Goal: Task Accomplishment & Management: Complete application form

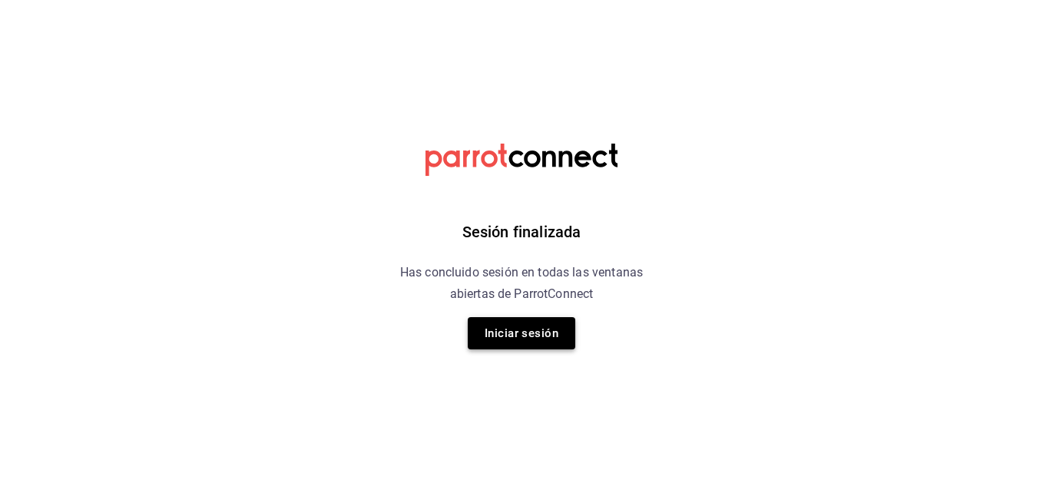
click at [547, 331] on button "Iniciar sesión" at bounding box center [522, 333] width 108 height 32
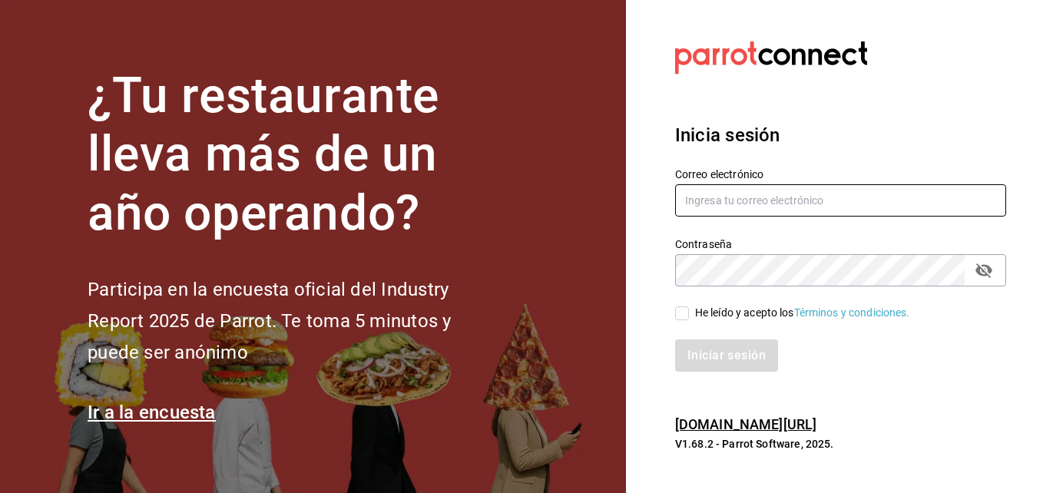
click at [770, 198] on input "text" at bounding box center [840, 200] width 331 height 32
type input "[EMAIL_ADDRESS][DOMAIN_NAME]"
click at [989, 266] on icon "passwordField" at bounding box center [984, 270] width 18 height 18
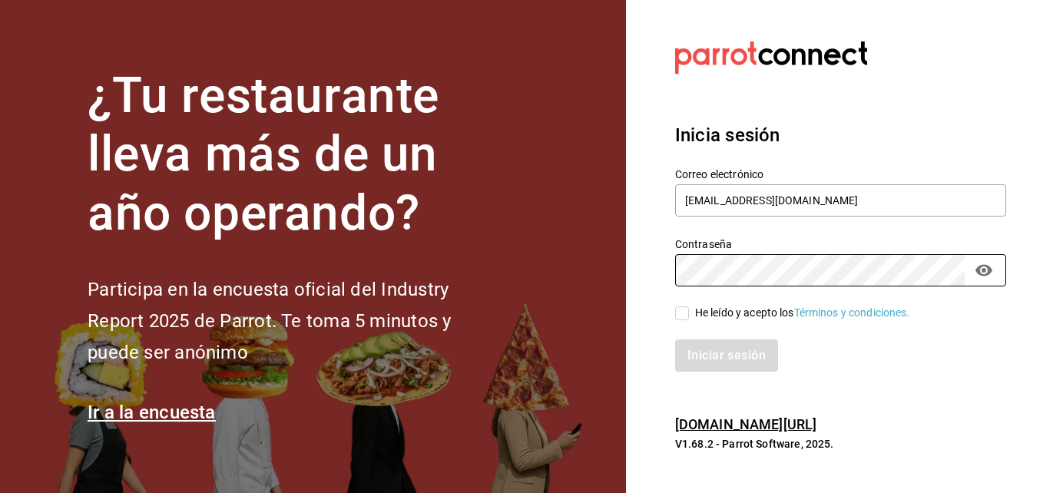
click at [682, 310] on input "He leído y acepto los Términos y condiciones." at bounding box center [682, 313] width 14 height 14
checkbox input "true"
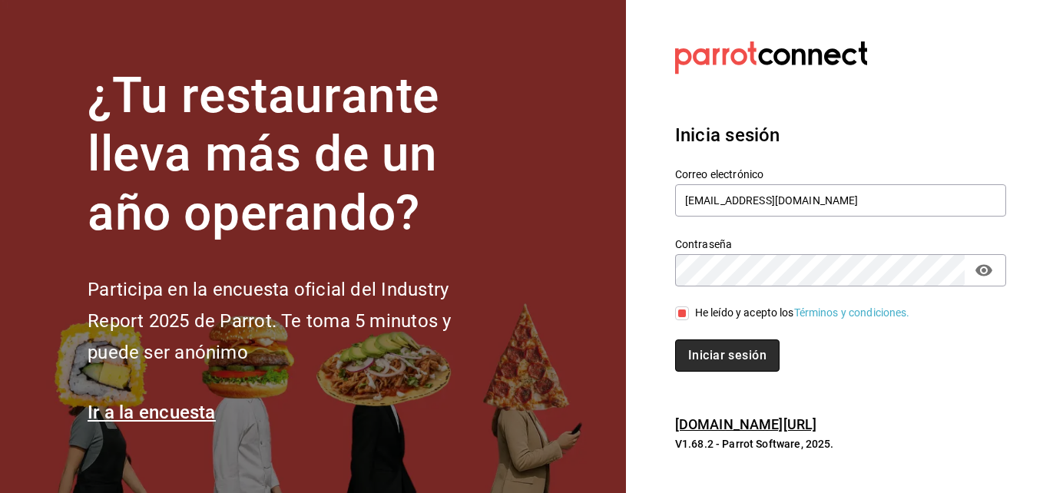
click at [712, 356] on button "Iniciar sesión" at bounding box center [727, 355] width 104 height 32
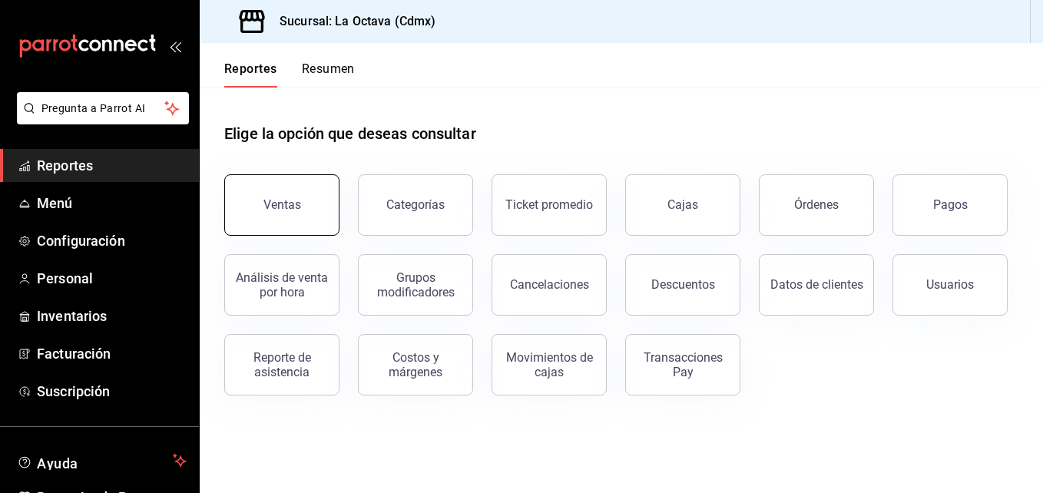
click at [253, 180] on button "Ventas" at bounding box center [281, 204] width 115 height 61
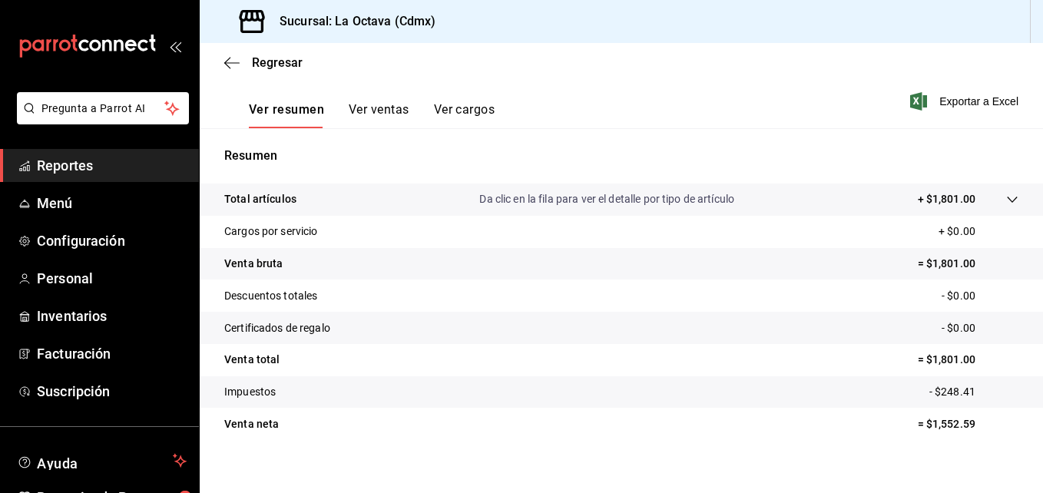
scroll to position [231, 0]
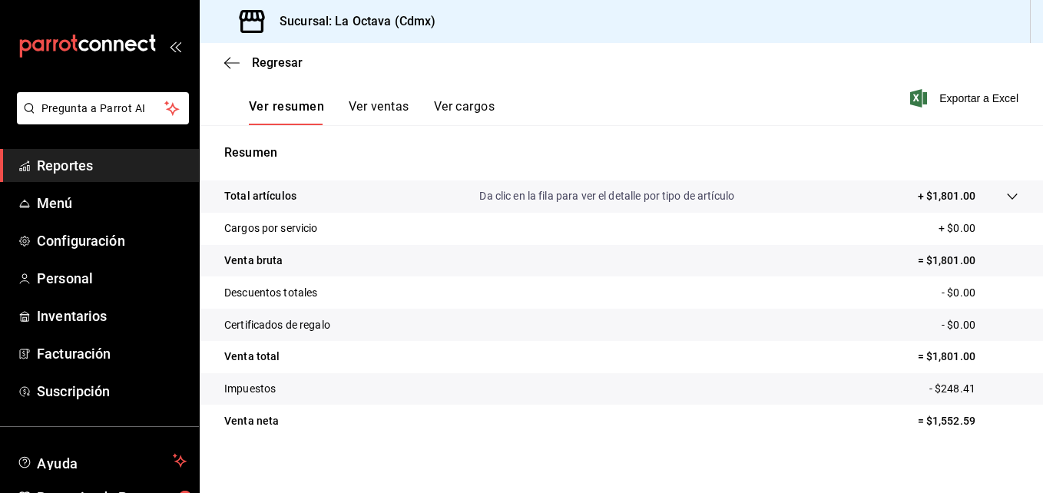
click at [364, 101] on button "Ver ventas" at bounding box center [379, 112] width 61 height 26
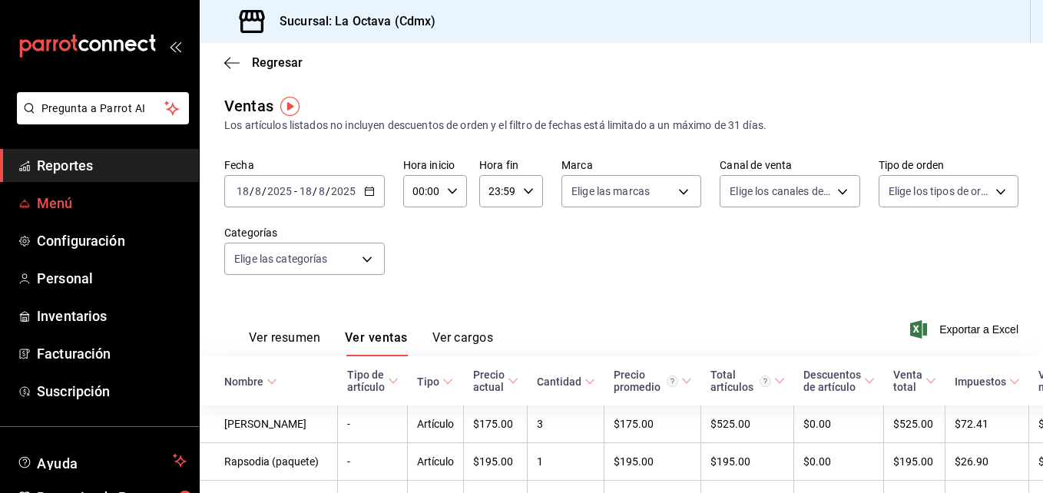
click at [95, 198] on span "Menú" at bounding box center [112, 203] width 150 height 21
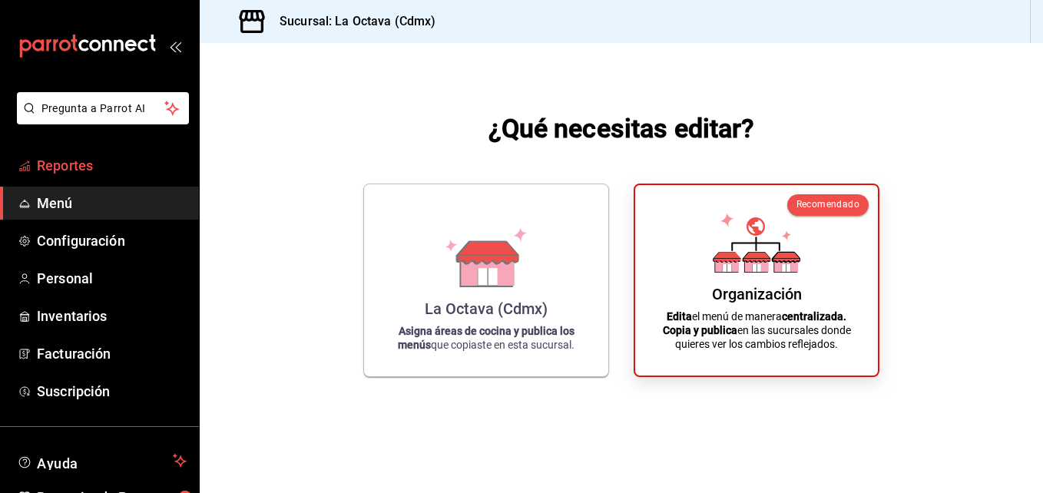
click at [89, 161] on span "Reportes" at bounding box center [112, 165] width 150 height 21
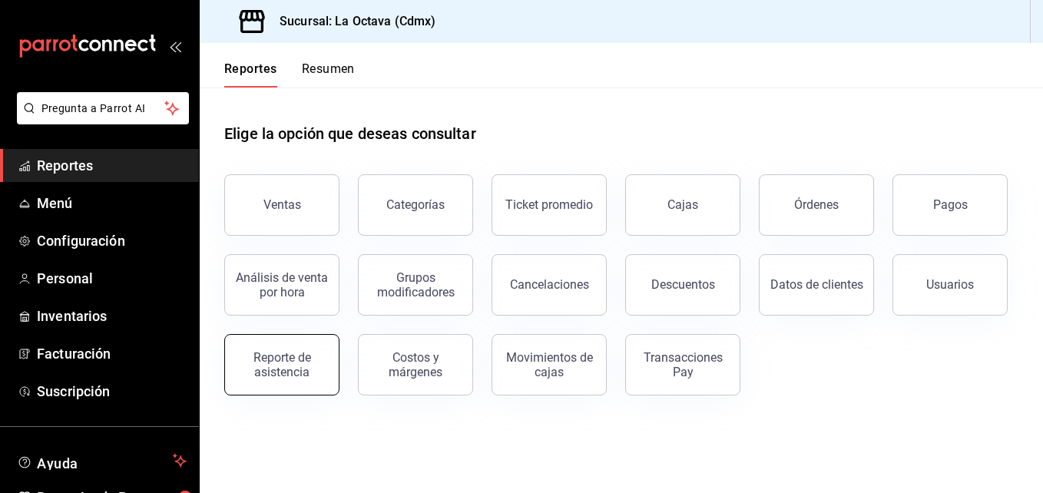
click at [311, 364] on div "Reporte de asistencia" at bounding box center [281, 364] width 95 height 29
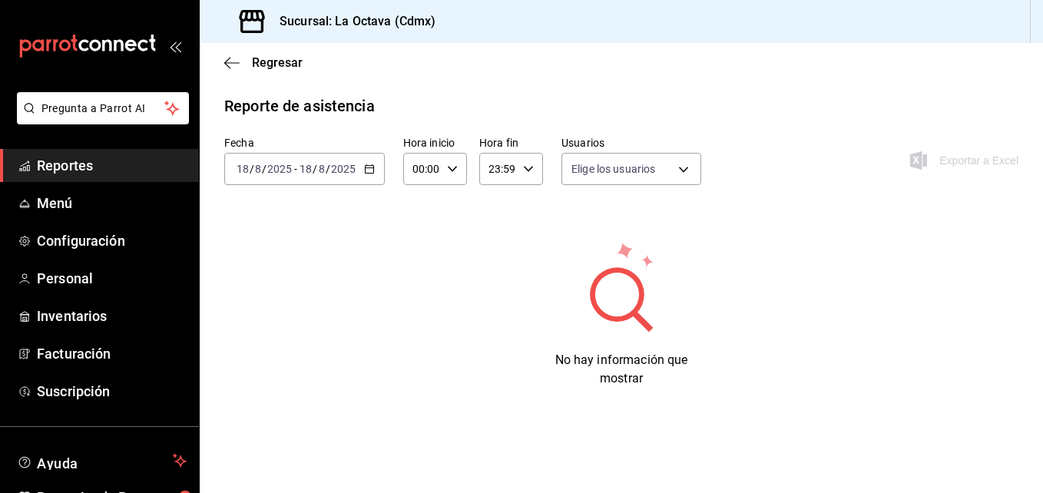
type input "d3beb51c-59fc-440b-8533-f1c5ed81aa50,fb91d009-b2a8-4f5b-84c0-ef3e4008f85d,f6b53…"
click at [105, 175] on span "Reportes" at bounding box center [112, 165] width 150 height 21
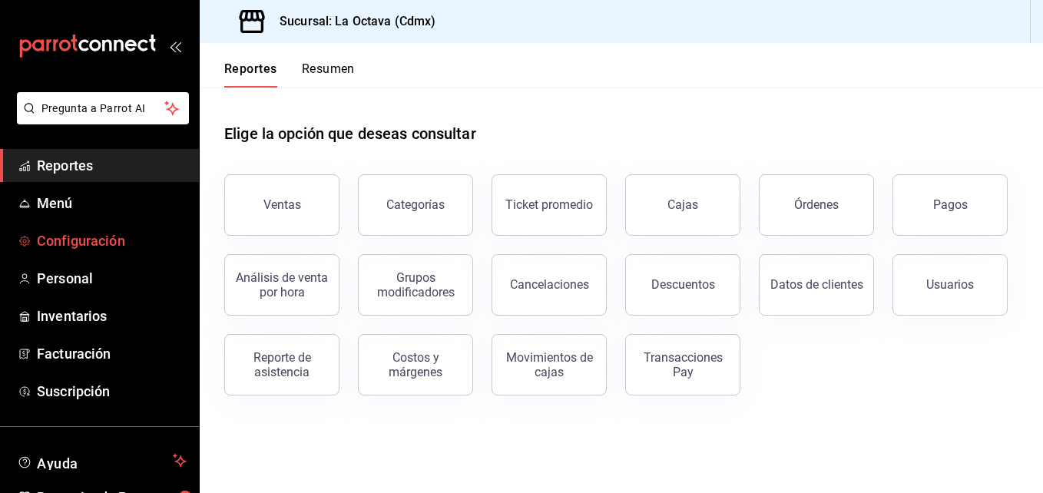
click at [141, 245] on span "Configuración" at bounding box center [112, 240] width 150 height 21
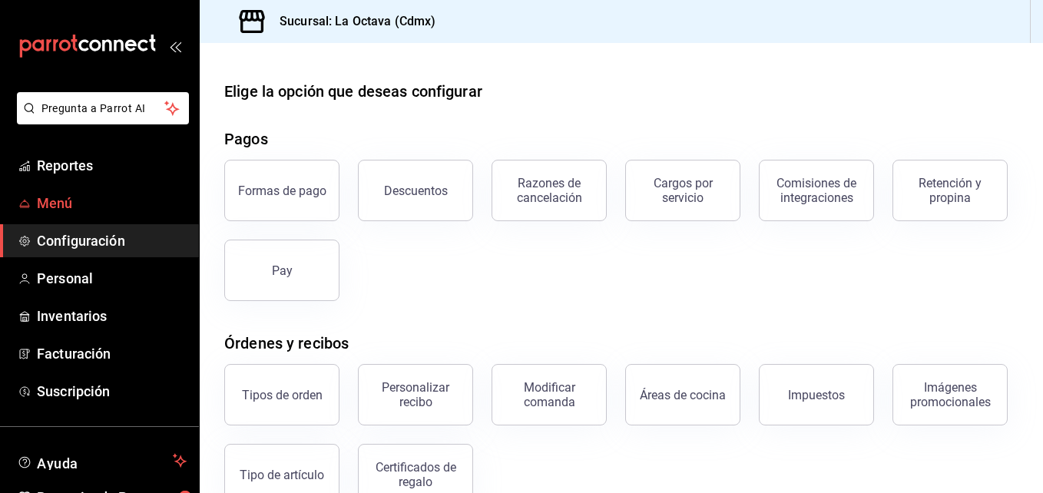
click at [104, 211] on span "Menú" at bounding box center [112, 203] width 150 height 21
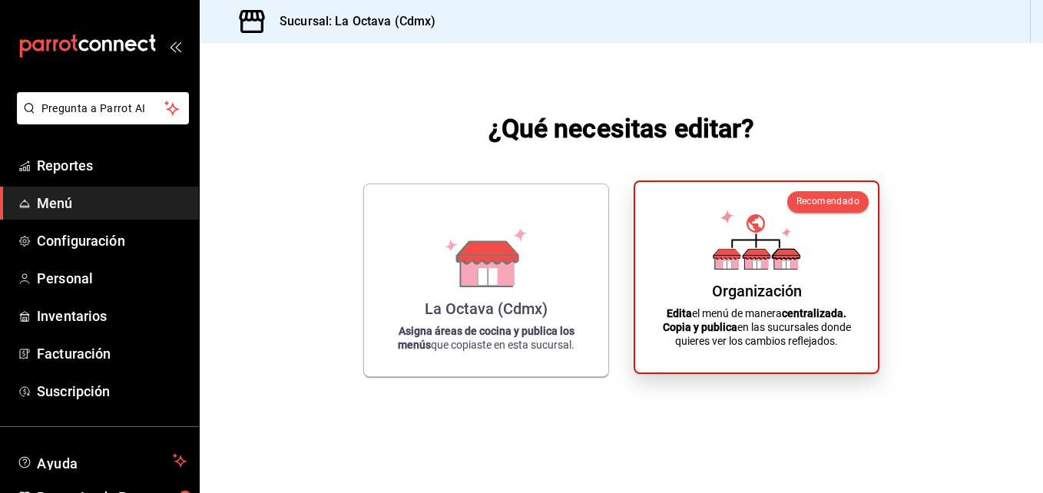
click at [692, 283] on div "Organización Edita el menú de manera centralizada. Copia y publica en las sucur…" at bounding box center [757, 277] width 206 height 166
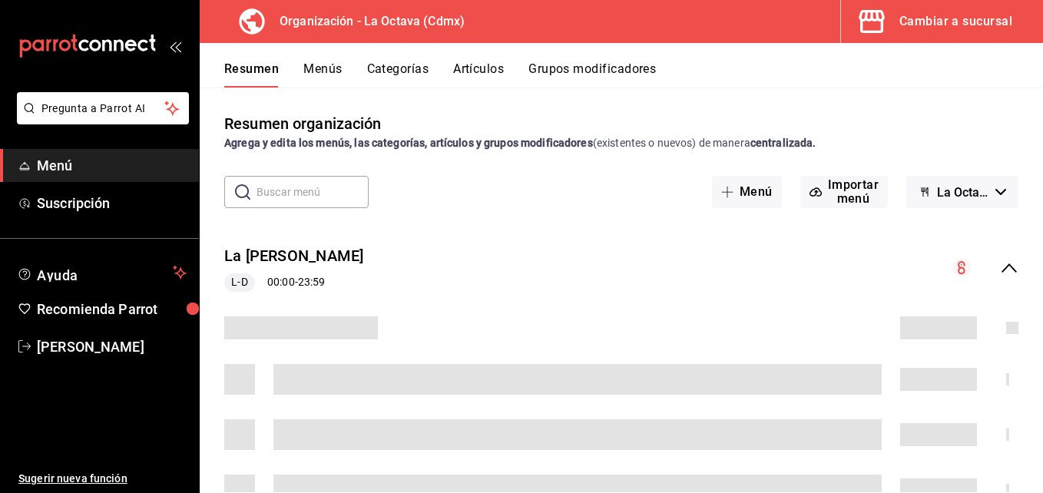
click at [325, 66] on button "Menús" at bounding box center [322, 74] width 38 height 26
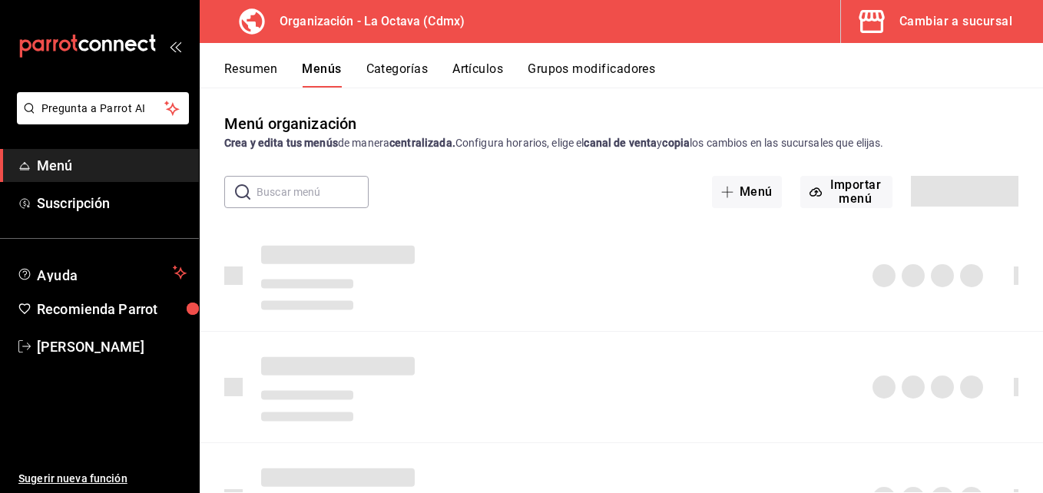
click at [603, 71] on button "Grupos modificadores" at bounding box center [591, 74] width 127 height 26
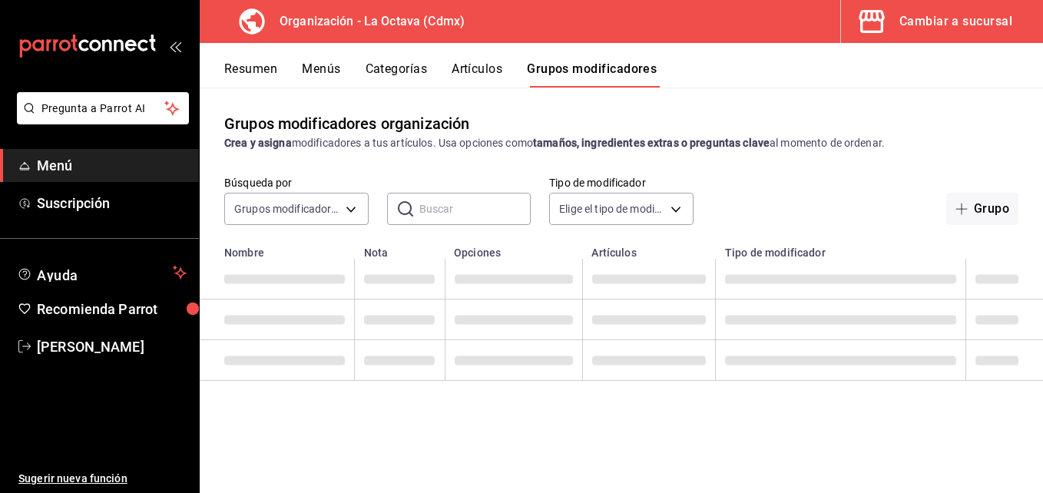
click at [492, 68] on button "Artículos" at bounding box center [477, 74] width 51 height 26
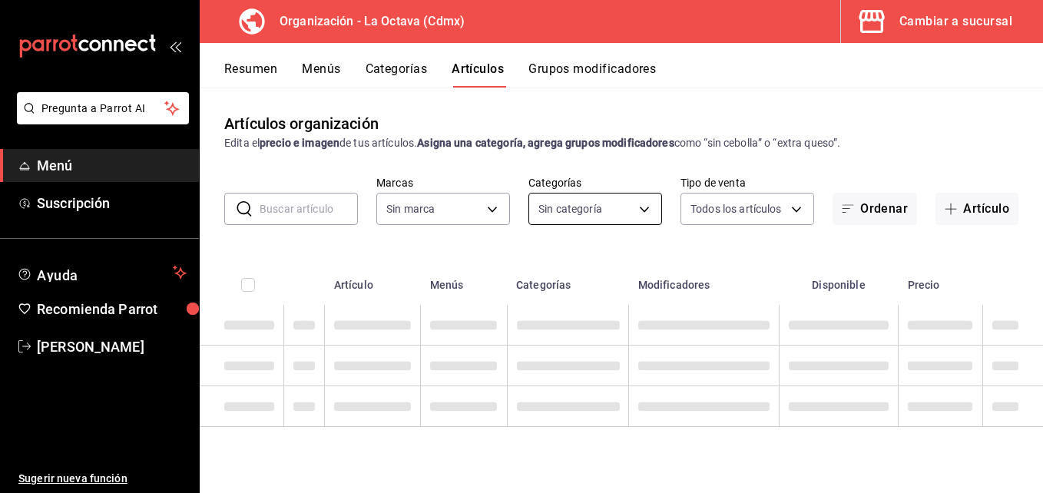
type input "9c5dffc8-96f9-4298-949c-5c8737cd2fc4"
click at [565, 74] on button "Grupos modificadores" at bounding box center [591, 74] width 127 height 26
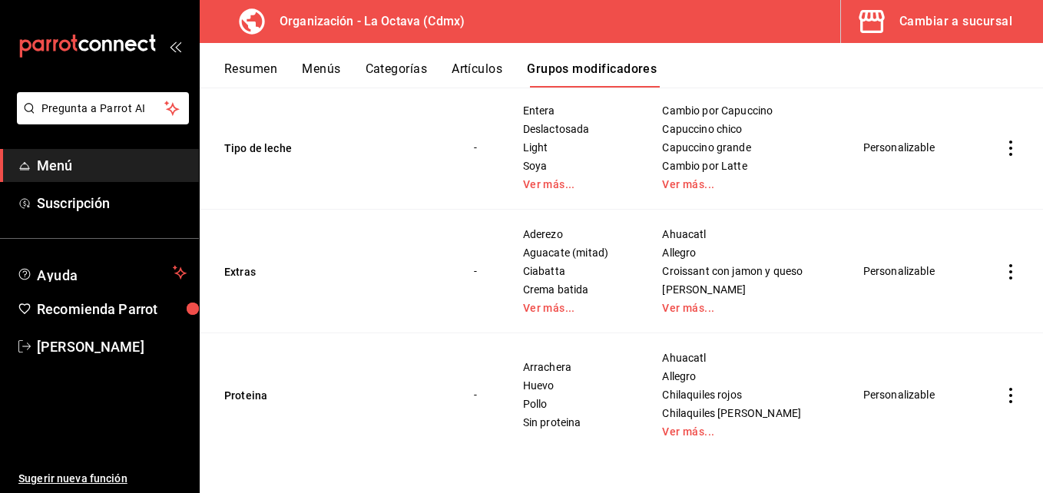
scroll to position [298, 0]
click at [551, 309] on link "Ver más..." at bounding box center [573, 307] width 101 height 11
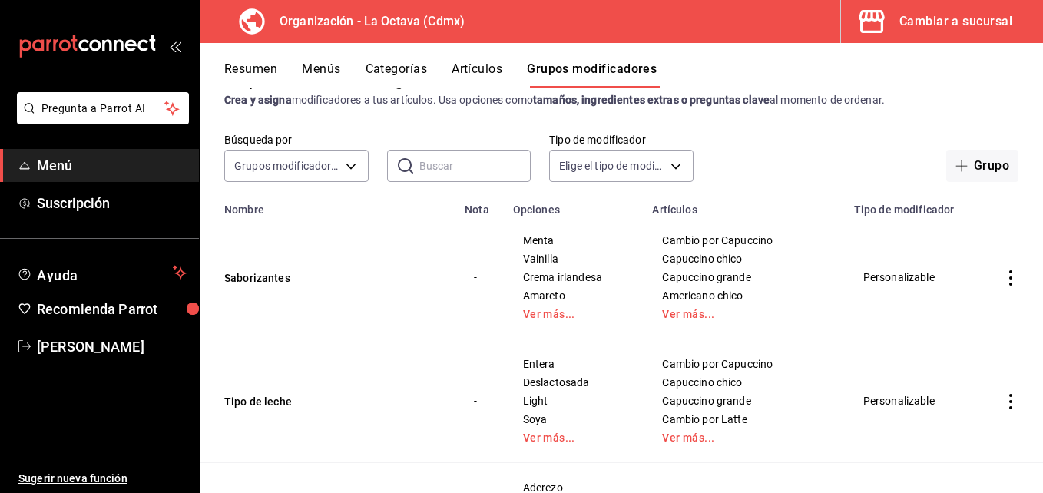
scroll to position [25, 0]
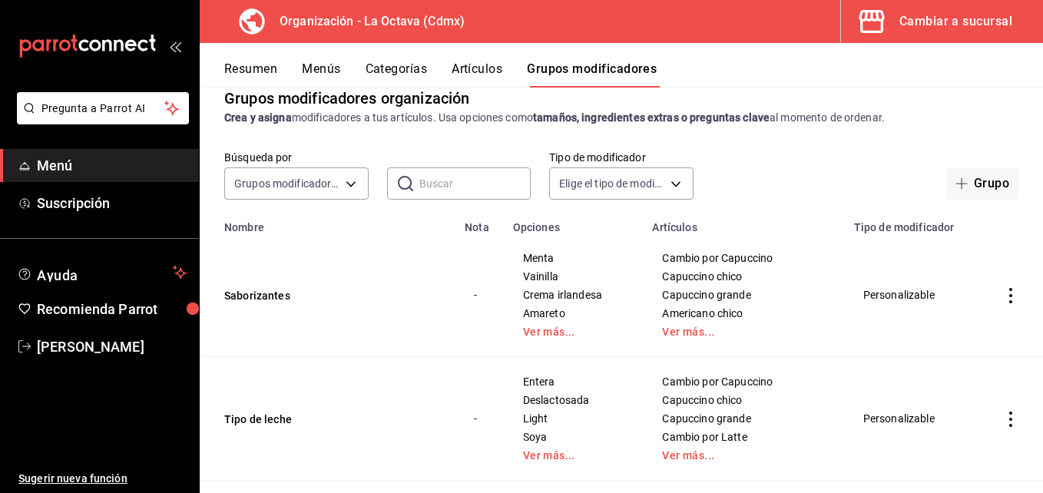
click at [240, 65] on button "Resumen" at bounding box center [250, 74] width 53 height 26
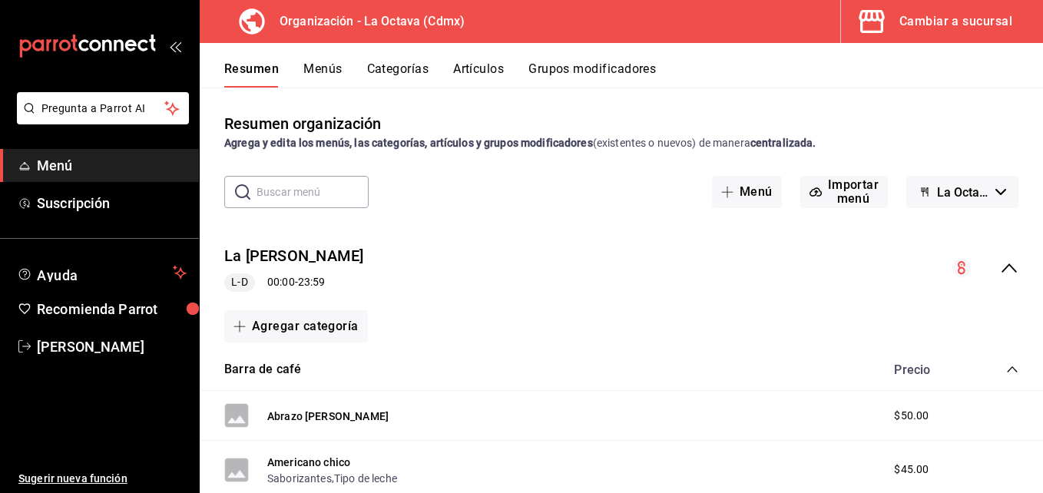
click at [893, 24] on span "button" at bounding box center [874, 21] width 37 height 31
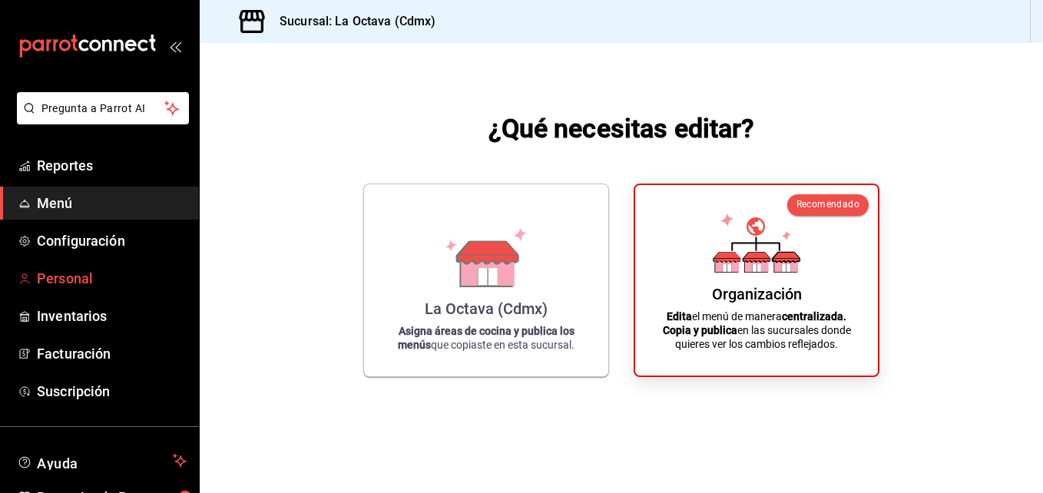
click at [35, 283] on link "Personal" at bounding box center [99, 278] width 199 height 33
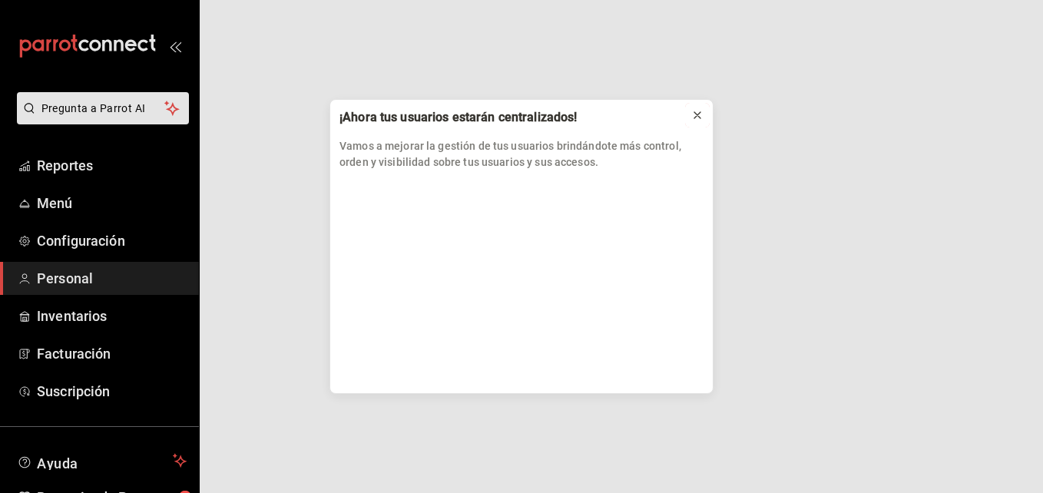
click at [698, 119] on icon at bounding box center [697, 115] width 12 height 12
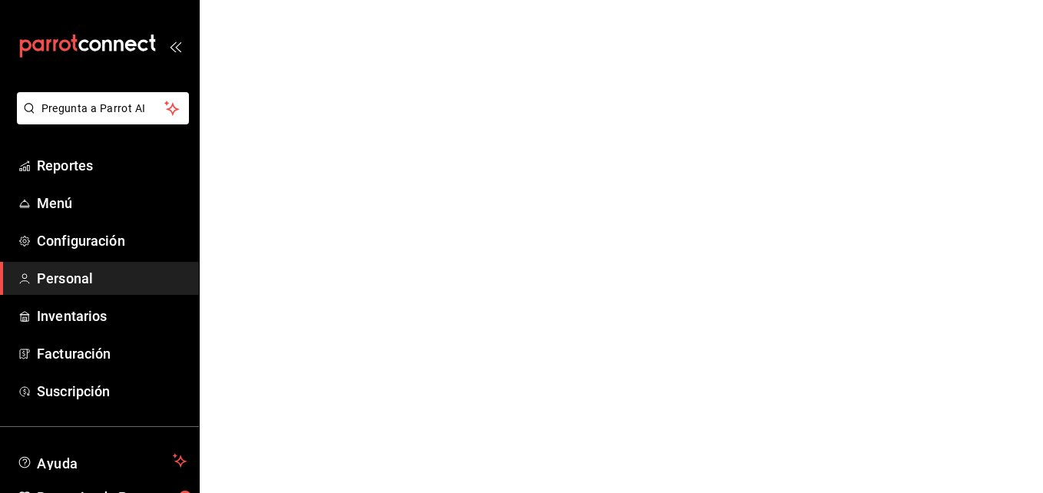
click at [122, 272] on span "Personal" at bounding box center [112, 278] width 150 height 21
click at [140, 247] on span "Configuración" at bounding box center [112, 240] width 150 height 21
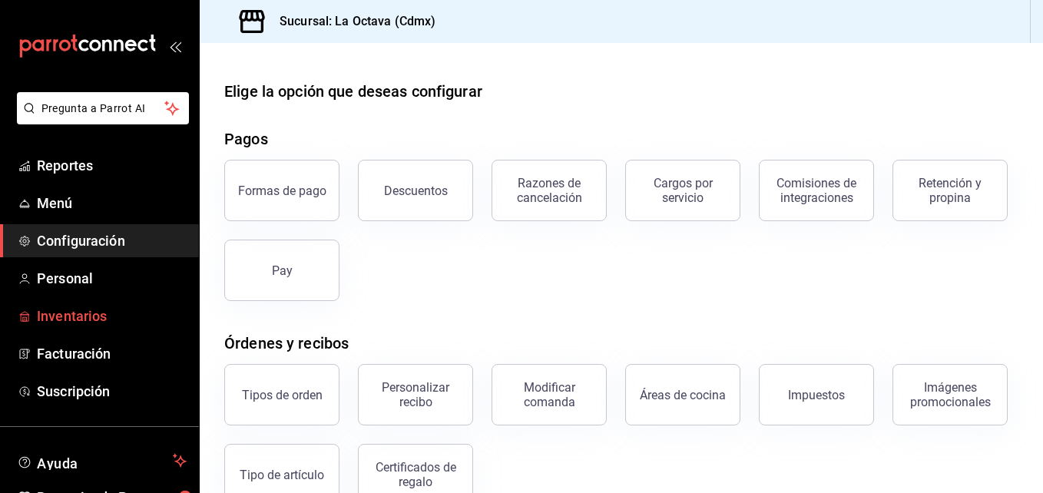
click at [137, 303] on link "Inventarios" at bounding box center [99, 316] width 199 height 33
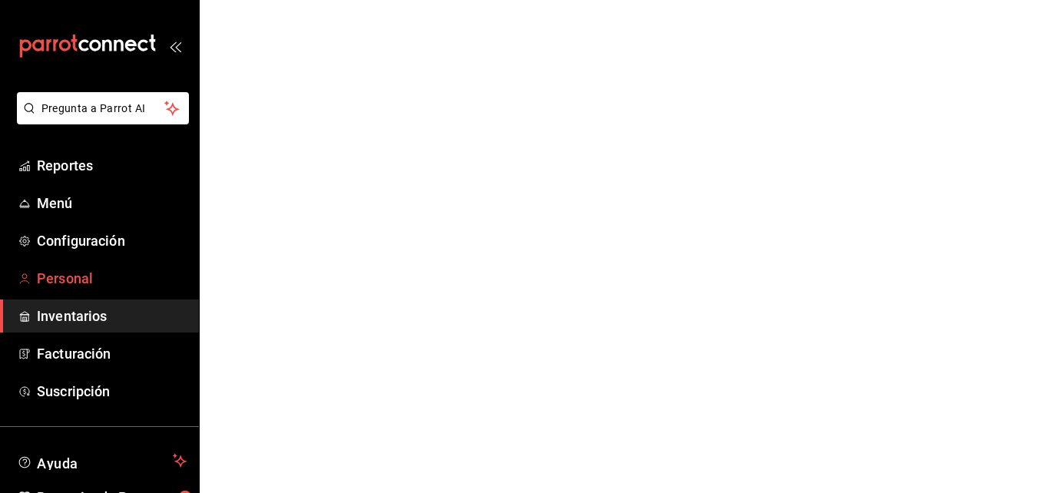
click at [127, 280] on span "Personal" at bounding box center [112, 278] width 150 height 21
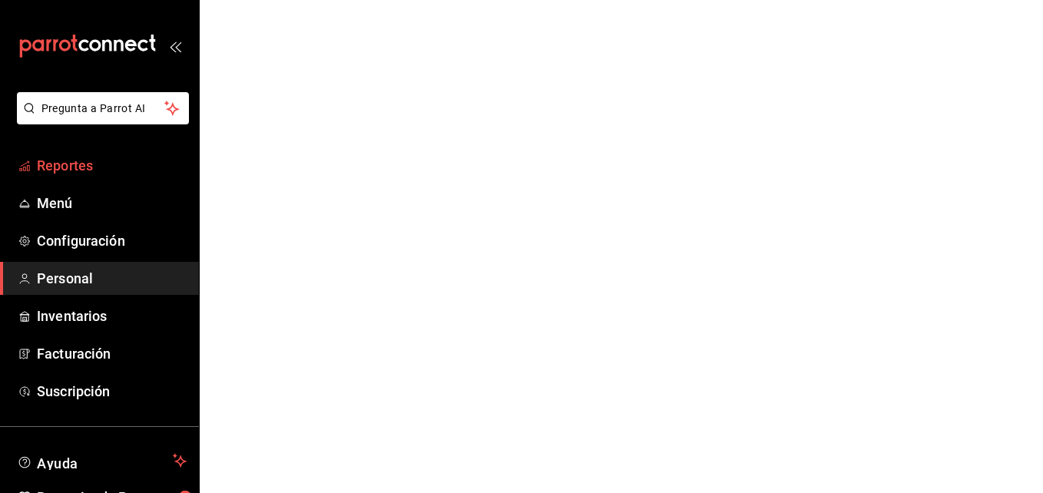
click at [164, 159] on span "Reportes" at bounding box center [112, 165] width 150 height 21
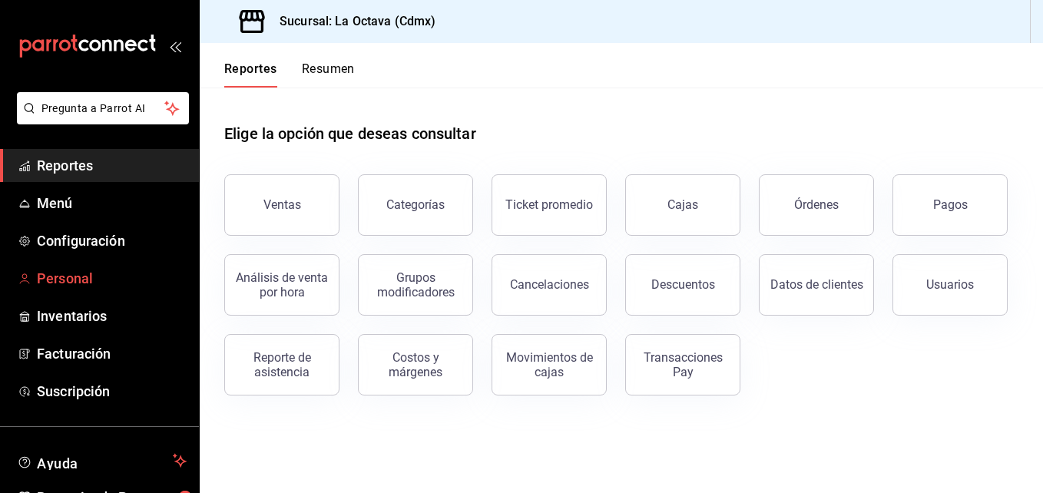
click at [137, 276] on span "Personal" at bounding box center [112, 278] width 150 height 21
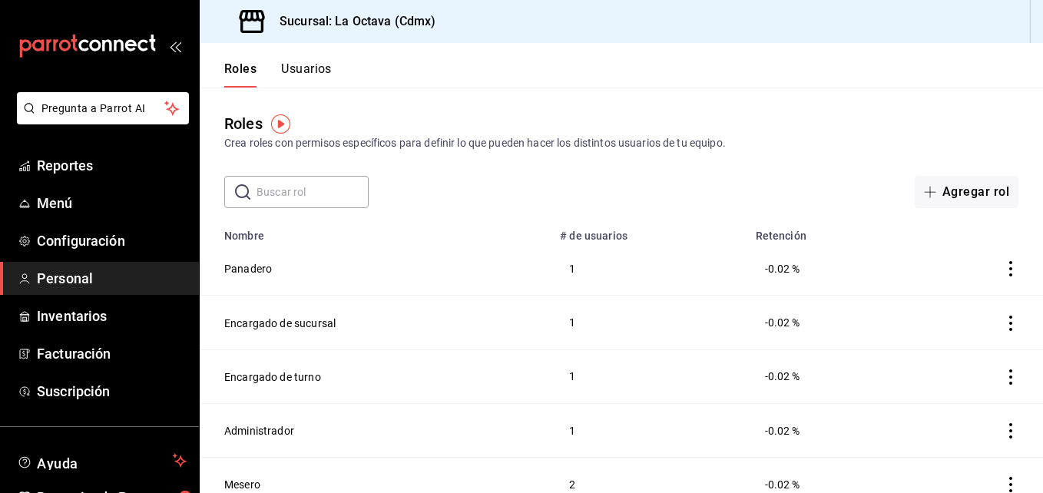
click at [327, 70] on button "Usuarios" at bounding box center [306, 74] width 51 height 26
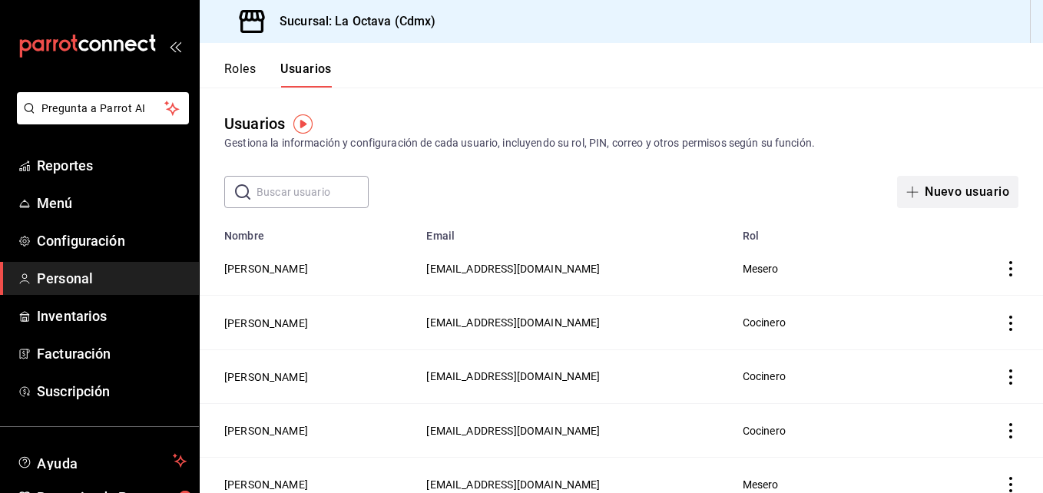
click at [921, 191] on button "Nuevo usuario" at bounding box center [957, 192] width 121 height 32
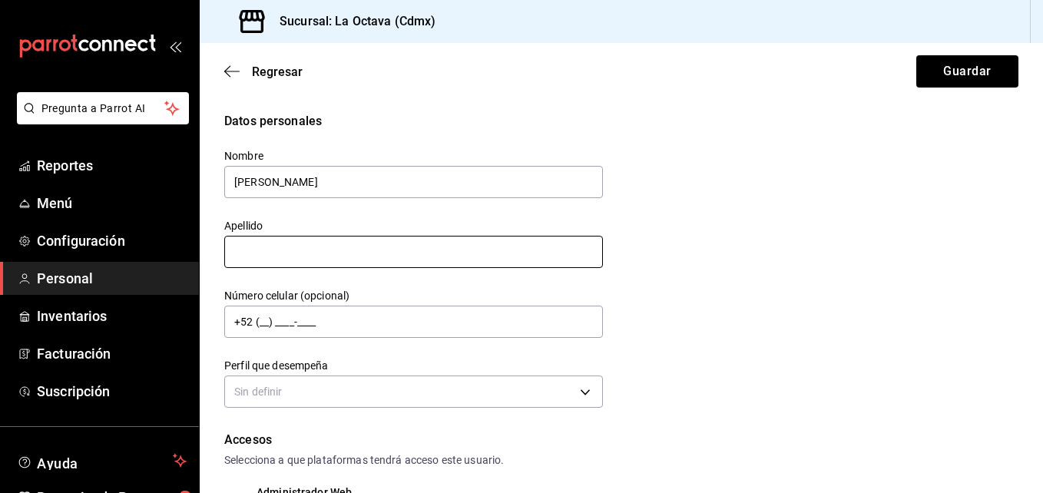
type input "[PERSON_NAME]"
click at [290, 250] on input "text" at bounding box center [413, 252] width 379 height 32
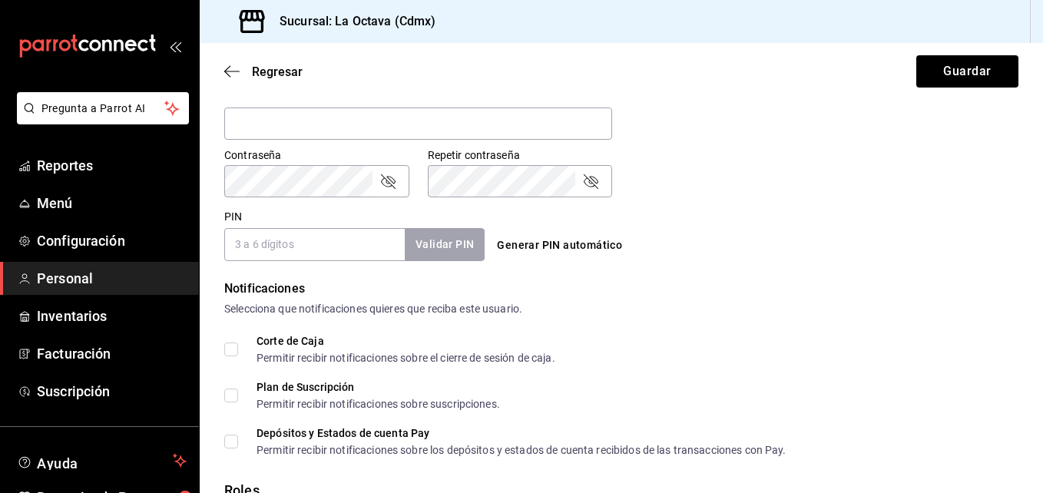
scroll to position [637, 0]
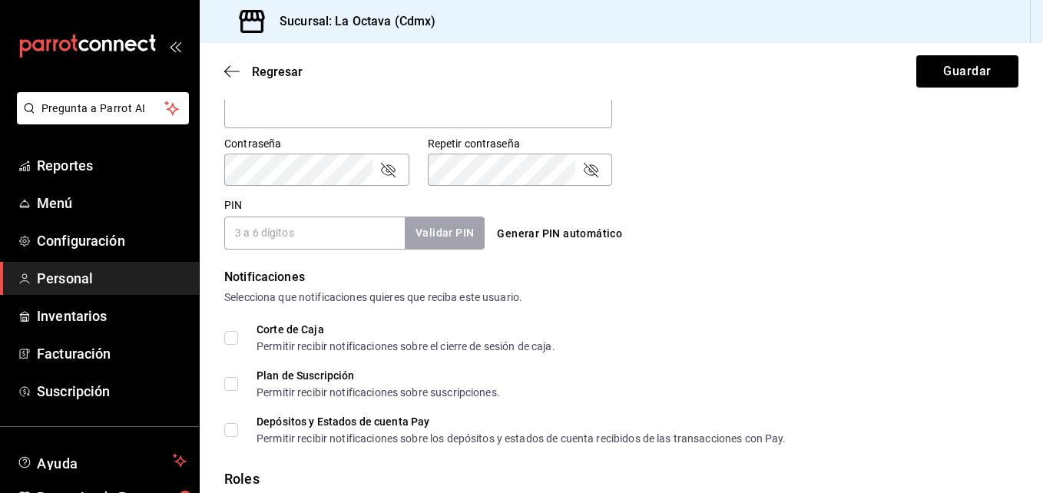
type input "[PERSON_NAME]"
click at [515, 231] on button "Generar PIN automático" at bounding box center [559, 234] width 137 height 28
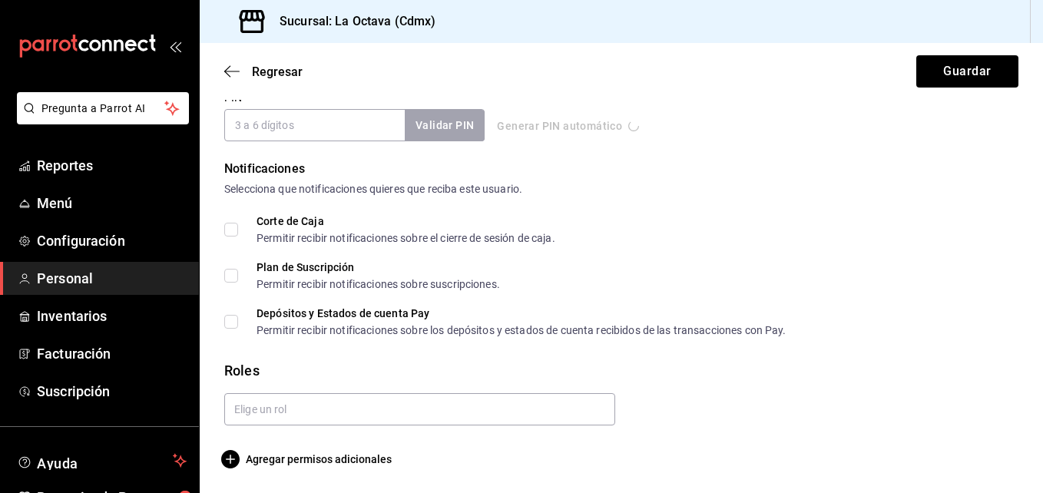
type input "7497"
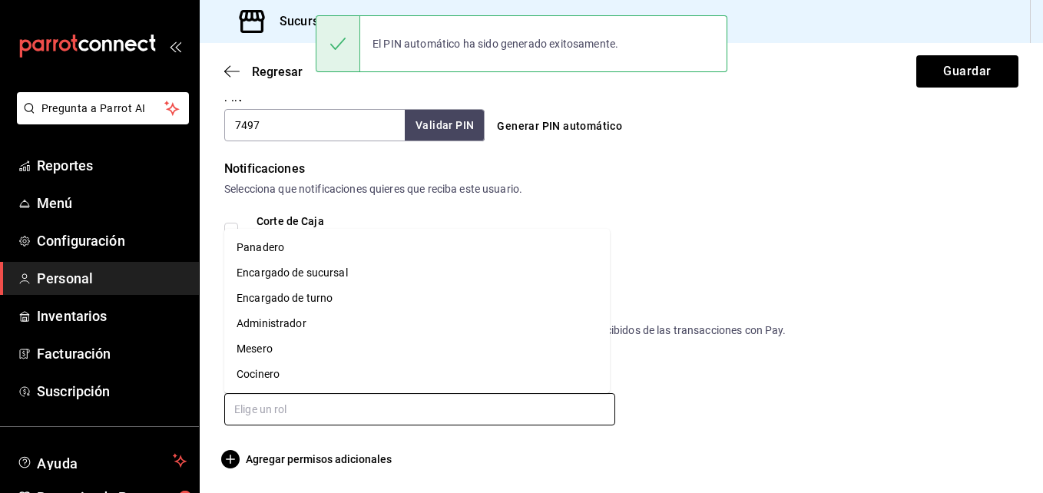
click at [435, 414] on input "text" at bounding box center [419, 409] width 391 height 32
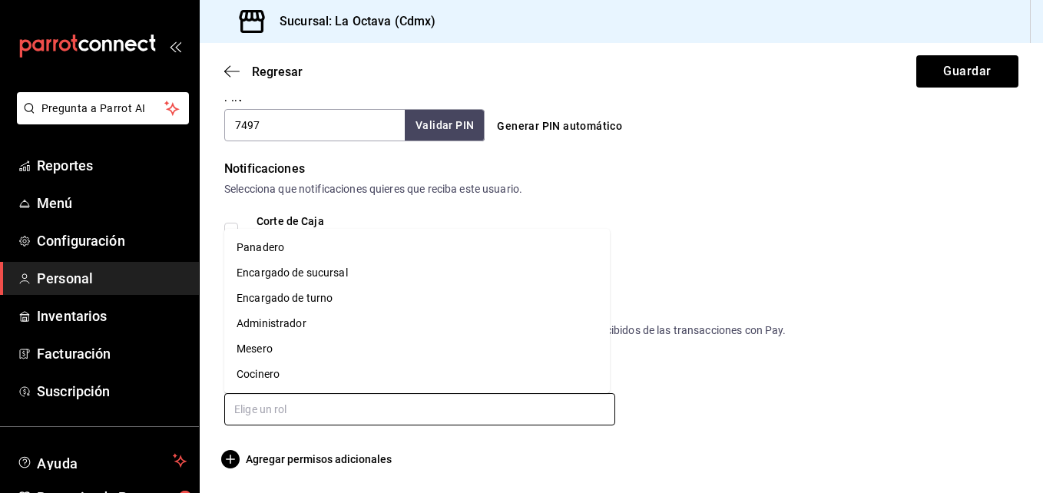
click at [280, 240] on li "Panadero" at bounding box center [417, 247] width 386 height 25
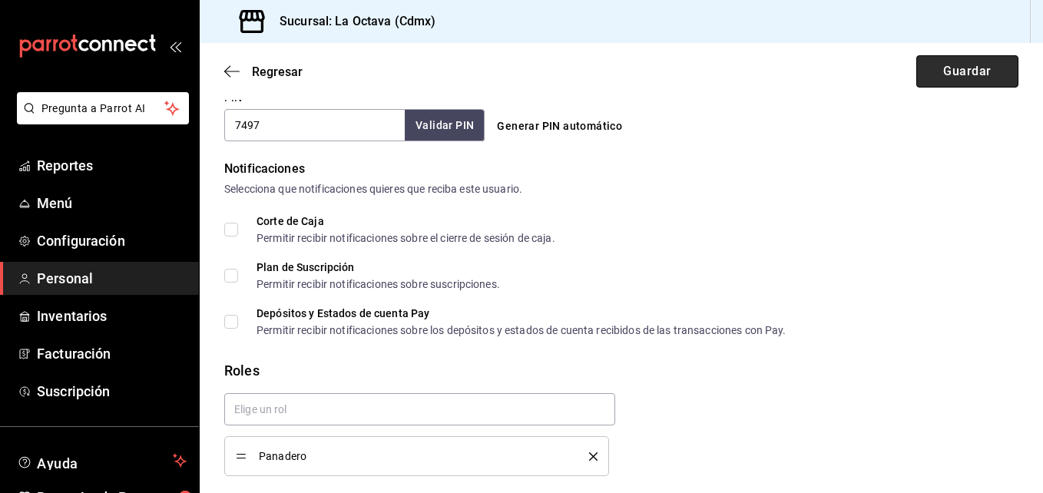
click at [948, 77] on button "Guardar" at bounding box center [967, 71] width 102 height 32
click at [930, 68] on button "Guardar" at bounding box center [967, 71] width 102 height 32
click at [945, 76] on button "Guardar" at bounding box center [967, 71] width 102 height 32
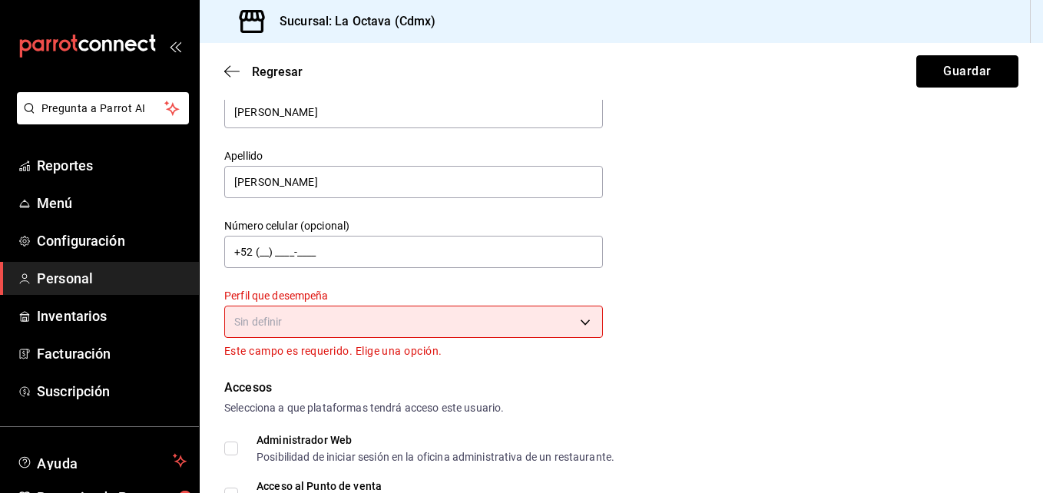
scroll to position [0, 0]
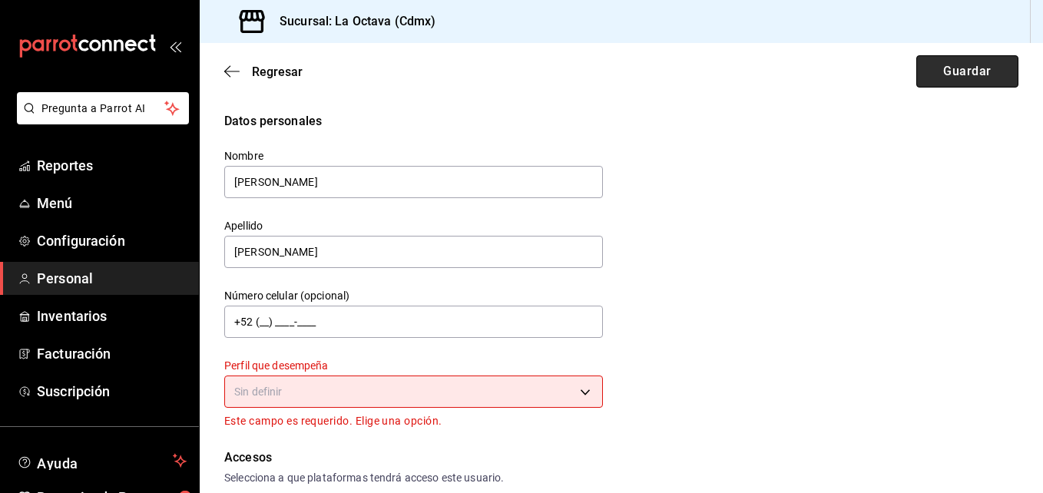
click at [921, 67] on button "Guardar" at bounding box center [967, 71] width 102 height 32
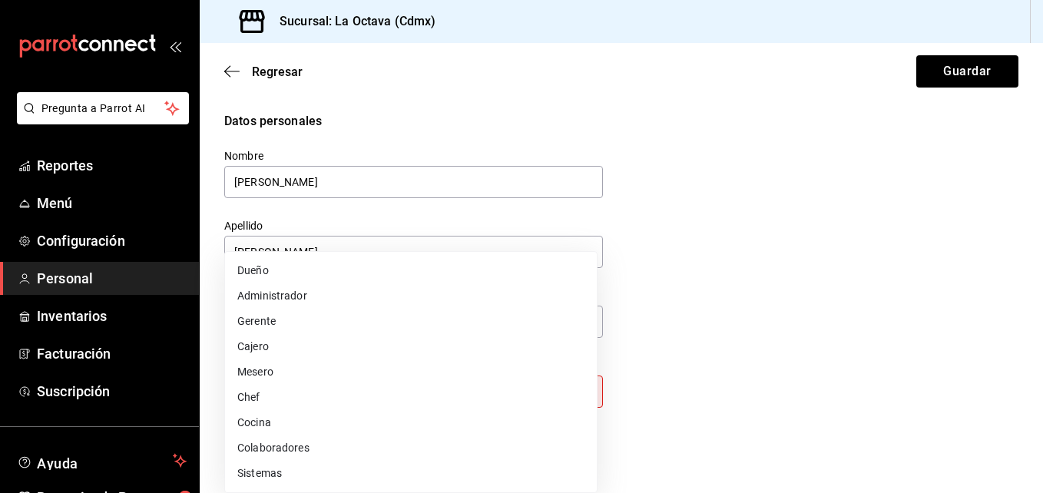
click at [391, 396] on body "Pregunta a Parrot AI Reportes Menú Configuración Personal Inventarios Facturaci…" at bounding box center [521, 246] width 1043 height 493
click at [268, 450] on li "Colaboradores" at bounding box center [411, 447] width 372 height 25
type input "STAFF"
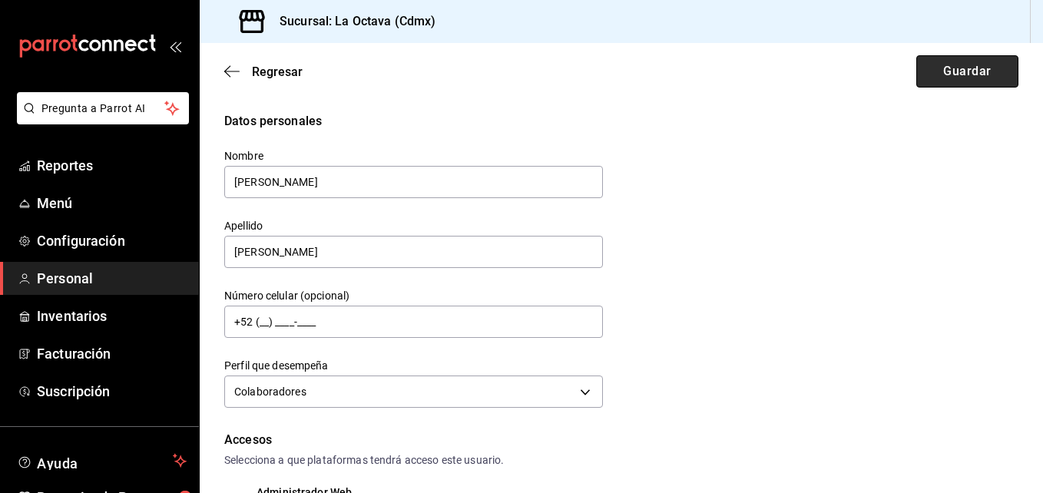
click at [985, 66] on button "Guardar" at bounding box center [967, 71] width 102 height 32
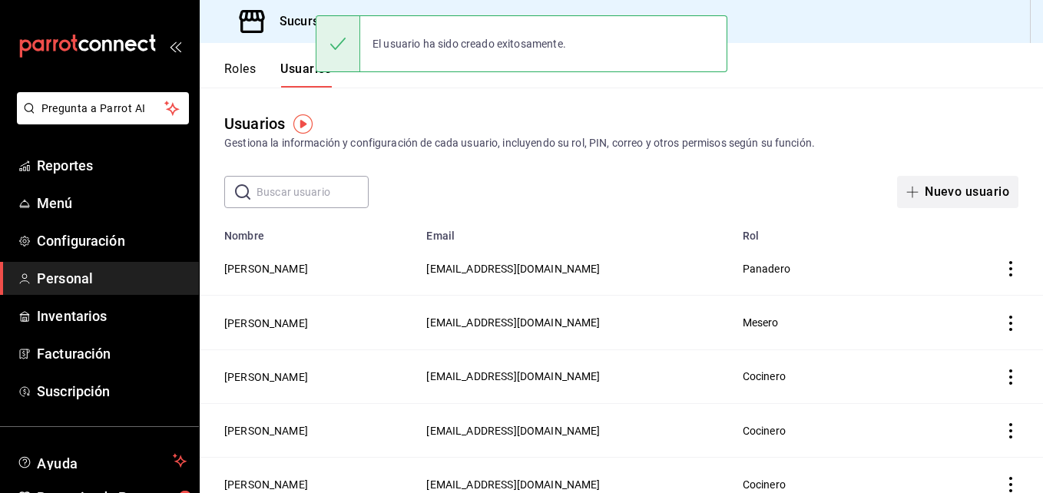
click at [907, 181] on button "Nuevo usuario" at bounding box center [957, 192] width 121 height 32
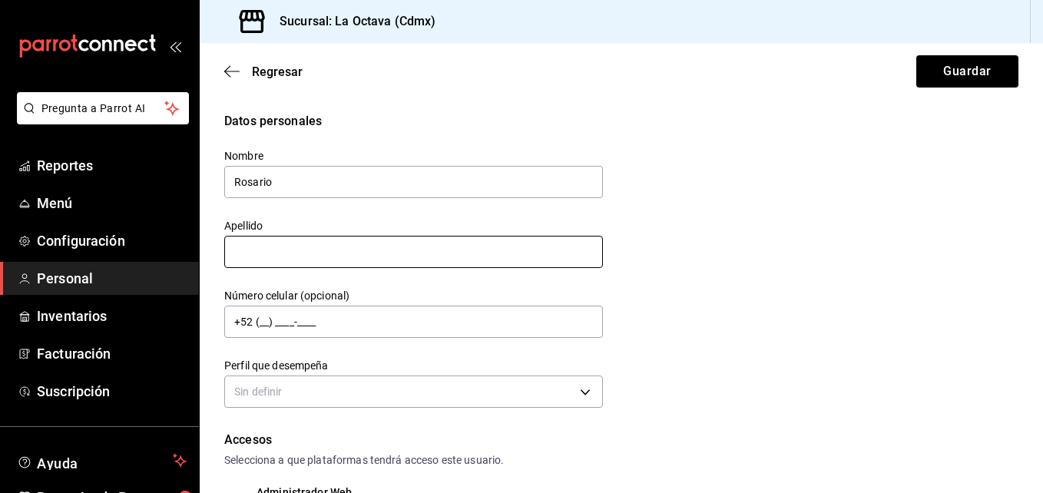
type input "Rosario"
click at [412, 253] on input "text" at bounding box center [413, 252] width 379 height 32
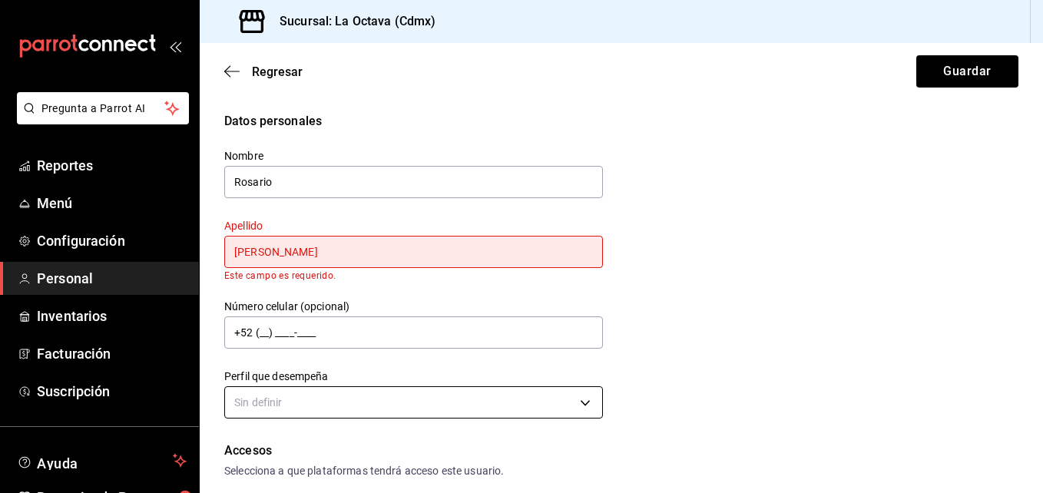
type input "[PERSON_NAME]"
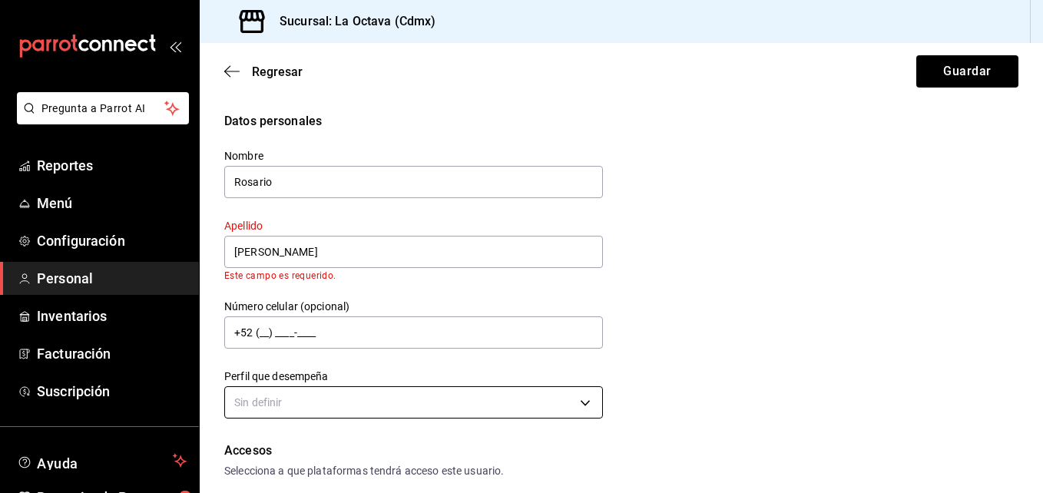
click at [488, 398] on body "Pregunta a Parrot AI Reportes Menú Configuración Personal Inventarios Facturaci…" at bounding box center [521, 246] width 1043 height 493
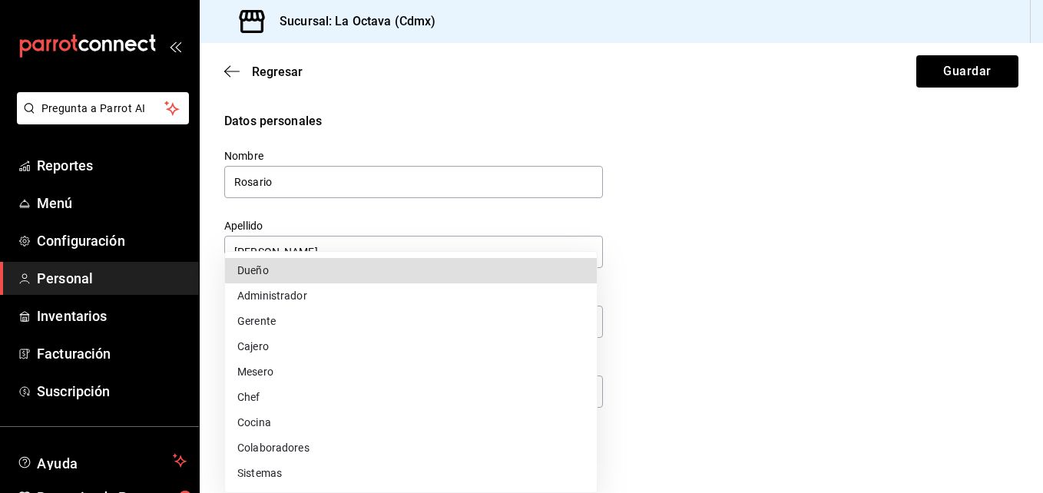
click at [288, 427] on li "Cocina" at bounding box center [411, 422] width 372 height 25
type input "KITCHEN"
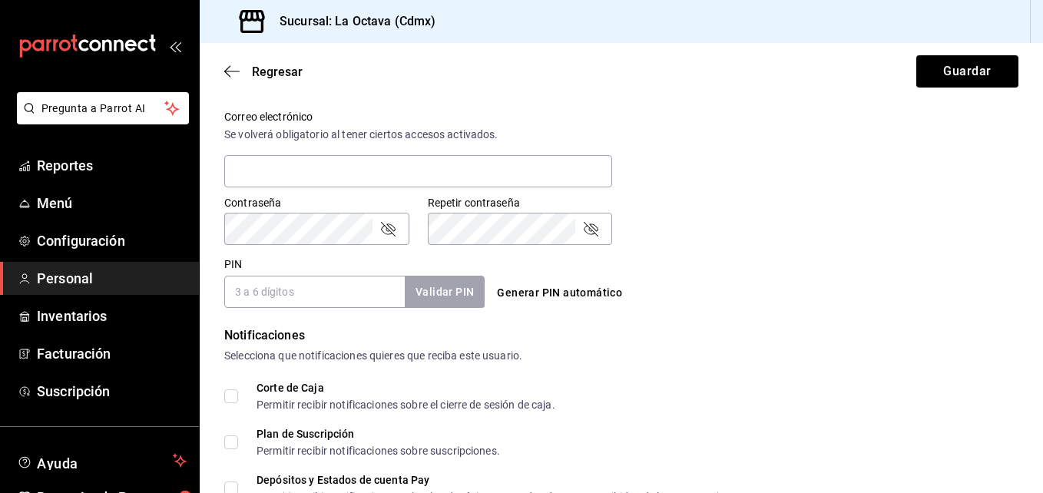
scroll to position [622, 0]
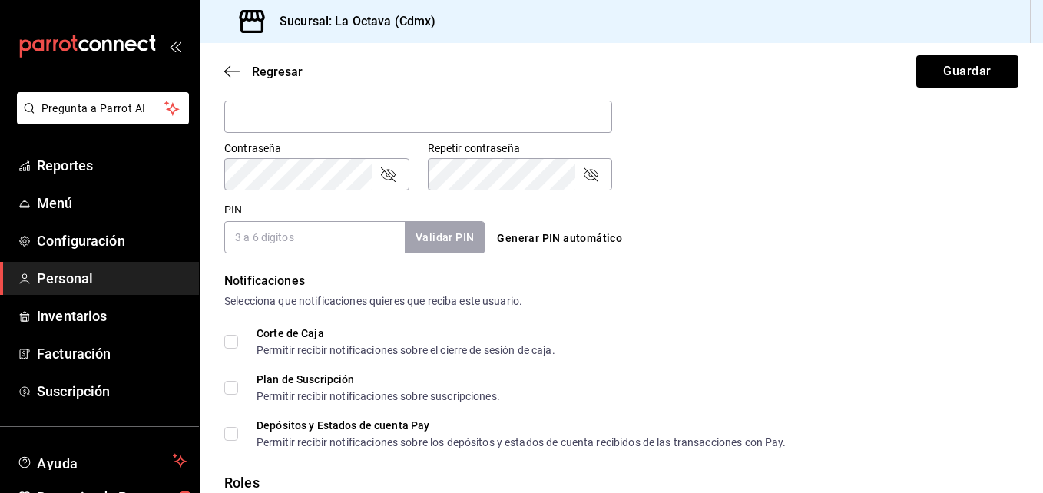
click at [584, 236] on button "Generar PIN automático" at bounding box center [559, 238] width 137 height 28
type input "8102"
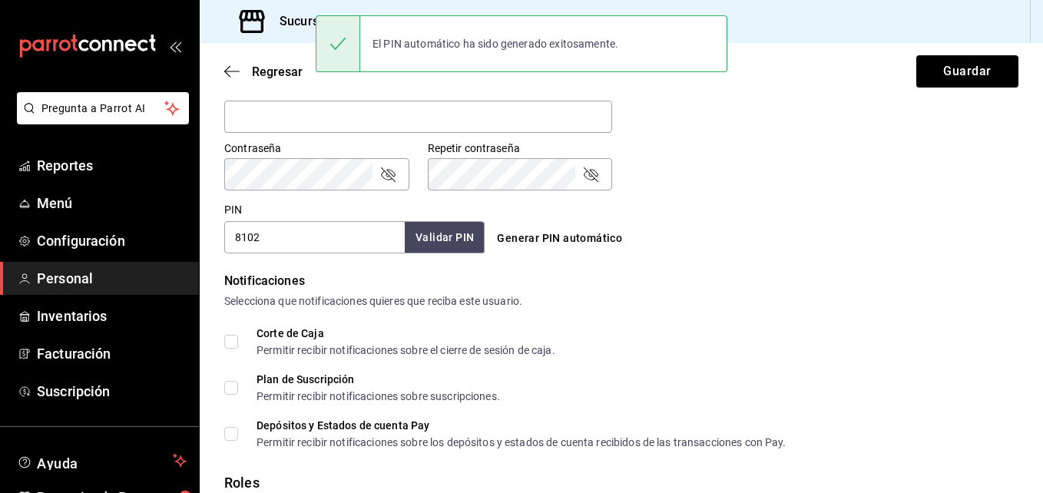
scroll to position [734, 0]
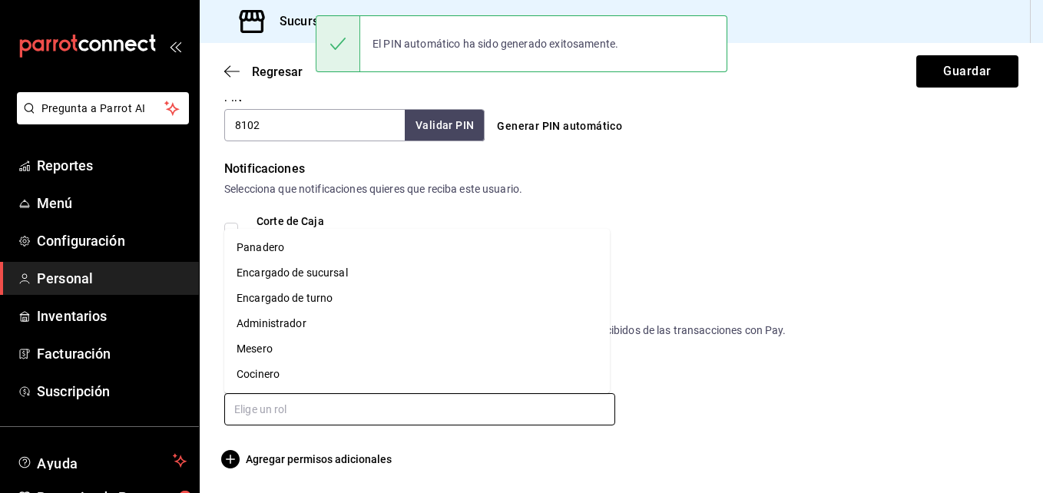
click at [369, 404] on input "text" at bounding box center [419, 409] width 391 height 32
click at [287, 377] on li "Cocinero" at bounding box center [417, 374] width 386 height 25
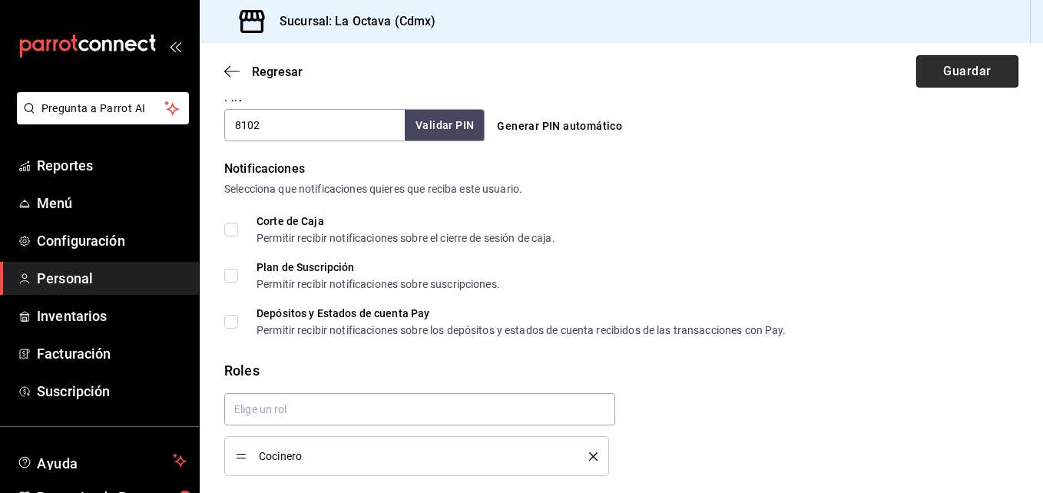
click at [972, 69] on button "Guardar" at bounding box center [967, 71] width 102 height 32
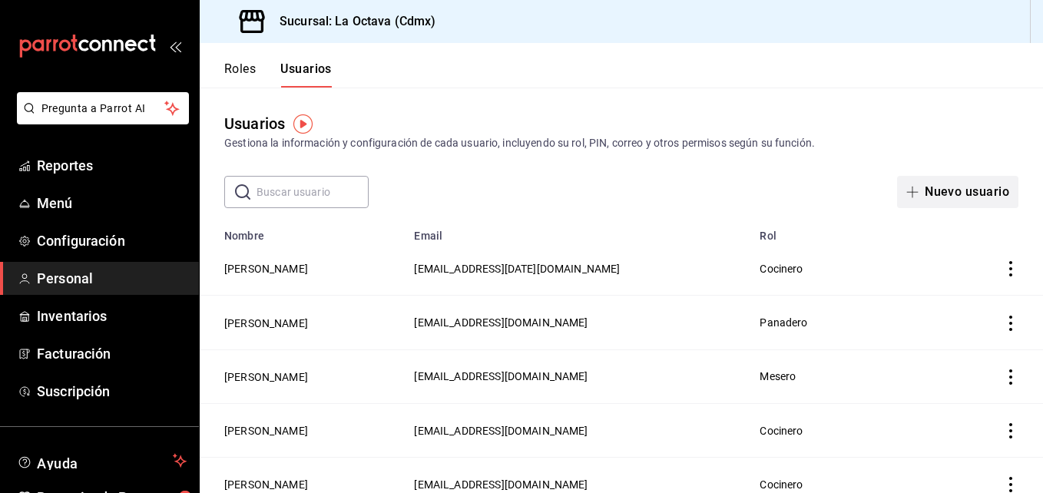
click at [955, 191] on button "Nuevo usuario" at bounding box center [957, 192] width 121 height 32
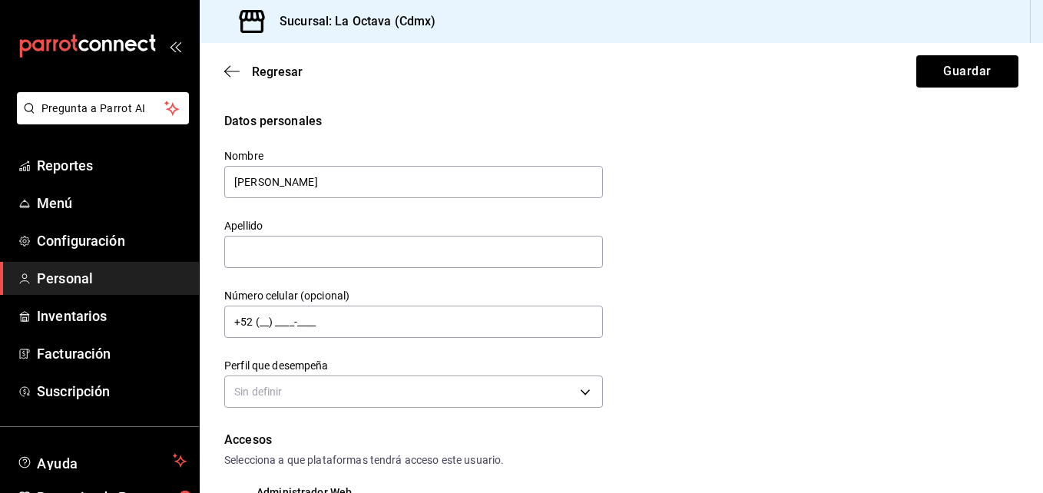
type input "[PERSON_NAME]"
click at [381, 235] on div "Apellido" at bounding box center [413, 244] width 379 height 51
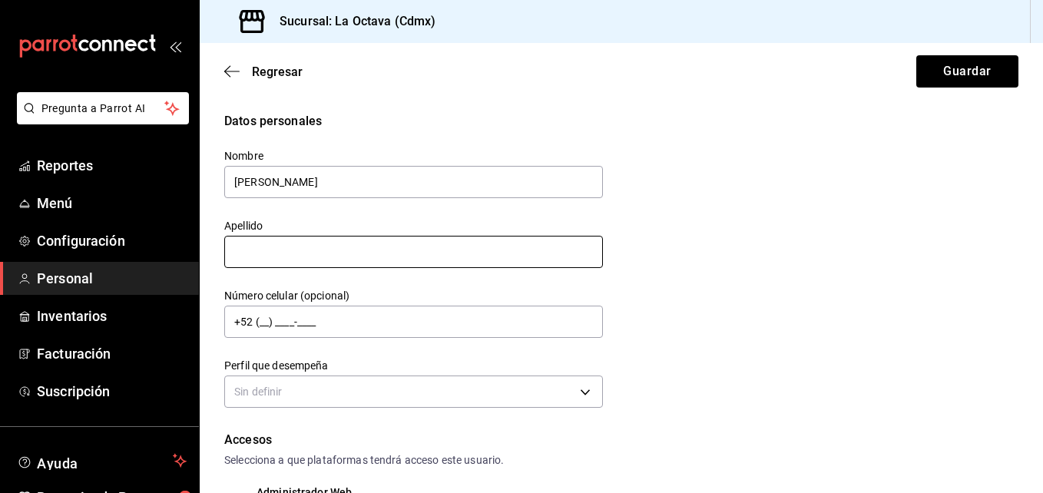
click at [379, 250] on input "text" at bounding box center [413, 252] width 379 height 32
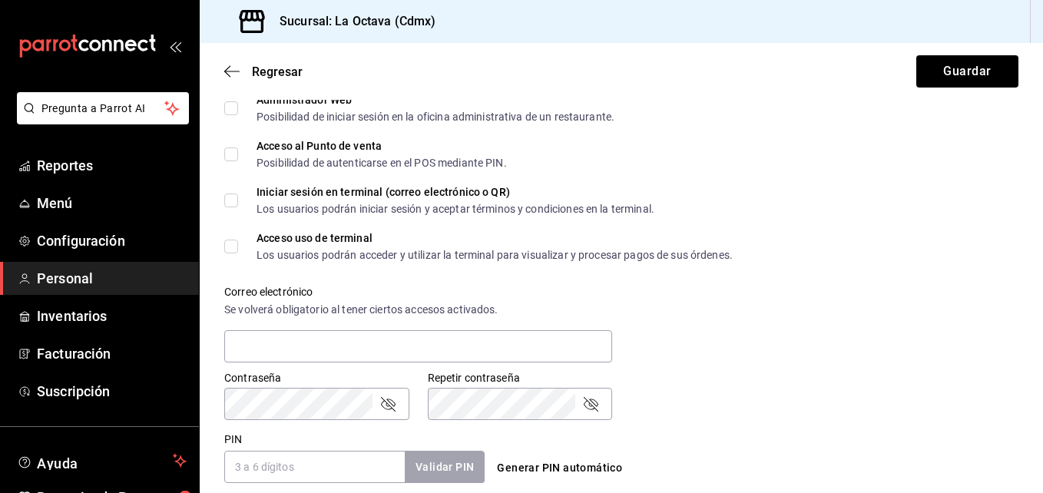
scroll to position [447, 0]
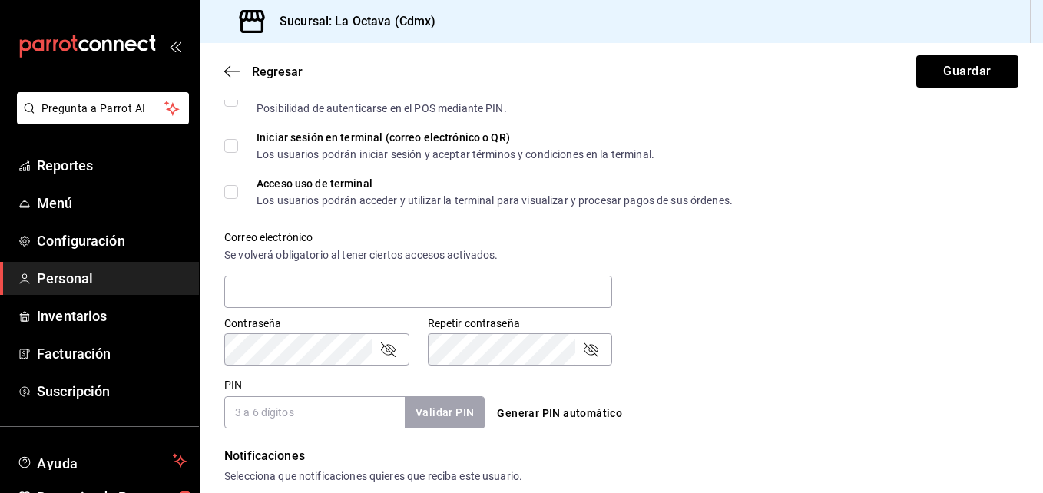
type input "Rosas"
click at [549, 417] on button "Generar PIN automático" at bounding box center [559, 413] width 137 height 28
type input "0685"
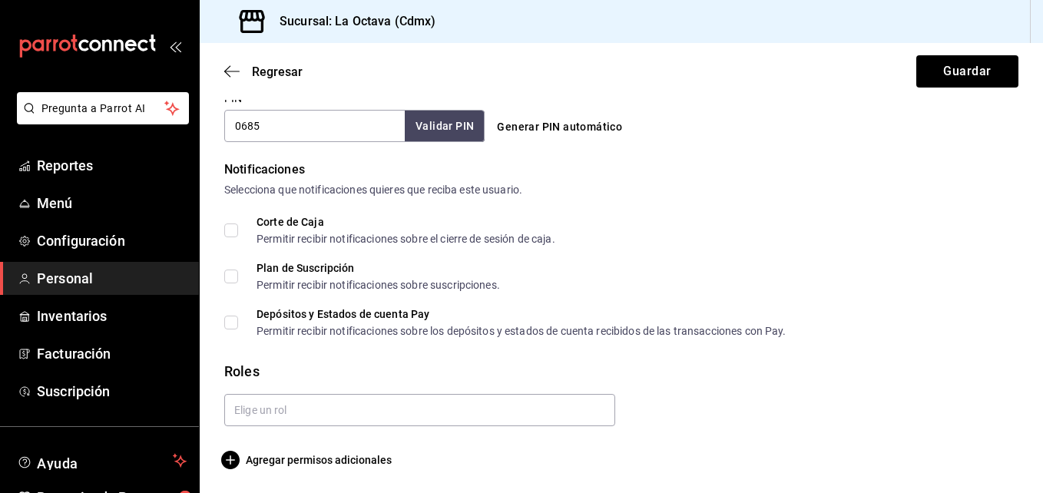
scroll to position [734, 0]
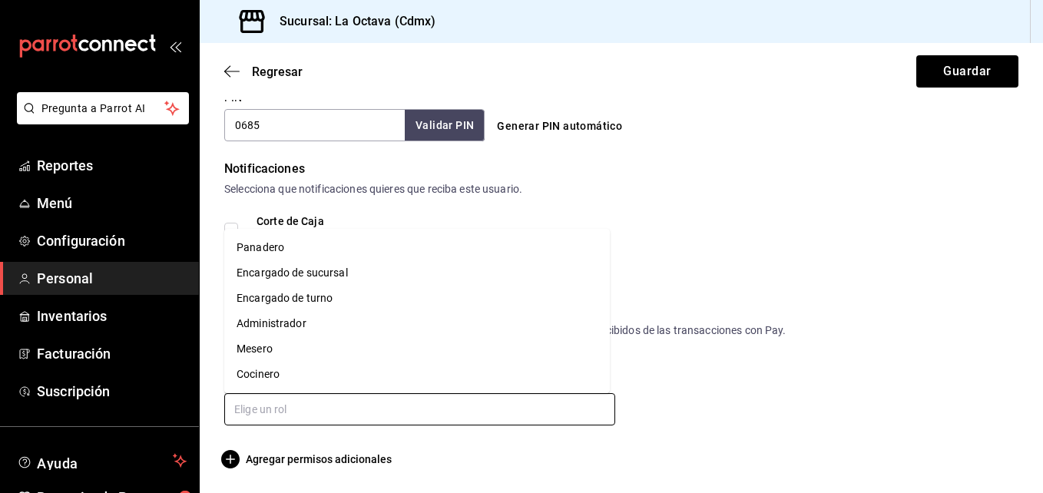
click at [484, 400] on input "text" at bounding box center [419, 409] width 391 height 32
click at [232, 68] on icon "button" at bounding box center [231, 72] width 15 height 14
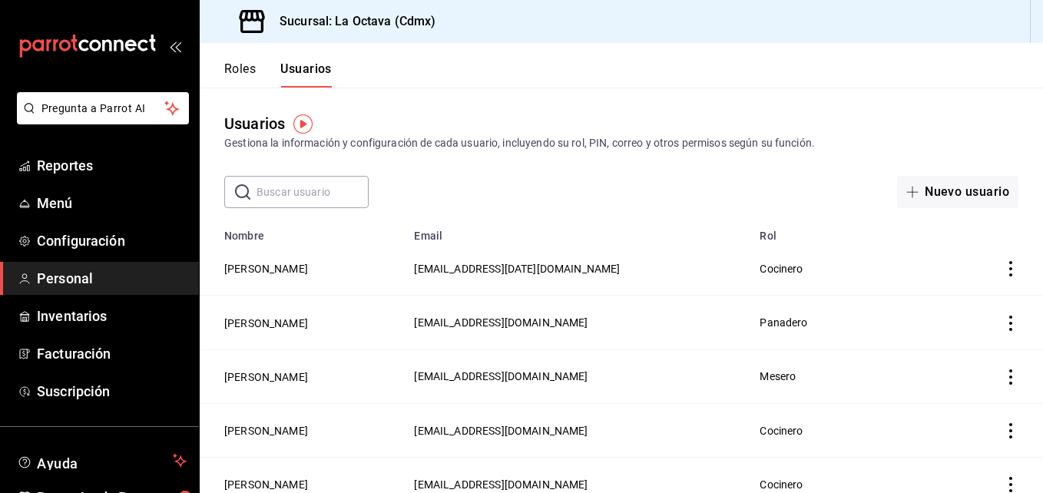
click at [246, 75] on button "Roles" at bounding box center [239, 74] width 31 height 26
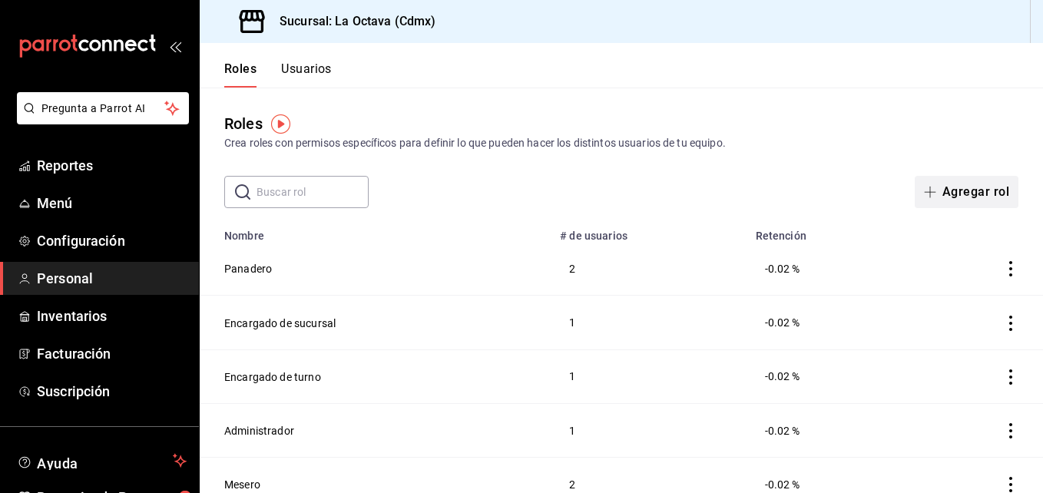
click at [981, 192] on button "Agregar rol" at bounding box center [967, 192] width 104 height 32
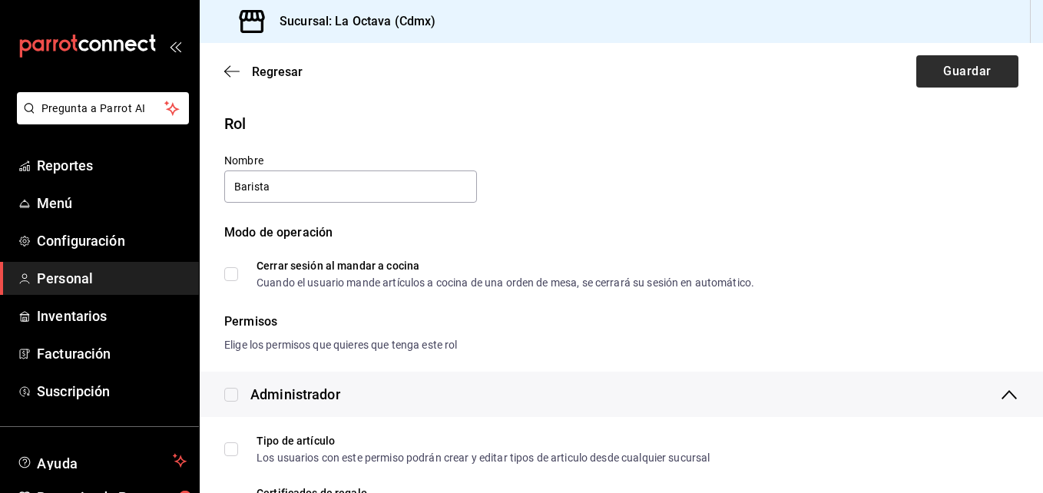
type input "Barista"
click at [924, 72] on button "Guardar" at bounding box center [967, 71] width 102 height 32
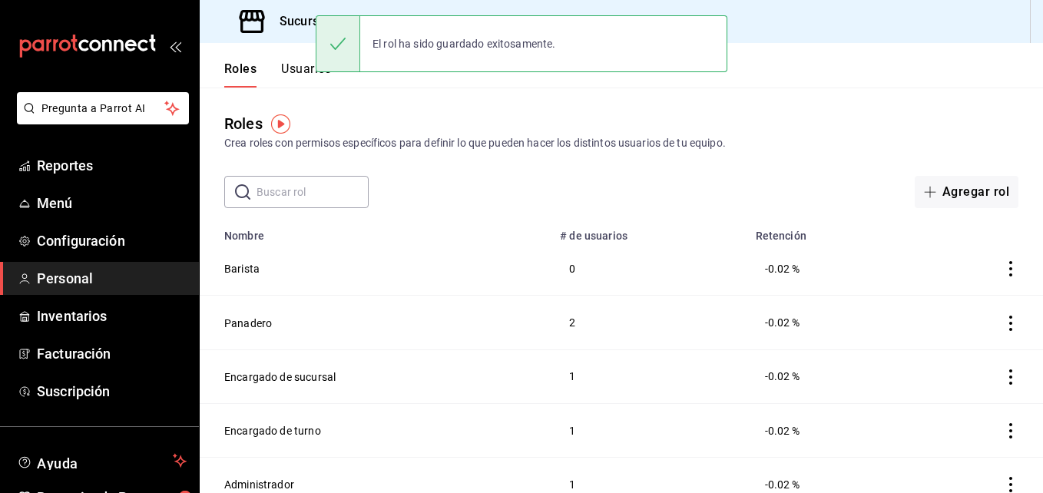
click at [296, 70] on button "Usuarios" at bounding box center [306, 74] width 51 height 26
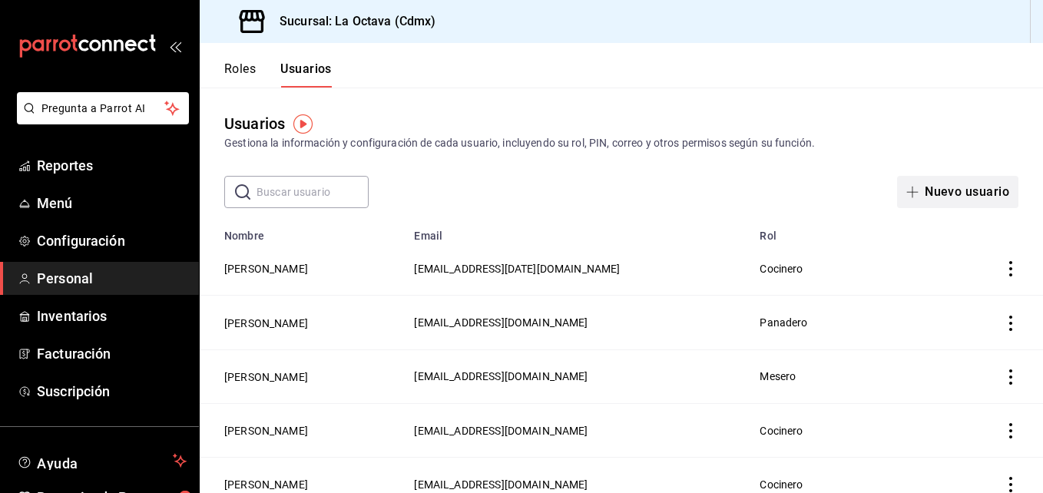
click at [957, 190] on button "Nuevo usuario" at bounding box center [957, 192] width 121 height 32
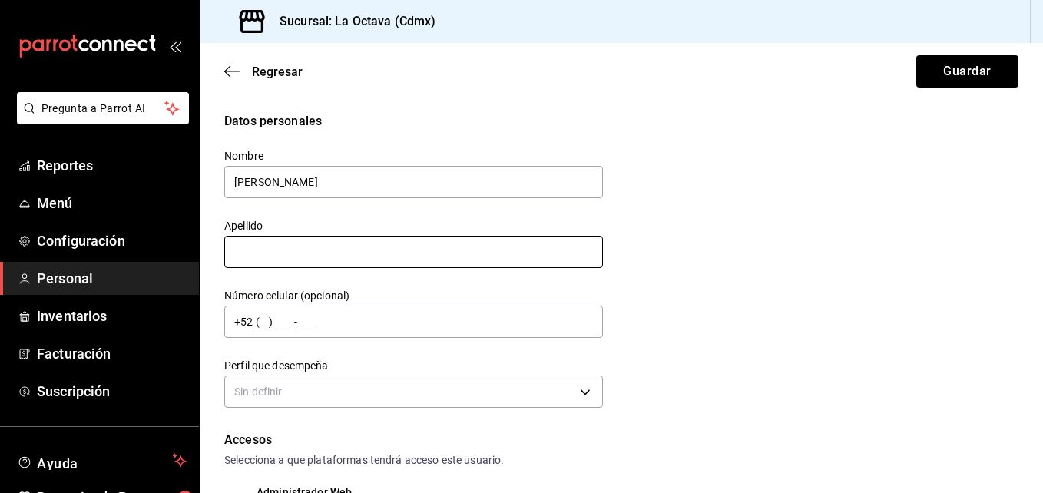
type input "[PERSON_NAME]"
click at [244, 250] on input "text" at bounding box center [413, 252] width 379 height 32
type input "Rosas"
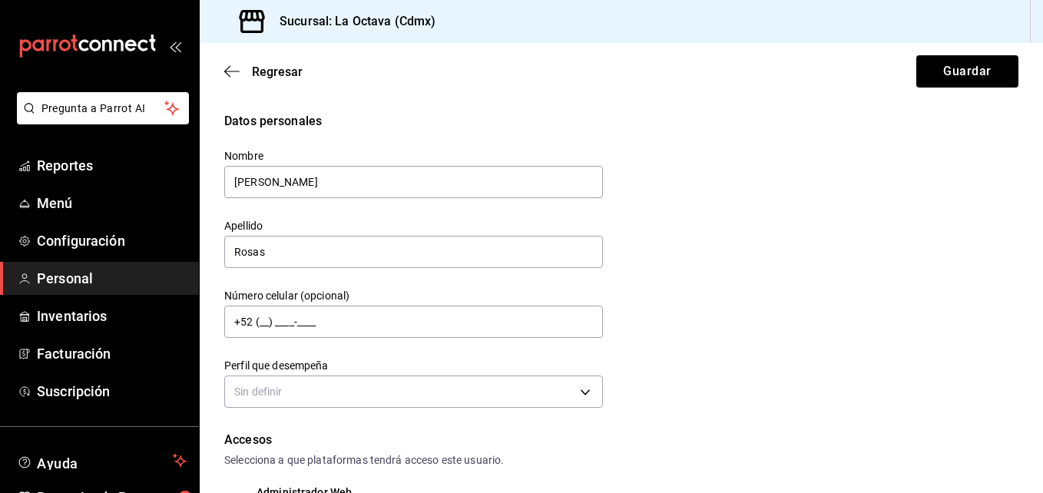
click at [829, 268] on div "Datos personales Nombre [PERSON_NAME] Rosas Número celular (opcional) +52 (__) …" at bounding box center [621, 262] width 794 height 300
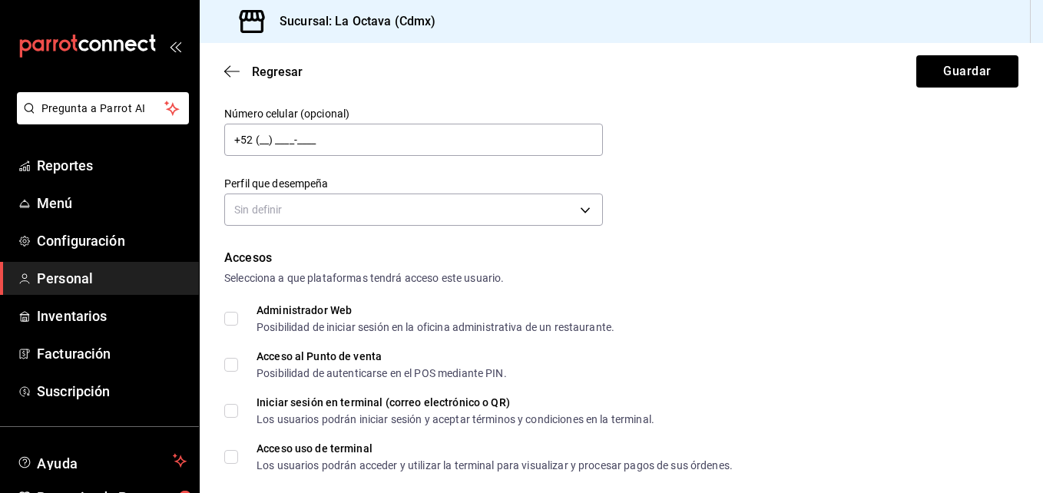
scroll to position [228, 0]
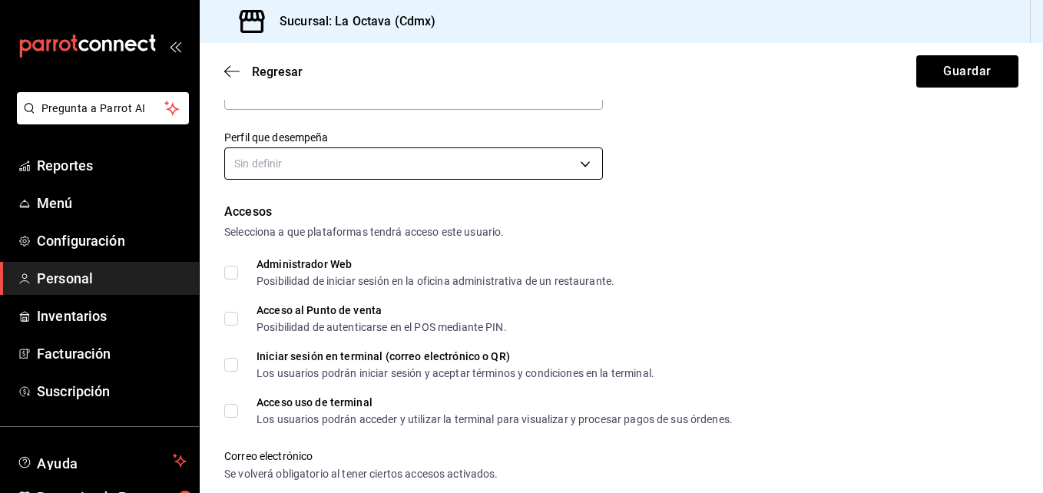
click at [487, 161] on body "Pregunta a Parrot AI Reportes Menú Configuración Personal Inventarios Facturaci…" at bounding box center [521, 246] width 1043 height 493
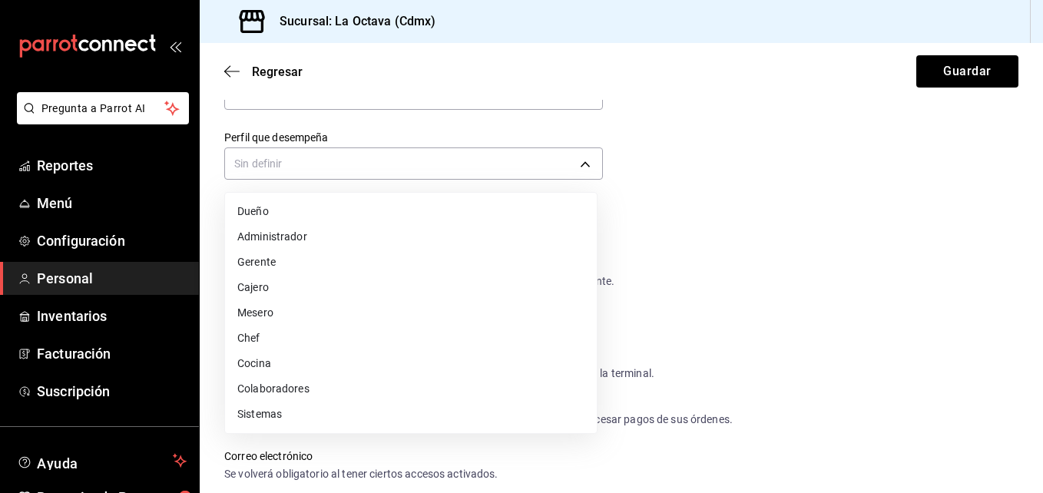
click at [285, 392] on li "Colaboradores" at bounding box center [411, 388] width 372 height 25
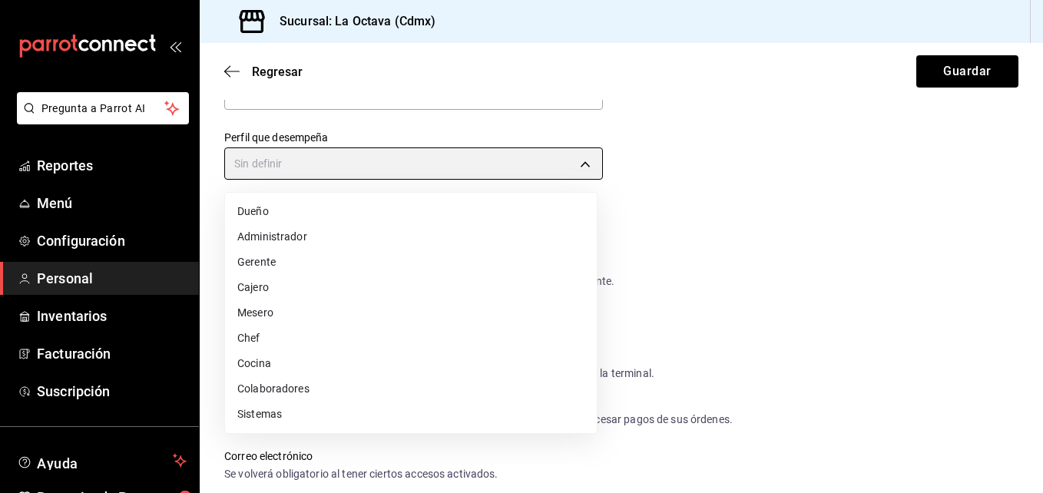
type input "STAFF"
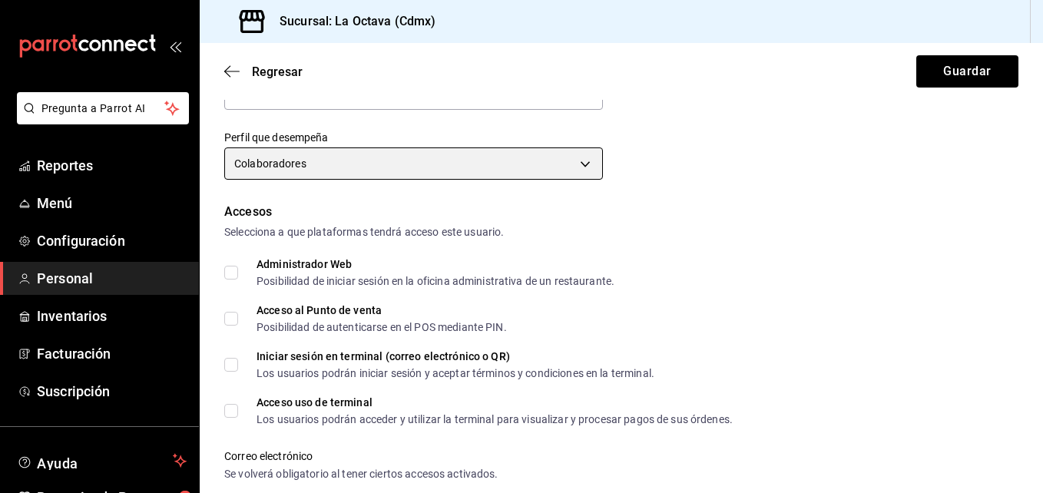
scroll to position [734, 0]
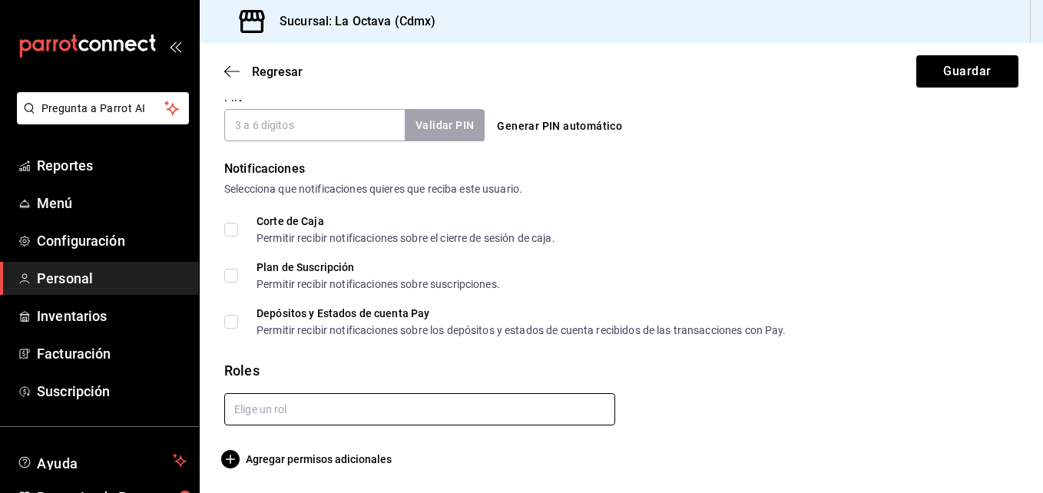
click at [379, 400] on input "text" at bounding box center [419, 409] width 391 height 32
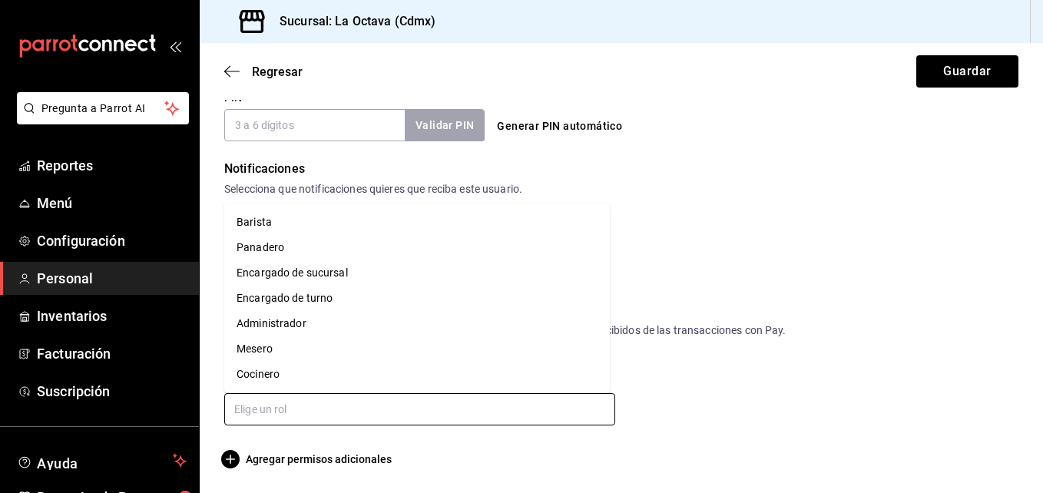
click at [373, 226] on li "Barista" at bounding box center [417, 222] width 386 height 25
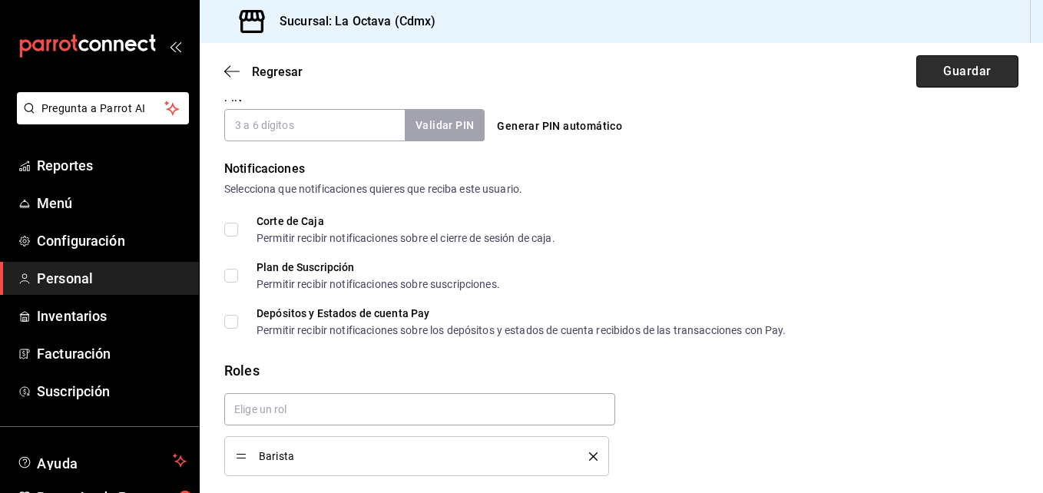
click at [932, 60] on button "Guardar" at bounding box center [967, 71] width 102 height 32
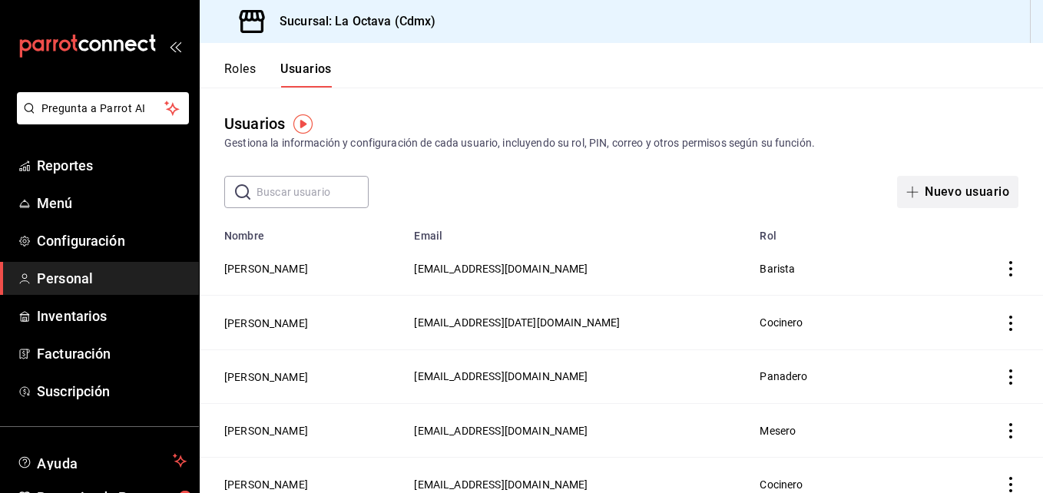
click at [960, 193] on button "Nuevo usuario" at bounding box center [957, 192] width 121 height 32
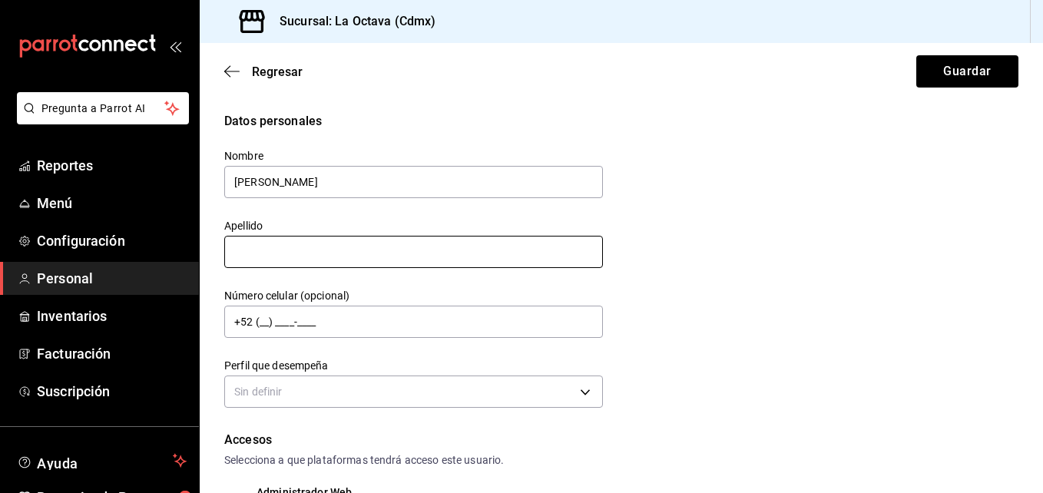
type input "[PERSON_NAME]"
click at [373, 253] on input "text" at bounding box center [413, 252] width 379 height 32
type input "Juarez"
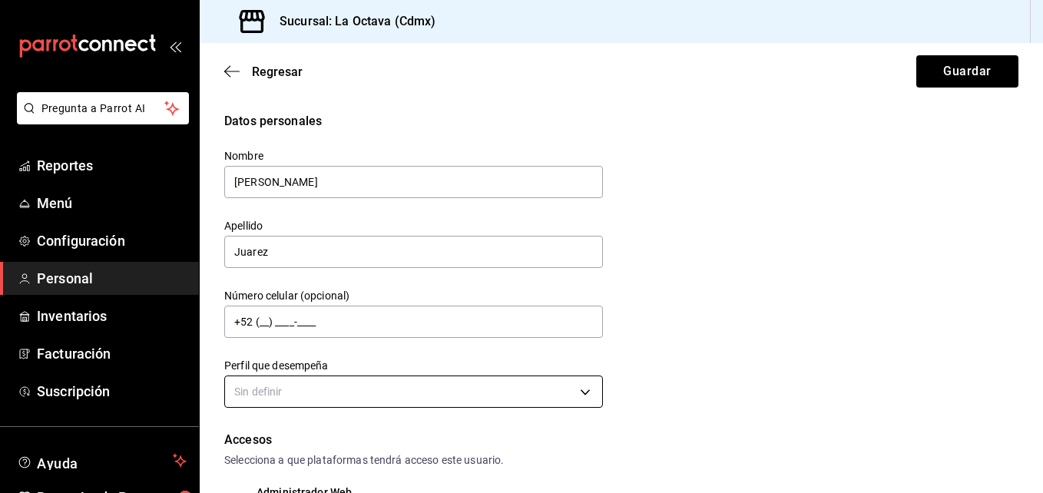
click at [422, 395] on body "Pregunta a Parrot AI Reportes Menú Configuración Personal Inventarios Facturaci…" at bounding box center [521, 246] width 1043 height 493
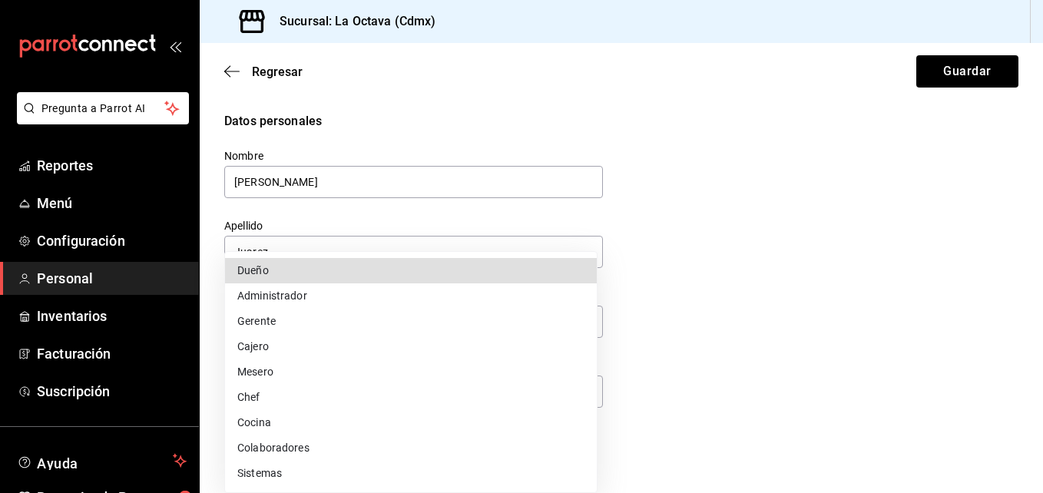
click at [273, 455] on li "Colaboradores" at bounding box center [411, 447] width 372 height 25
type input "STAFF"
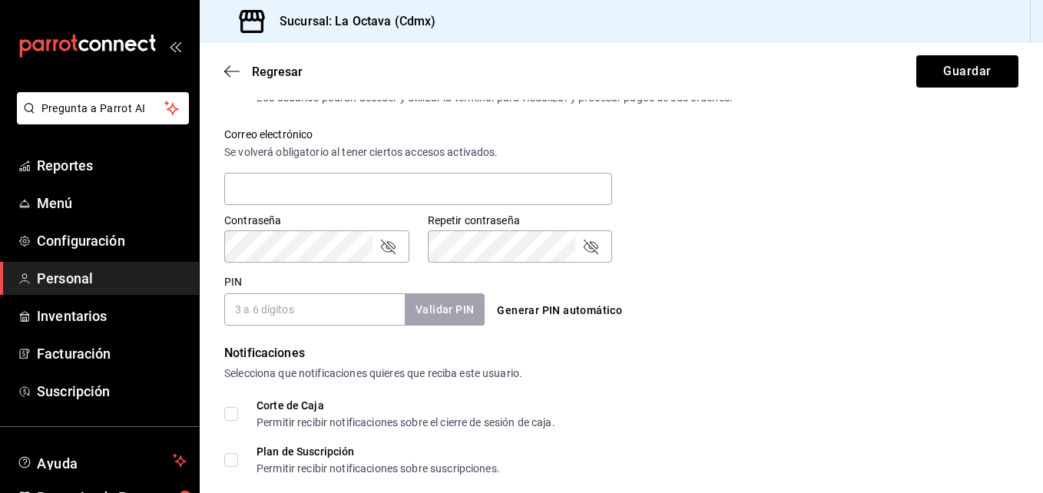
scroll to position [734, 0]
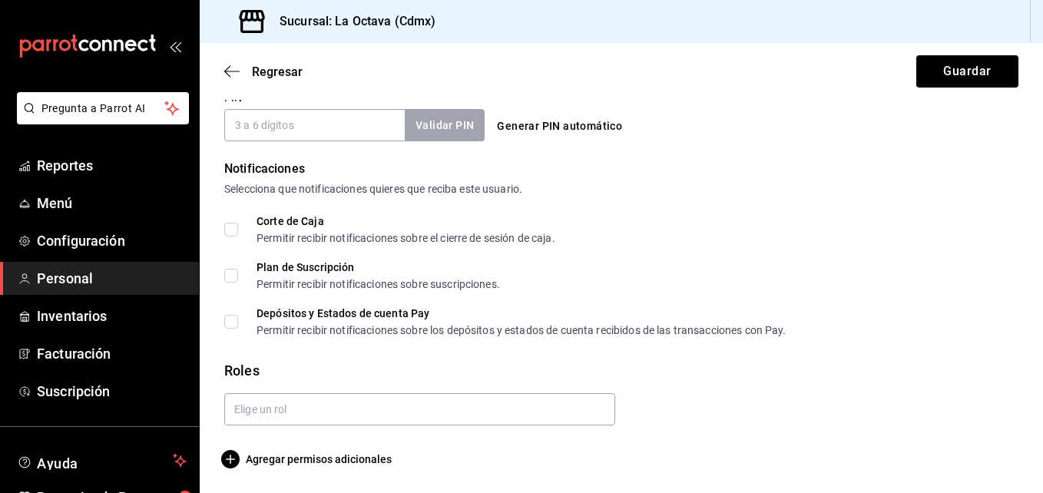
click at [586, 122] on button "Generar PIN automático" at bounding box center [559, 126] width 137 height 28
type input "6747"
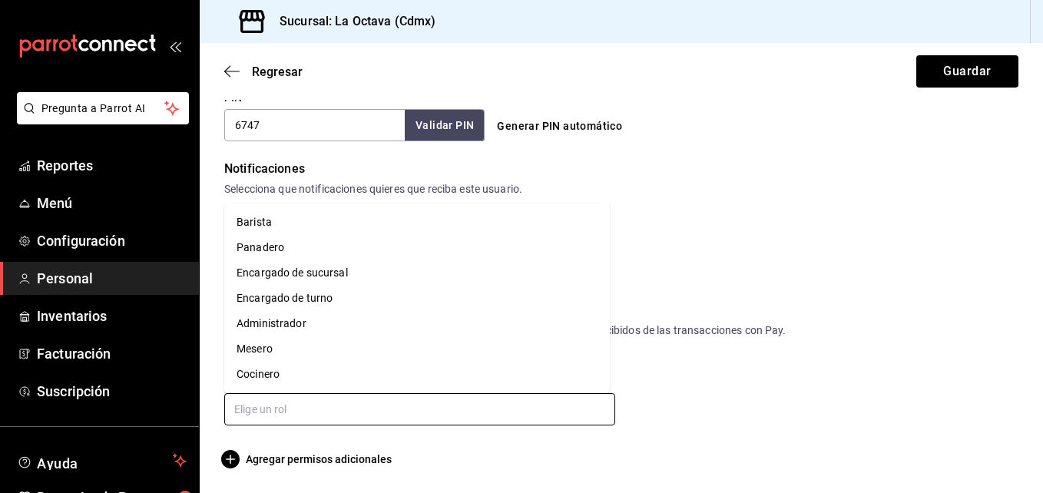
click at [508, 403] on input "text" at bounding box center [419, 409] width 391 height 32
click at [296, 248] on li "Panadero" at bounding box center [417, 247] width 386 height 25
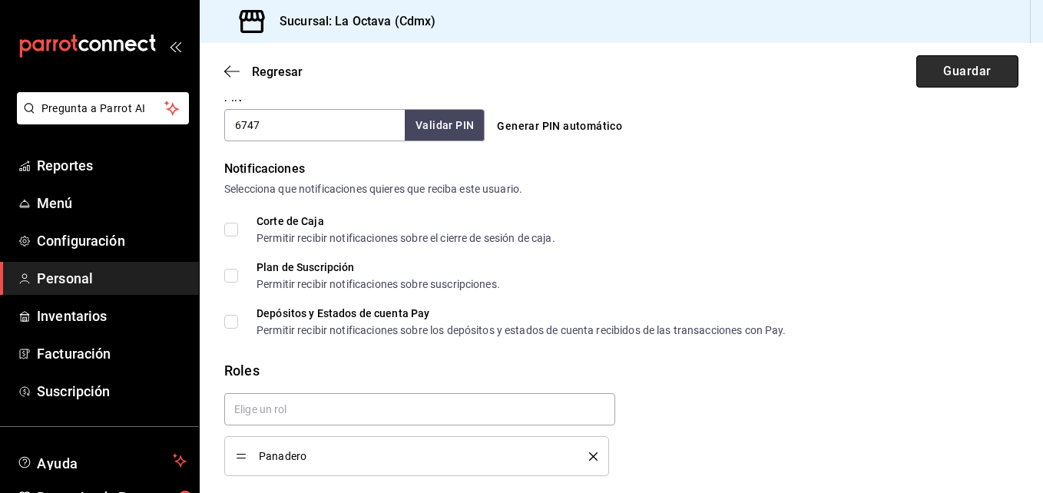
click at [935, 63] on button "Guardar" at bounding box center [967, 71] width 102 height 32
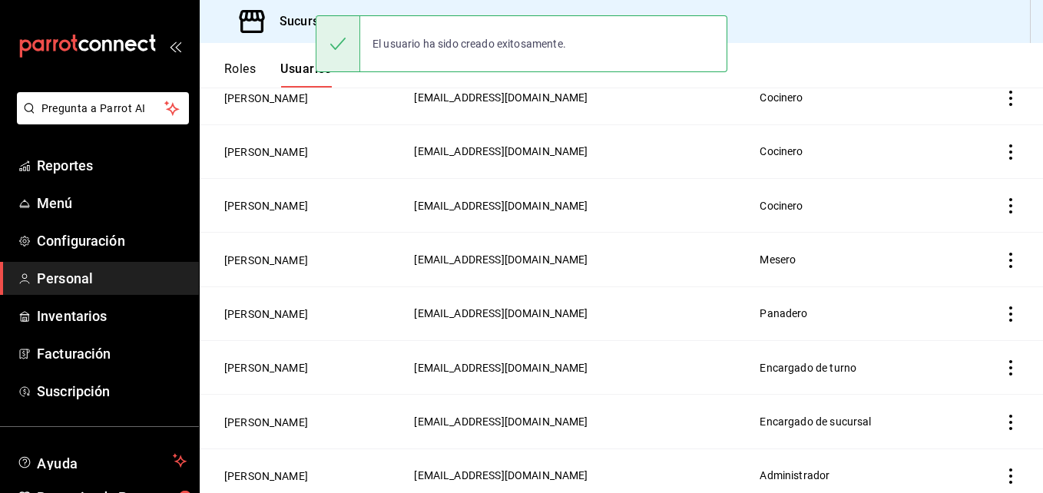
scroll to position [494, 0]
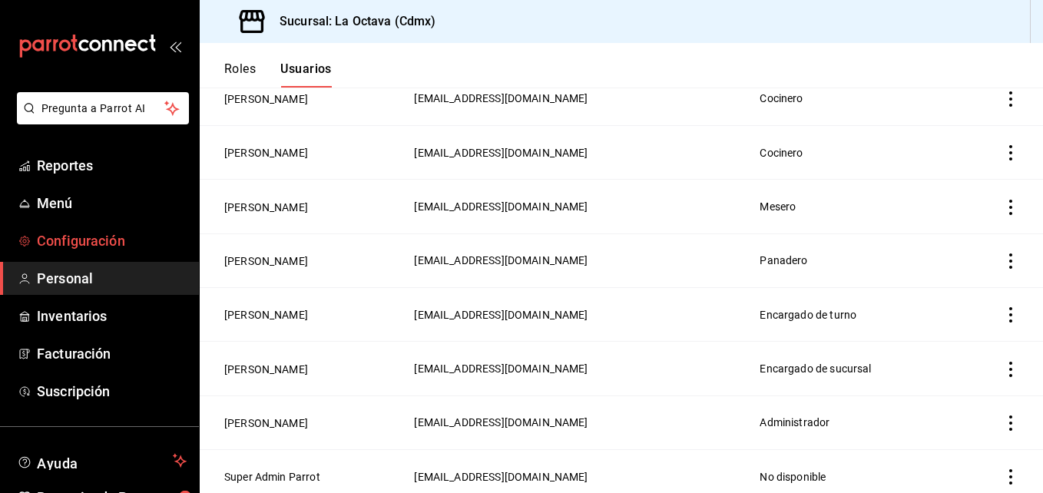
click at [110, 238] on span "Configuración" at bounding box center [112, 240] width 150 height 21
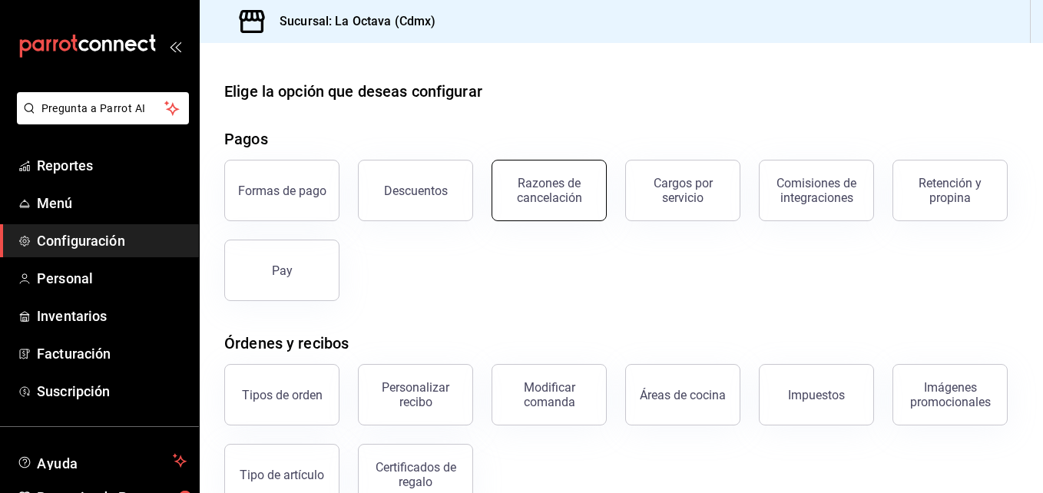
click at [574, 203] on div "Razones de cancelación" at bounding box center [548, 190] width 95 height 29
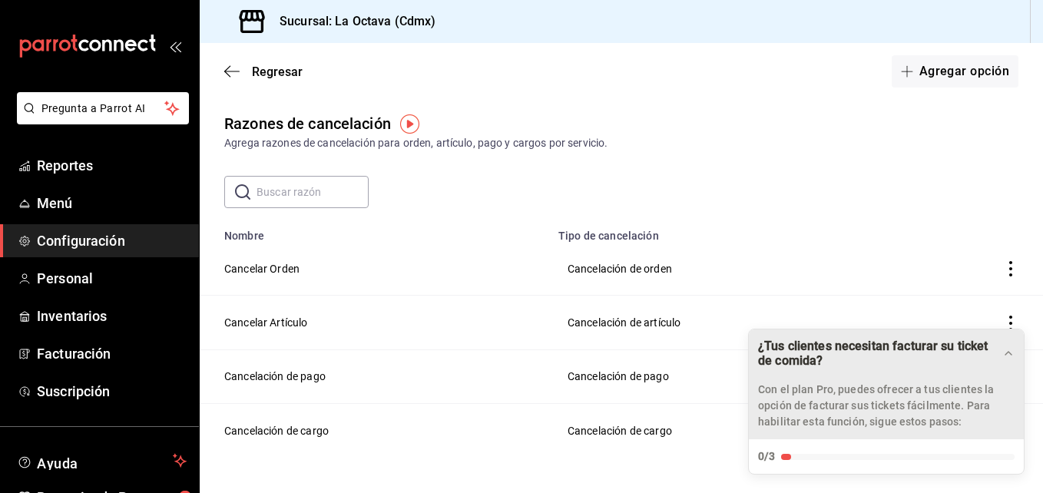
click at [1013, 355] on icon "Drag to move checklist" at bounding box center [1008, 353] width 12 height 12
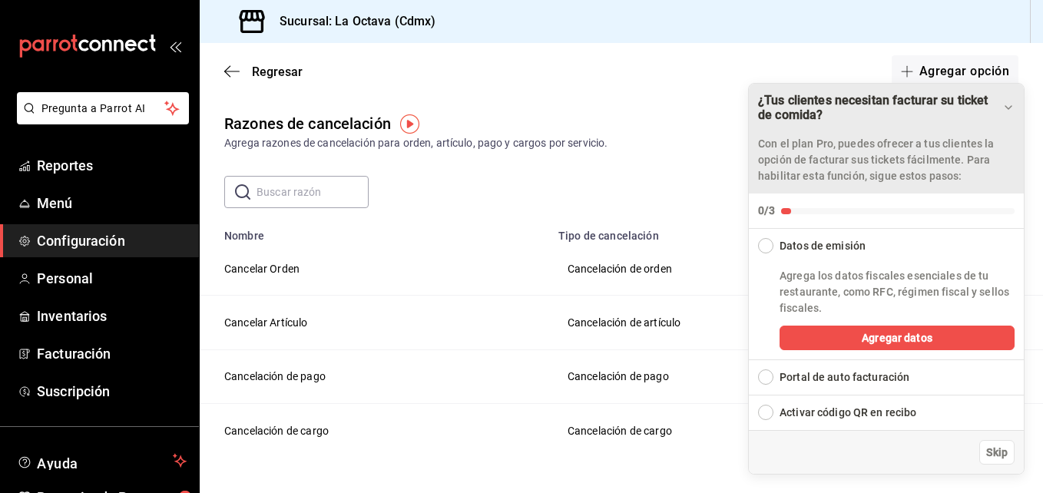
click at [1008, 113] on icon "Drag to move checklist" at bounding box center [1008, 107] width 12 height 12
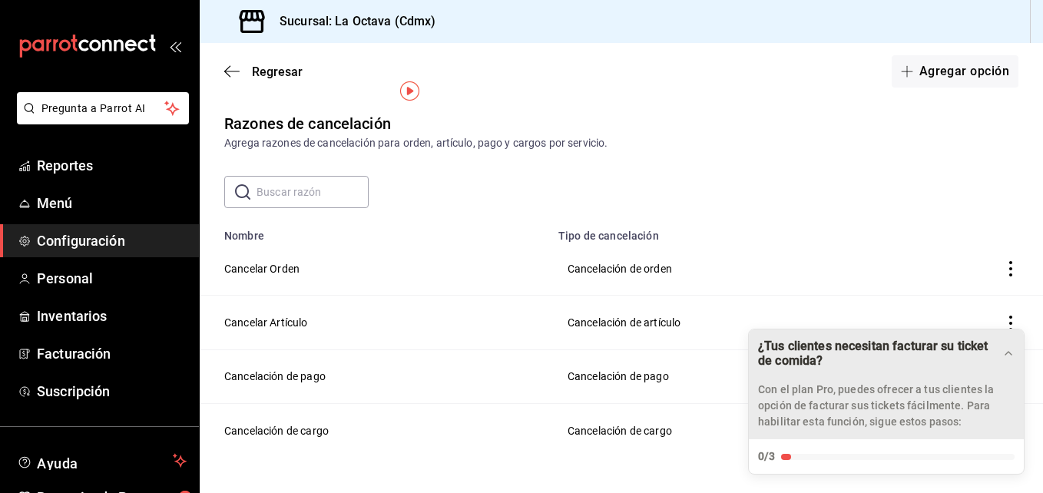
scroll to position [48, 0]
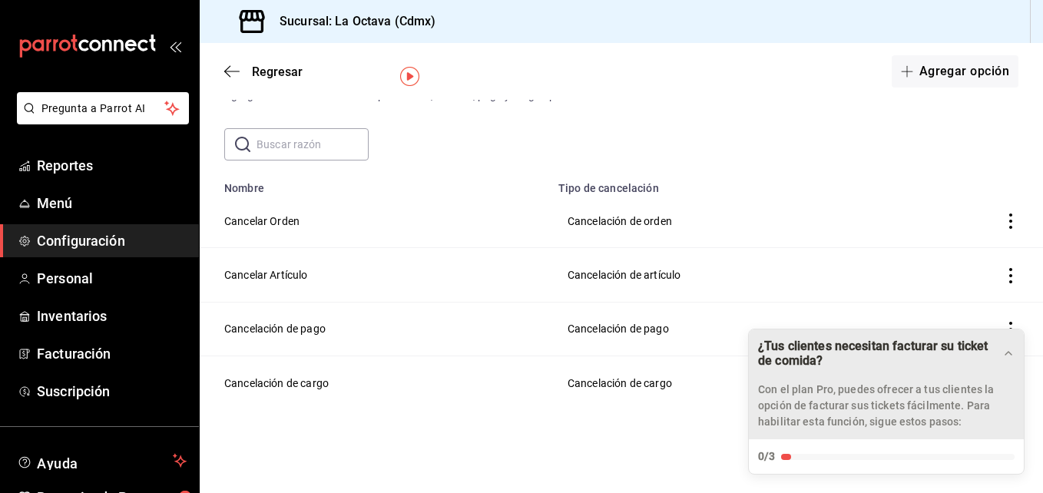
click at [1004, 223] on icon "actions" at bounding box center [1010, 220] width 15 height 15
click at [914, 164] on div at bounding box center [521, 246] width 1043 height 493
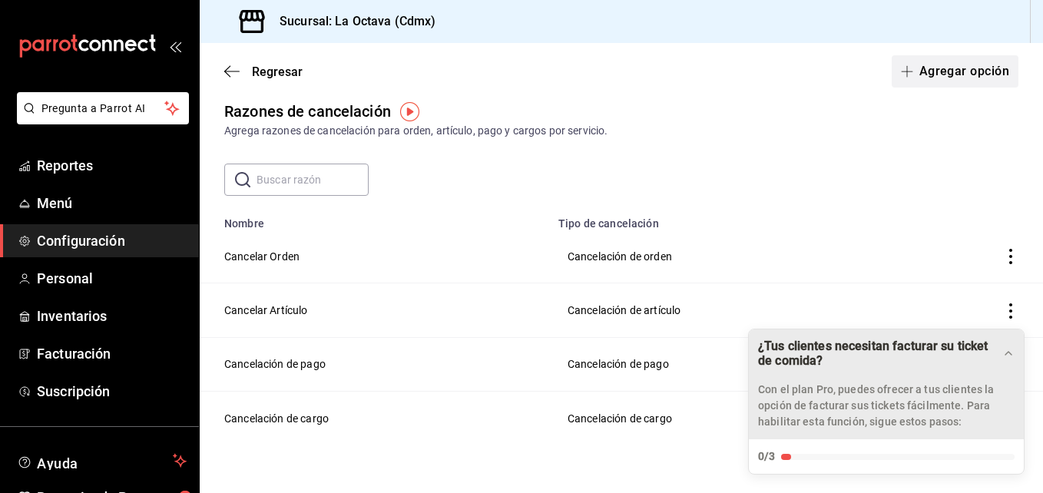
click at [960, 69] on button "Agregar opción" at bounding box center [955, 71] width 127 height 32
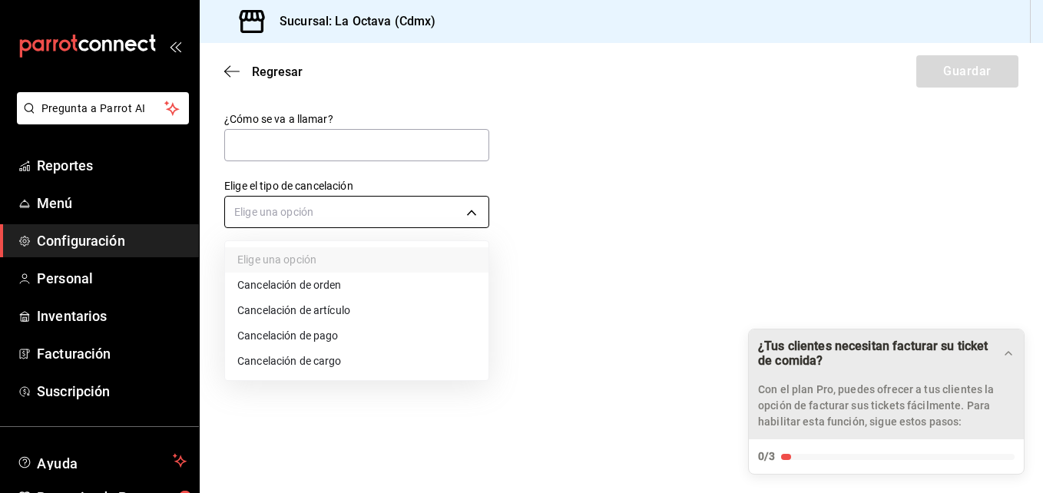
click at [435, 220] on body "Pregunta a Parrot AI Reportes Menú Configuración Personal Inventarios Facturaci…" at bounding box center [521, 246] width 1043 height 493
click at [351, 284] on li "Cancelación de orden" at bounding box center [356, 285] width 263 height 25
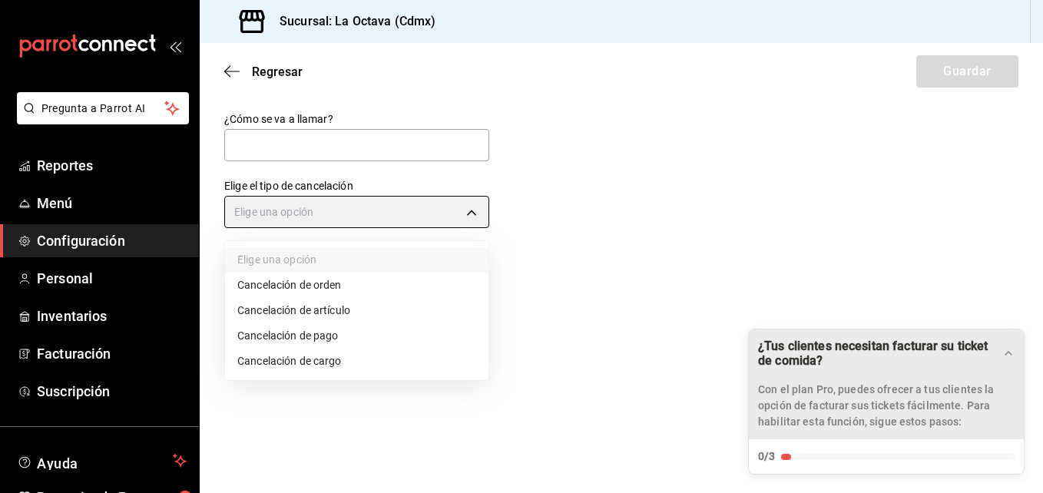
type input "ORDER"
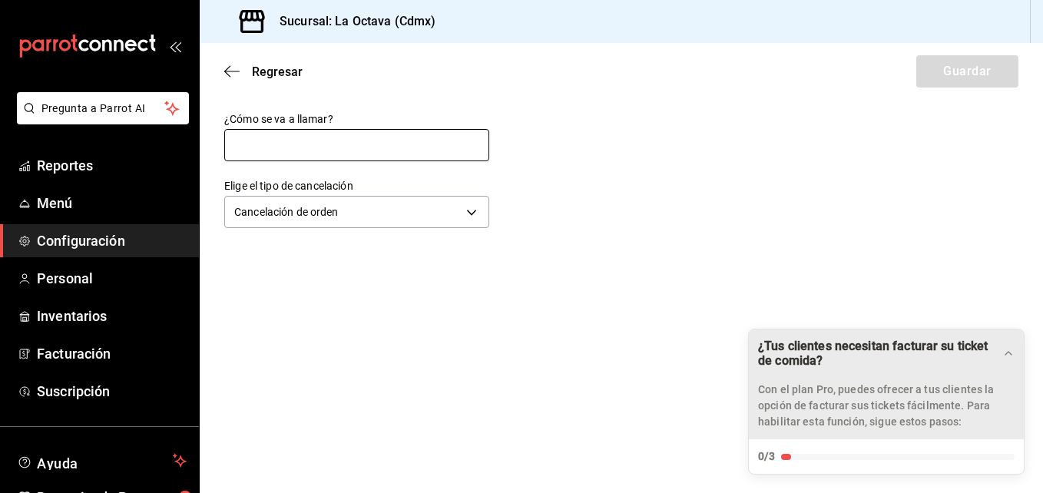
click at [309, 140] on input "text" at bounding box center [356, 145] width 265 height 32
type input "E"
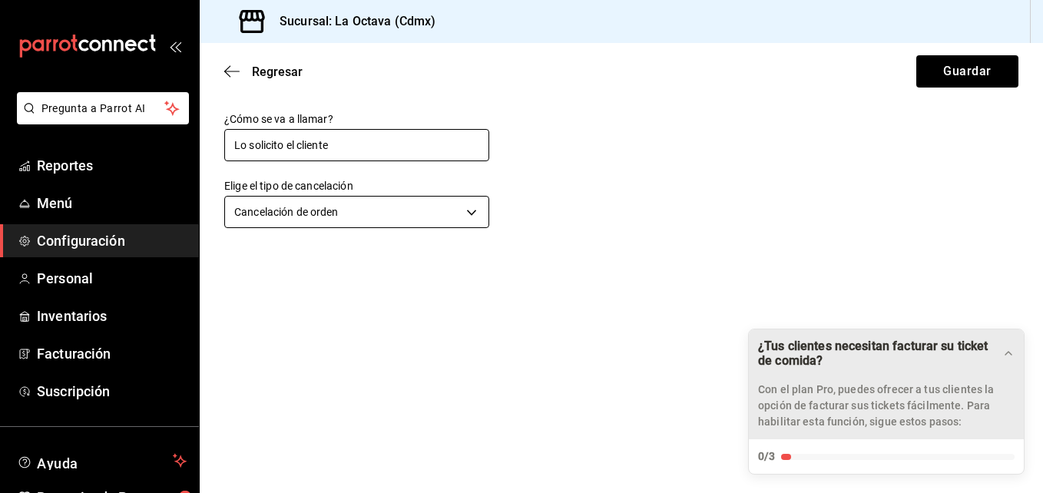
type input "Lo solicito el cliente"
click at [405, 209] on body "Pregunta a Parrot AI Reportes Menú Configuración Personal Inventarios Facturaci…" at bounding box center [521, 246] width 1043 height 493
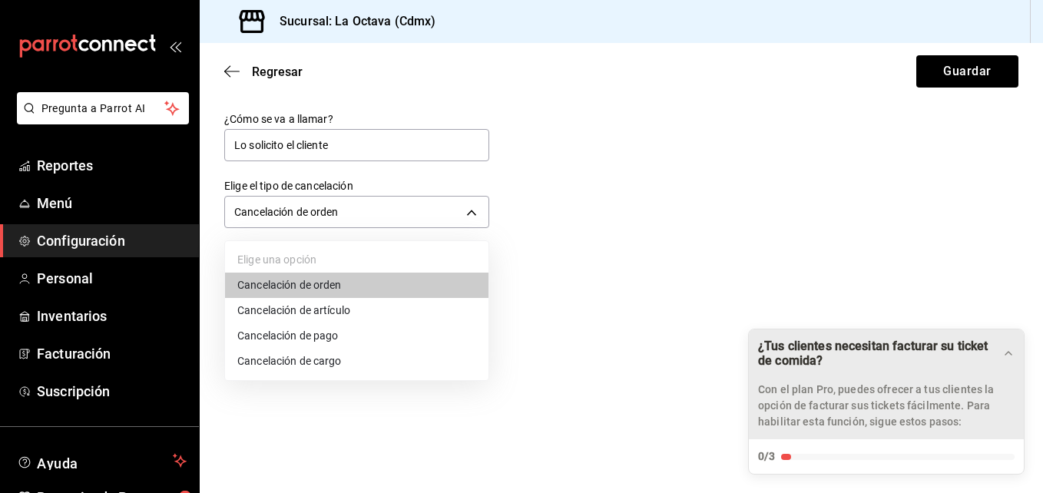
click at [946, 77] on div at bounding box center [521, 246] width 1043 height 493
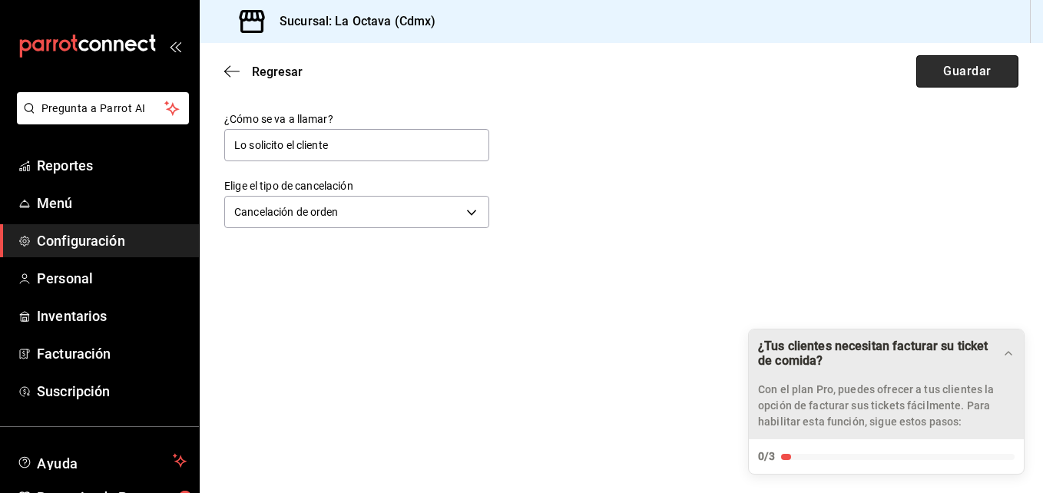
click at [948, 73] on button "Guardar" at bounding box center [967, 71] width 102 height 32
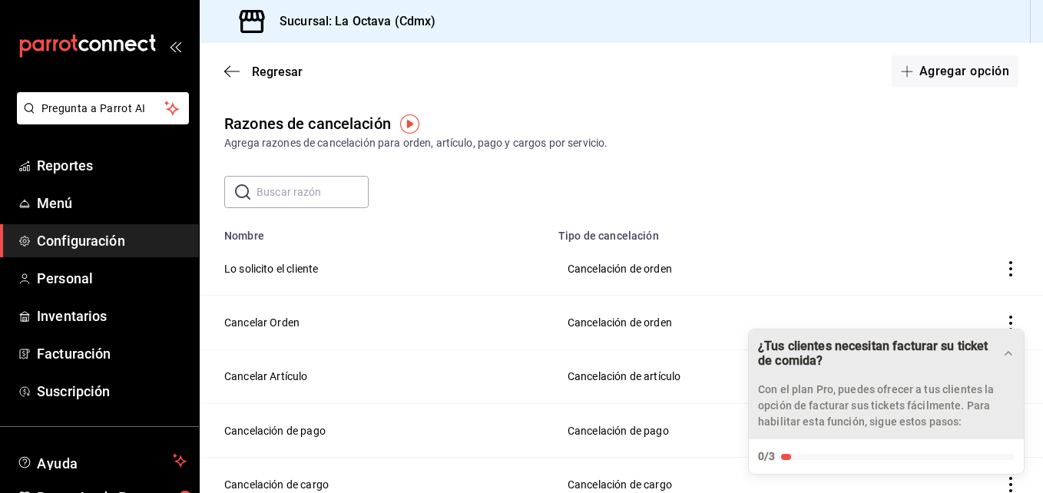
click at [1011, 353] on icon "Drag to move checklist" at bounding box center [1008, 353] width 12 height 12
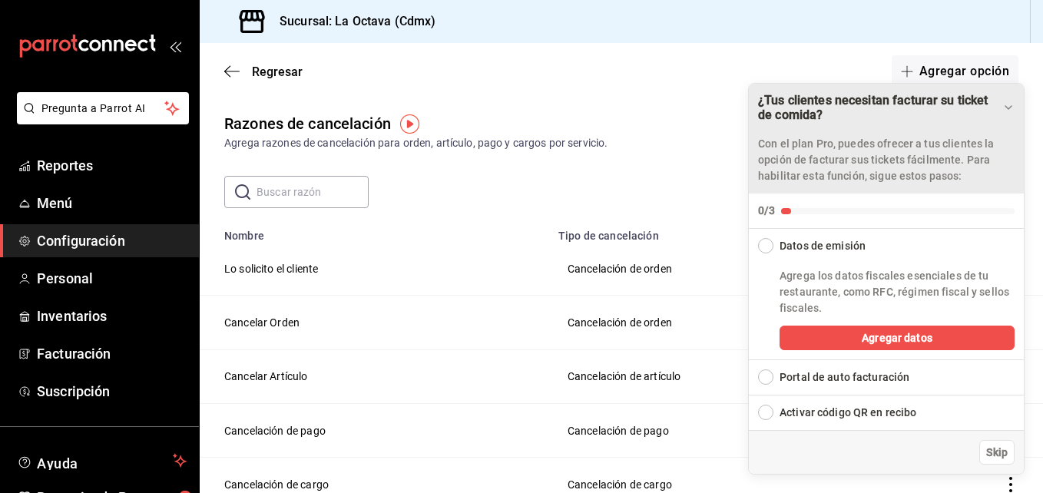
click at [1015, 102] on div "¿Tus clientes necesitan facturar su ticket de comida? Con el plan Pro, puedes o…" at bounding box center [886, 139] width 275 height 110
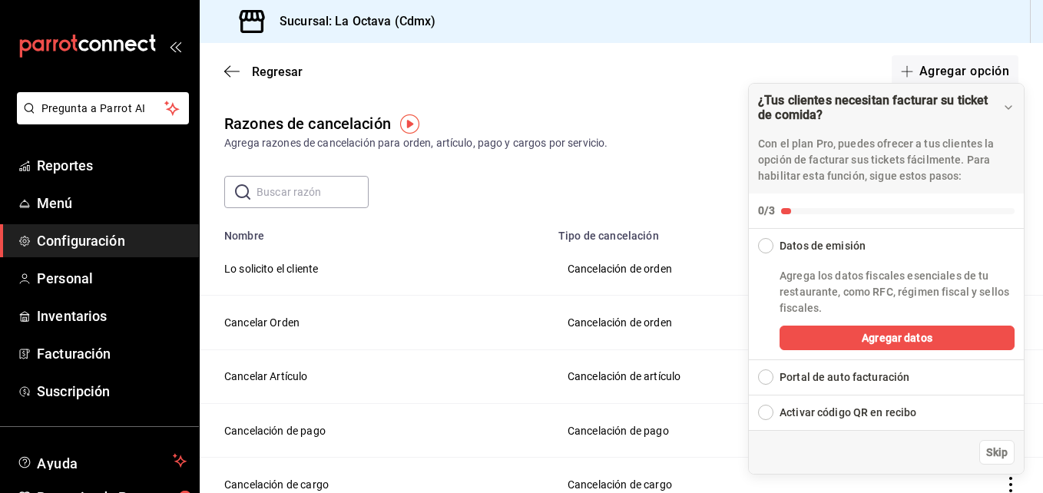
click at [1009, 103] on icon "Drag to move checklist" at bounding box center [1008, 107] width 12 height 12
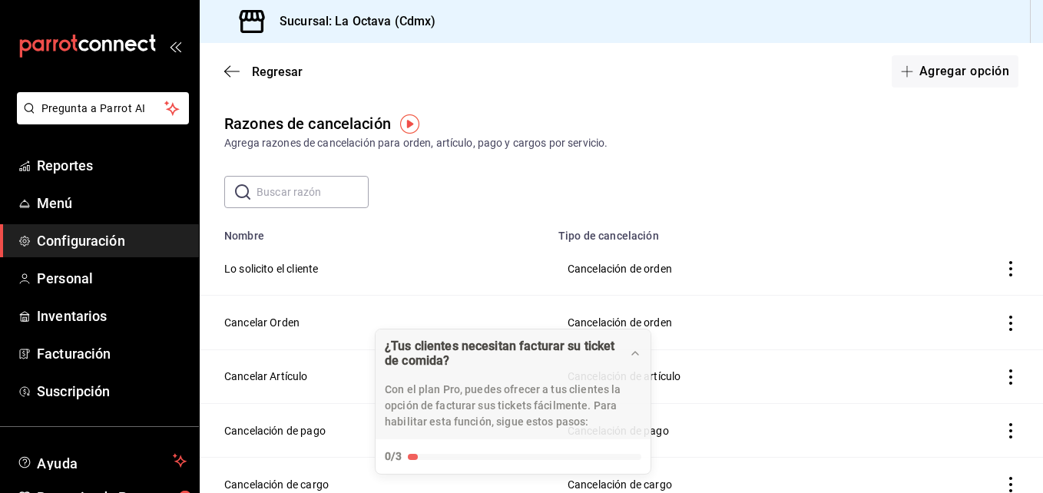
drag, startPoint x: 959, startPoint y: 396, endPoint x: 584, endPoint y: 491, distance: 386.9
click at [584, 491] on body "Pregunta a Parrot AI Reportes Menú Configuración Personal Inventarios Facturaci…" at bounding box center [521, 246] width 1043 height 493
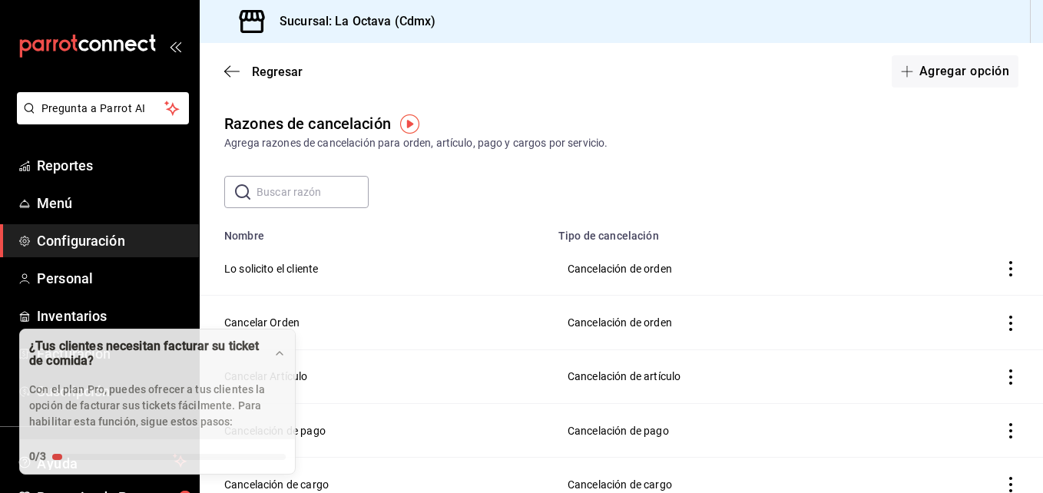
drag, startPoint x: 588, startPoint y: 407, endPoint x: 174, endPoint y: 532, distance: 432.4
click at [174, 492] on html "Pregunta a Parrot AI Reportes Menú Configuración Personal Inventarios Facturaci…" at bounding box center [521, 246] width 1043 height 493
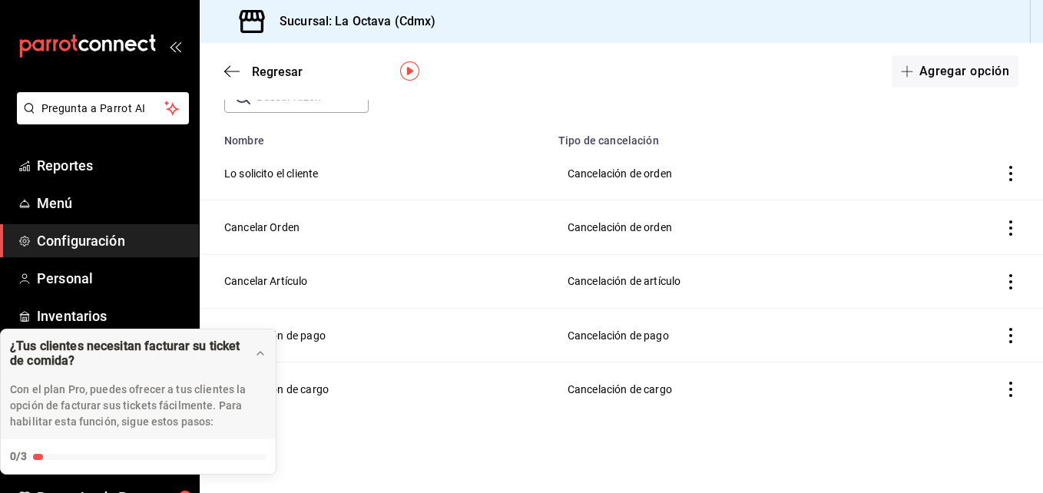
scroll to position [101, 0]
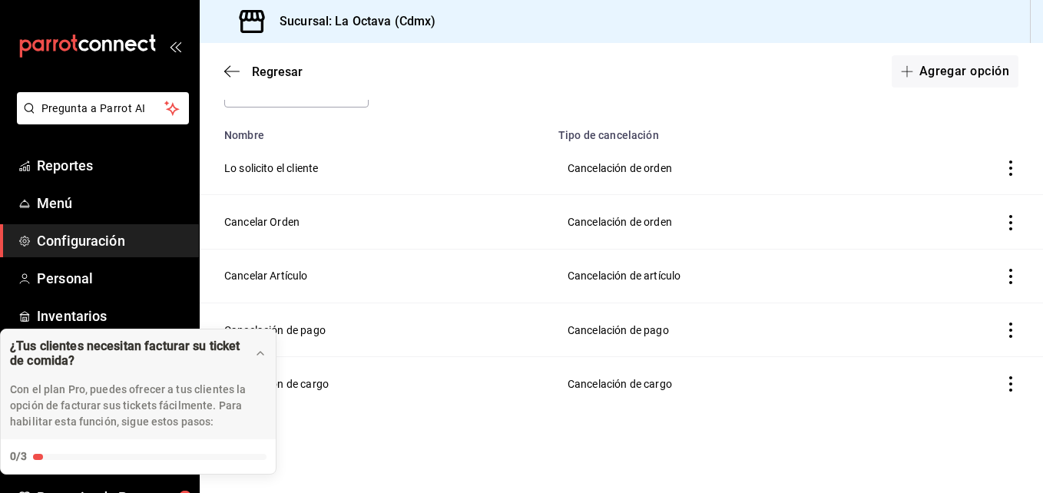
click at [1003, 224] on icon "actions" at bounding box center [1010, 222] width 15 height 15
click at [955, 224] on span "Eliminar" at bounding box center [943, 222] width 39 height 12
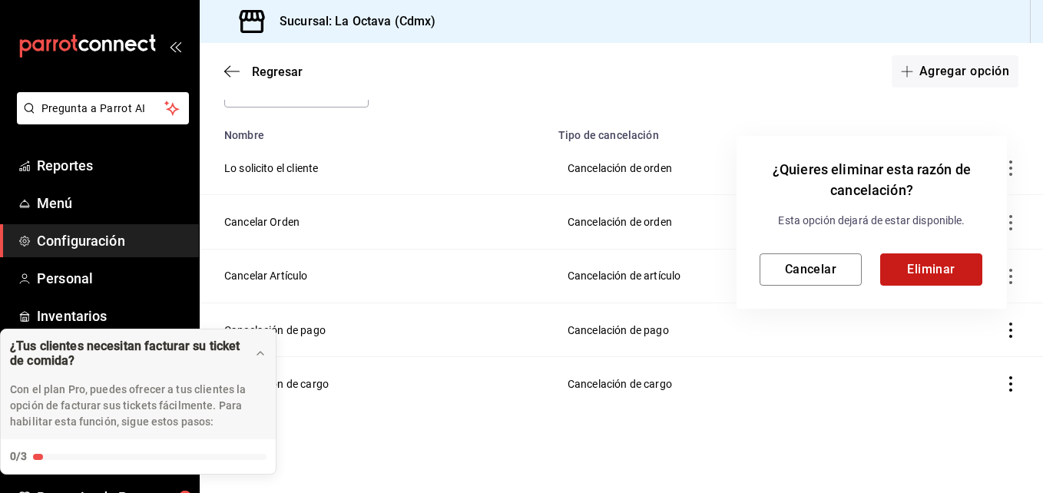
click at [935, 275] on button "Eliminar" at bounding box center [931, 269] width 102 height 32
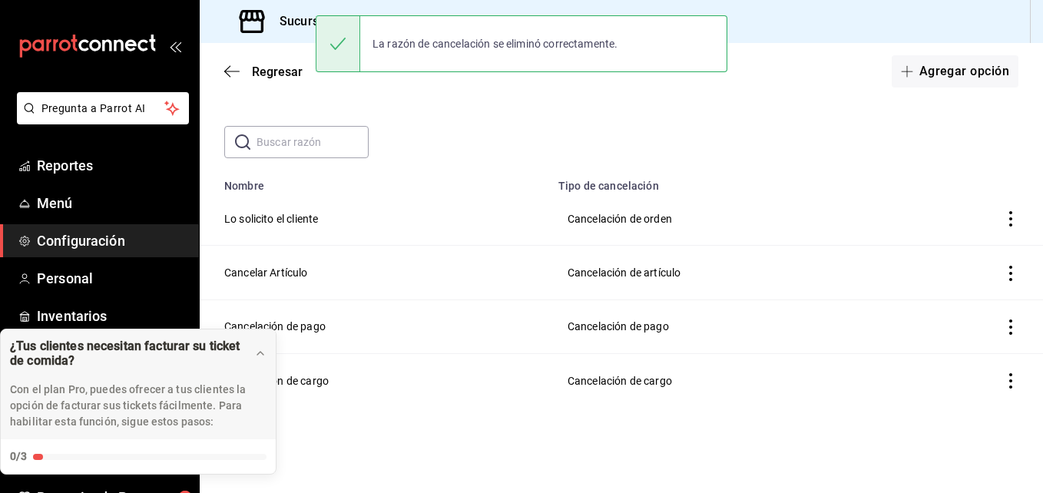
scroll to position [48, 0]
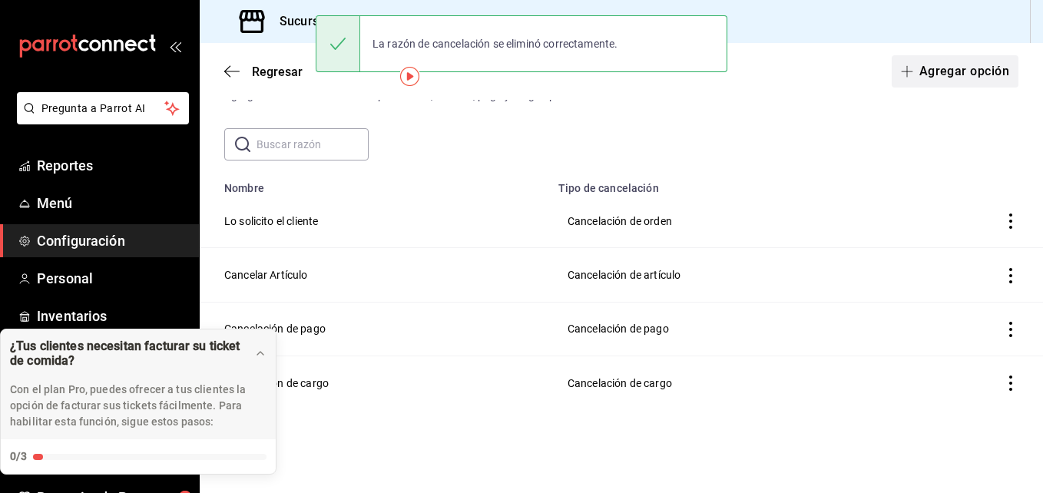
click at [972, 74] on button "Agregar opción" at bounding box center [955, 71] width 127 height 32
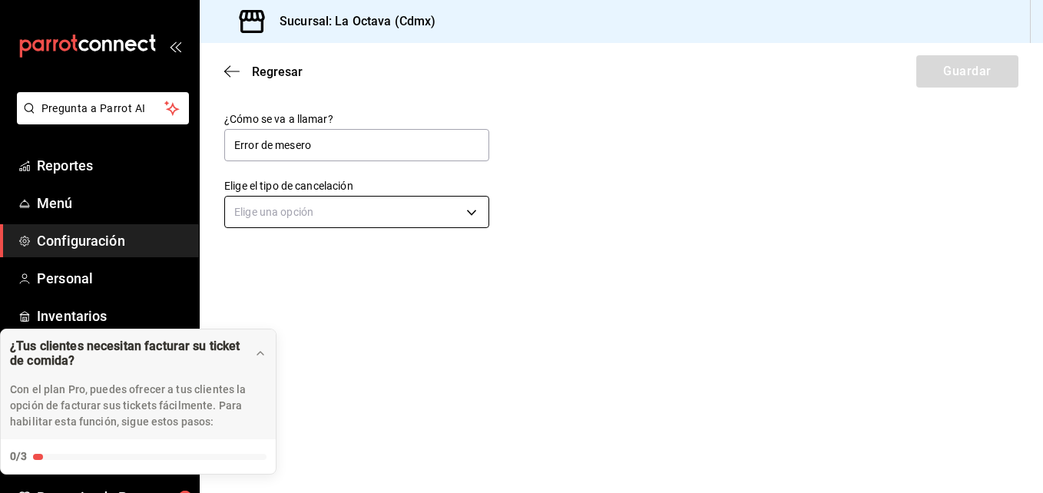
type input "Error de mesero"
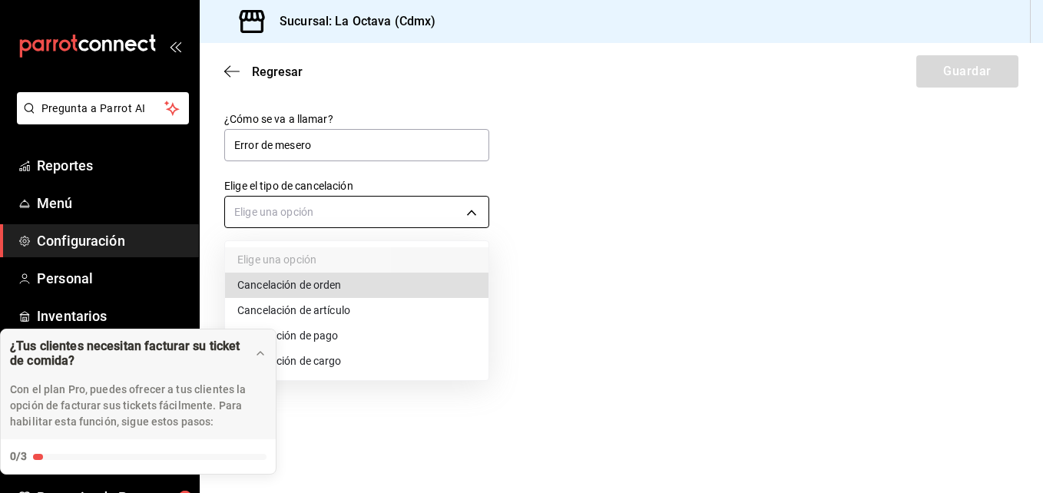
click at [277, 213] on body "Pregunta a Parrot AI Reportes Menú Configuración Personal Inventarios Facturaci…" at bounding box center [521, 246] width 1043 height 493
click at [319, 283] on li "Cancelación de orden" at bounding box center [356, 285] width 263 height 25
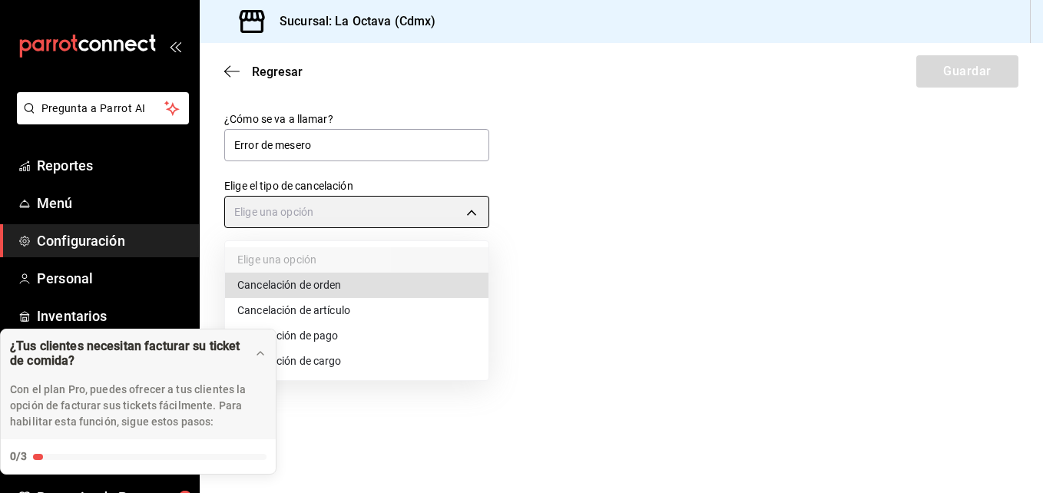
type input "ORDER"
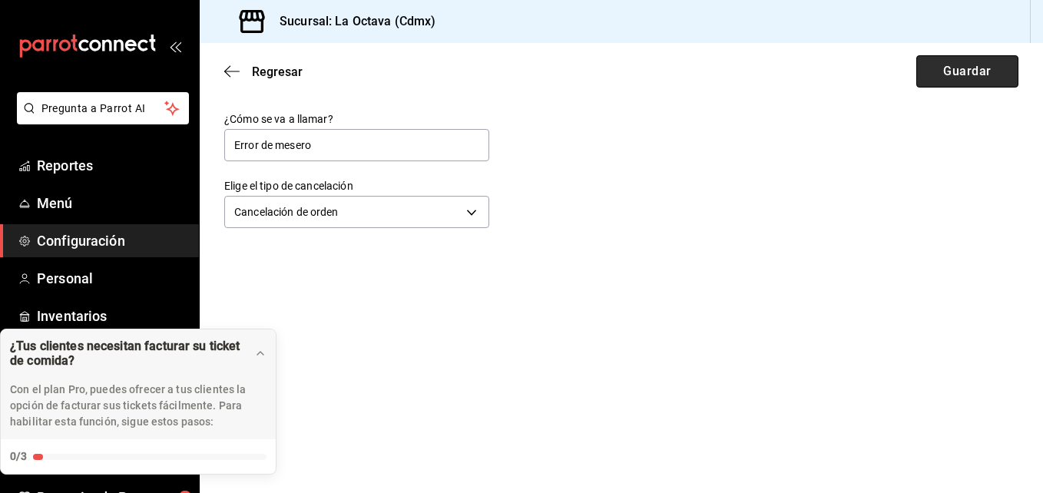
click at [942, 78] on button "Guardar" at bounding box center [967, 71] width 102 height 32
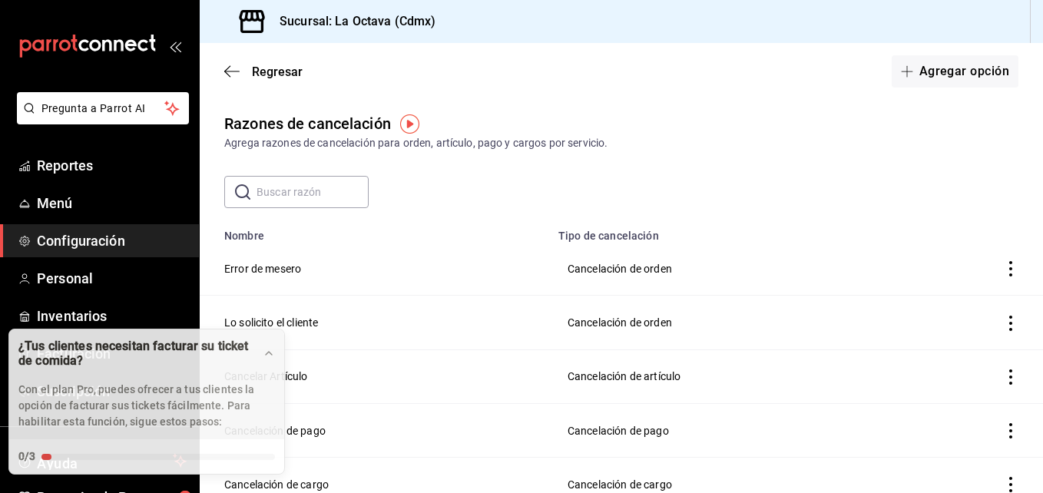
drag, startPoint x: 225, startPoint y: 407, endPoint x: 233, endPoint y: 175, distance: 232.1
click at [233, 175] on body "Pregunta a Parrot AI Reportes Menú Configuración Personal Inventarios Facturaci…" at bounding box center [521, 246] width 1043 height 493
drag, startPoint x: 184, startPoint y: 322, endPoint x: 162, endPoint y: 198, distance: 125.5
click at [162, 198] on body "Pregunta a Parrot AI Reportes Menú Configuración Personal Inventarios Facturaci…" at bounding box center [521, 246] width 1043 height 493
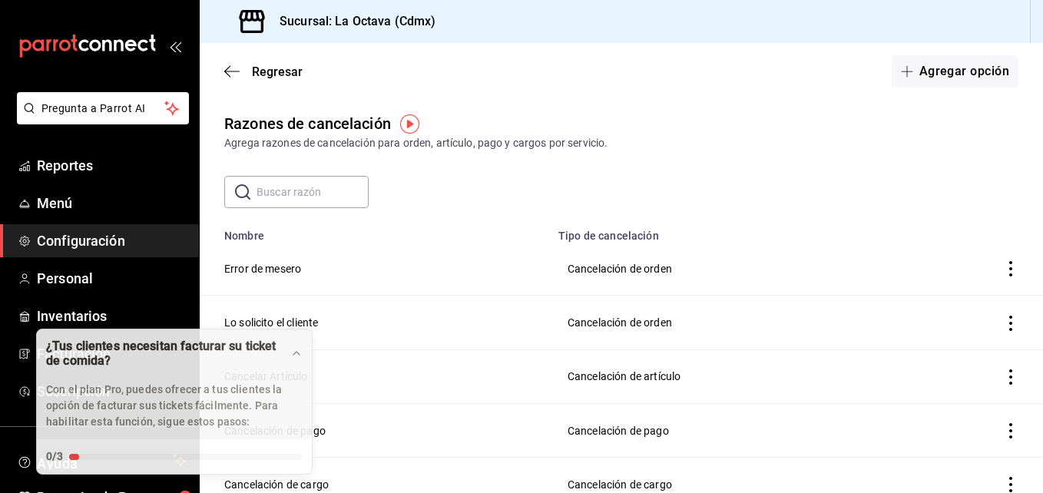
drag, startPoint x: 197, startPoint y: 387, endPoint x: 233, endPoint y: 104, distance: 284.9
click at [233, 104] on body "Pregunta a Parrot AI Reportes Menú Configuración Personal Inventarios Facturaci…" at bounding box center [521, 246] width 1043 height 493
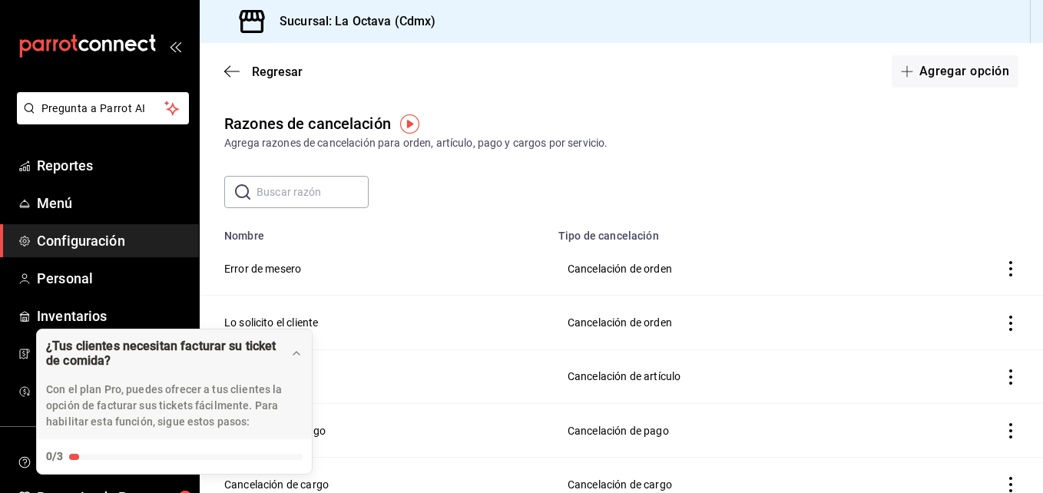
click at [1003, 377] on icon "actions" at bounding box center [1010, 376] width 15 height 15
click at [928, 371] on span "Eliminar" at bounding box center [943, 375] width 39 height 12
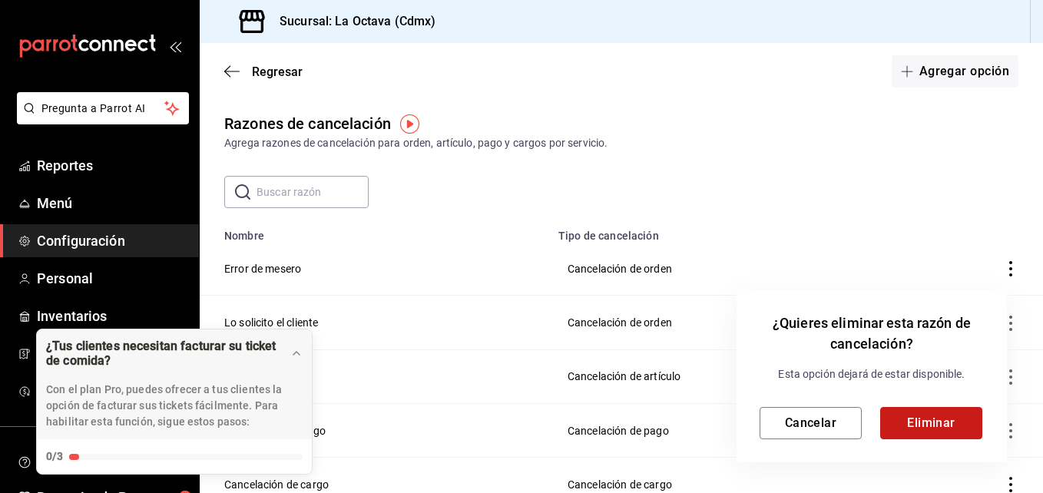
click at [943, 418] on button "Eliminar" at bounding box center [931, 423] width 102 height 32
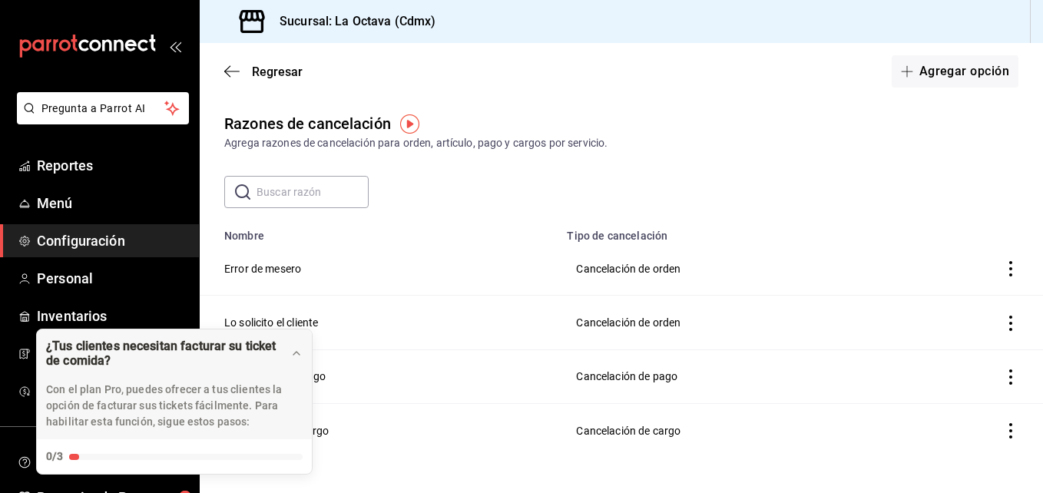
click at [1003, 380] on icon "actions" at bounding box center [1010, 376] width 15 height 15
click at [936, 379] on span "Eliminar" at bounding box center [943, 375] width 39 height 12
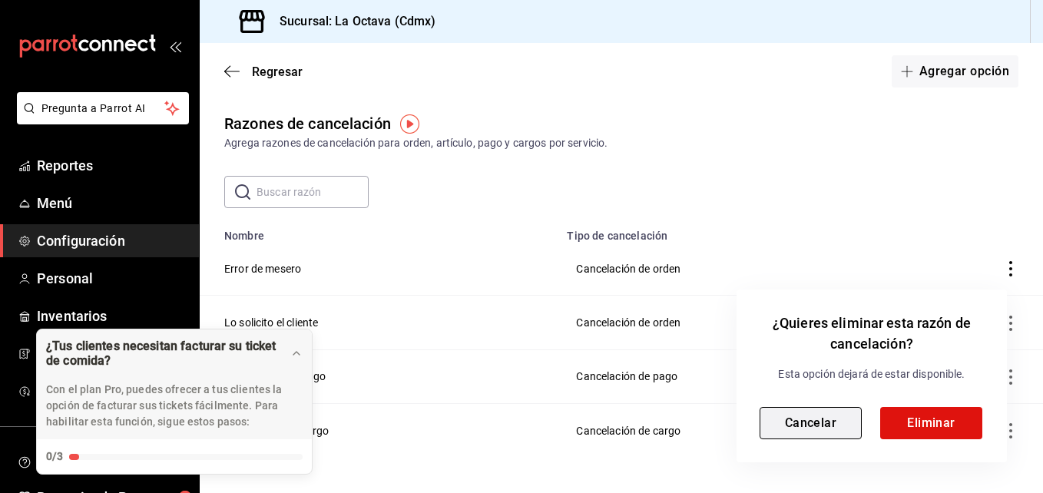
click at [819, 436] on button "Cancelar" at bounding box center [811, 423] width 102 height 32
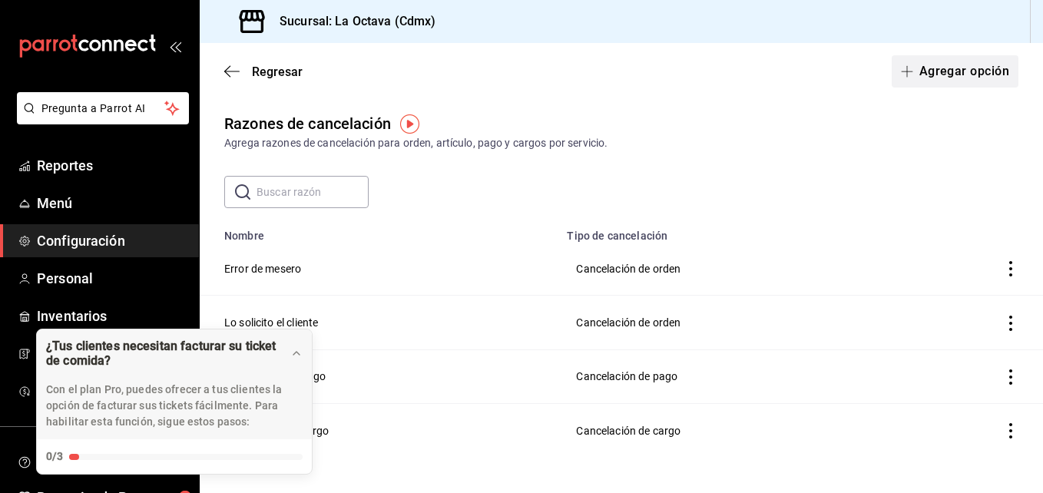
click at [947, 80] on button "Agregar opción" at bounding box center [955, 71] width 127 height 32
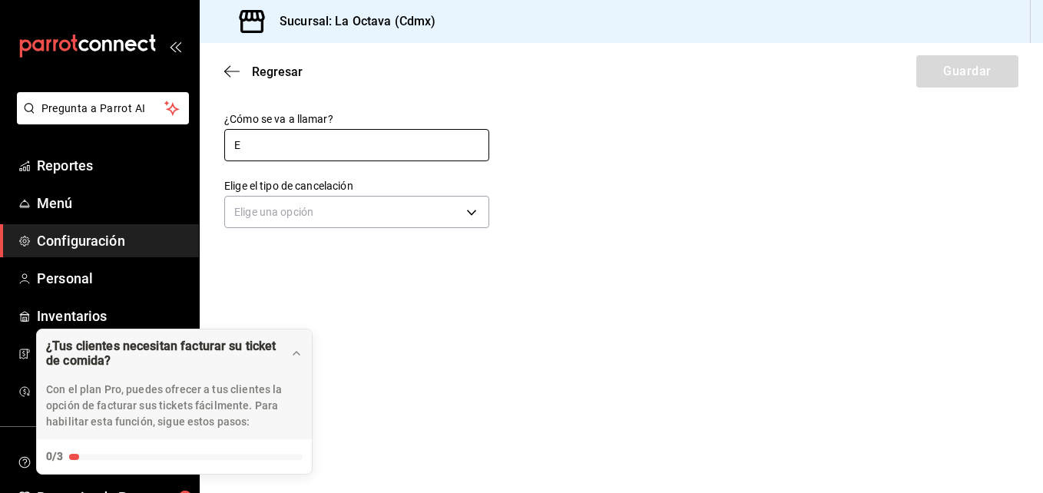
type input "Error de mesero"
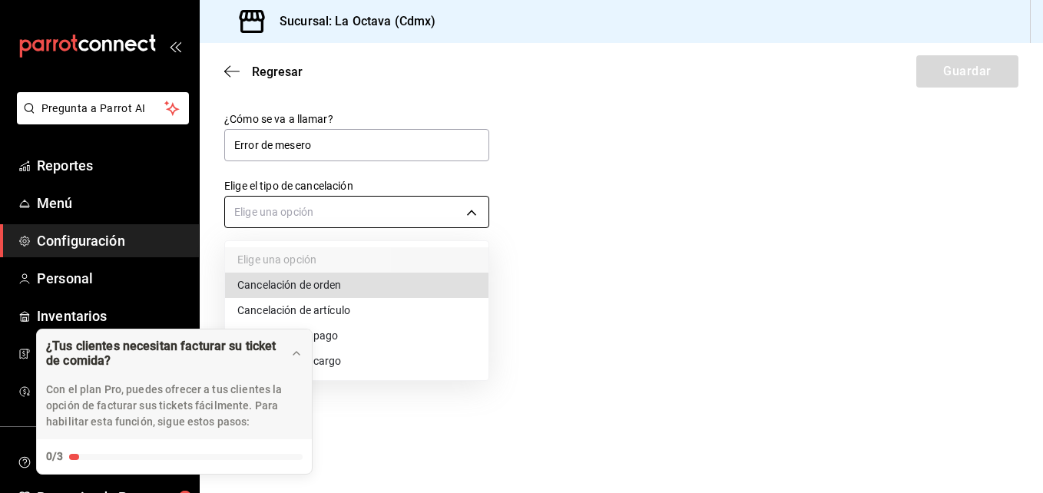
click at [360, 219] on body "Pregunta a Parrot AI Reportes Menú Configuración Personal Inventarios Facturaci…" at bounding box center [521, 246] width 1043 height 493
click at [354, 307] on li "Cancelación de artículo" at bounding box center [356, 310] width 263 height 25
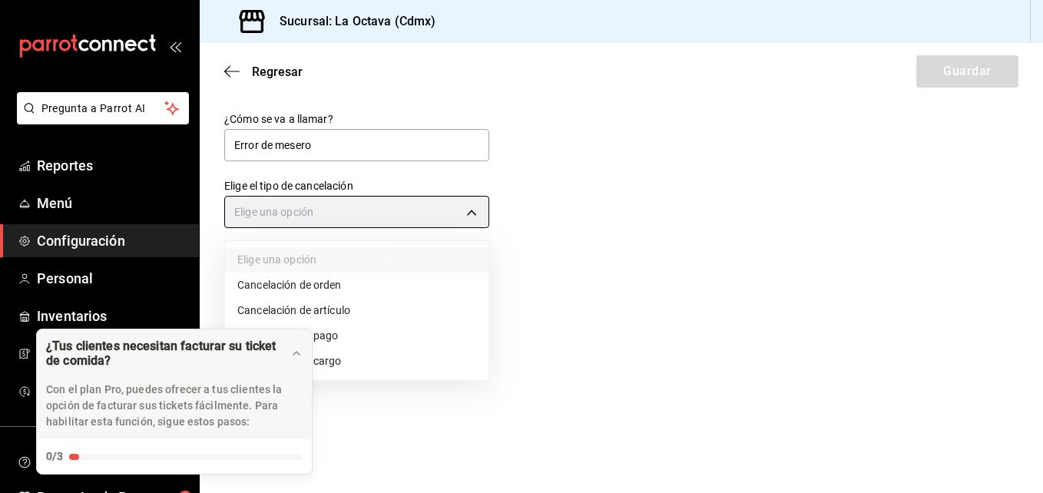
type input "ORDER_ITEM"
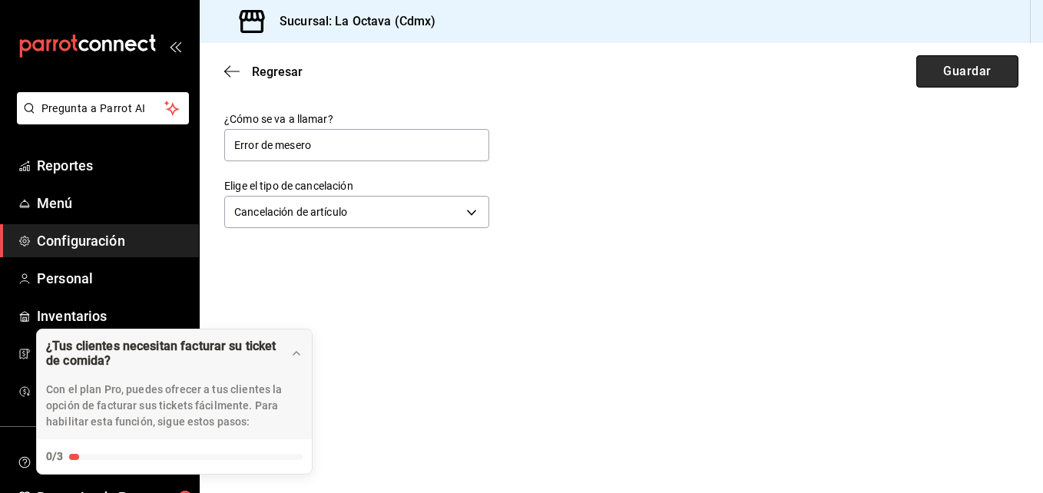
click at [958, 69] on button "Guardar" at bounding box center [967, 71] width 102 height 32
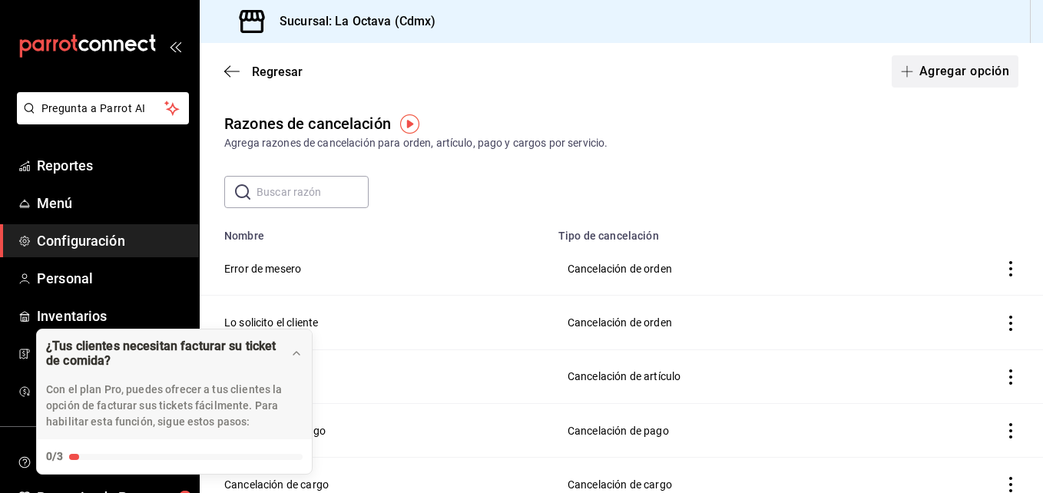
click at [935, 71] on button "Agregar opción" at bounding box center [955, 71] width 127 height 32
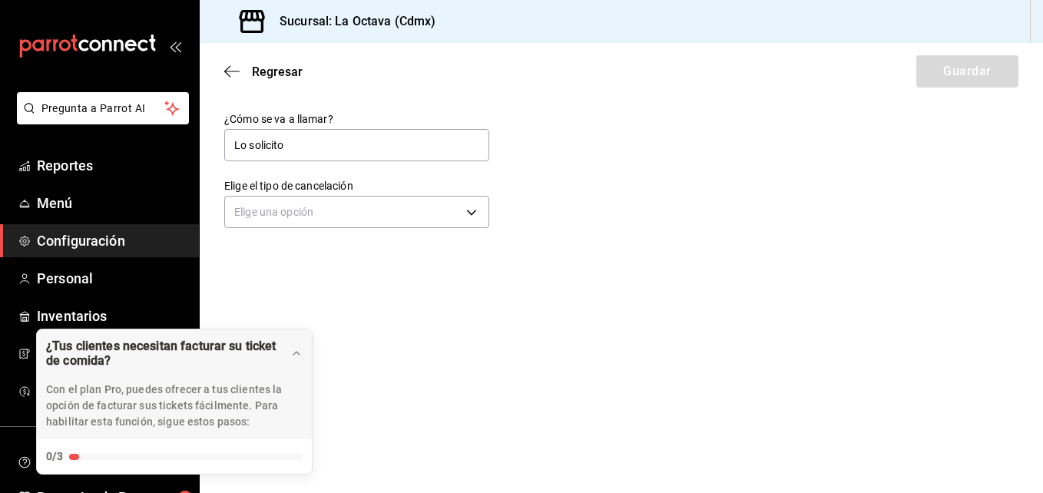
type input "Lo solicito el cliente"
click at [343, 218] on body "Pregunta a Parrot AI Reportes Menú Configuración Personal Inventarios Facturaci…" at bounding box center [521, 246] width 1043 height 493
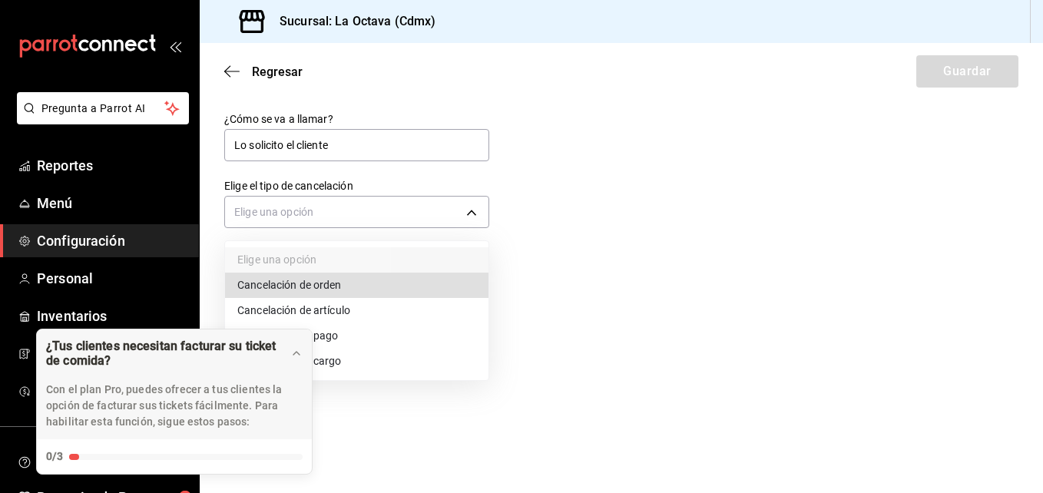
click at [336, 309] on li "Cancelación de artículo" at bounding box center [356, 310] width 263 height 25
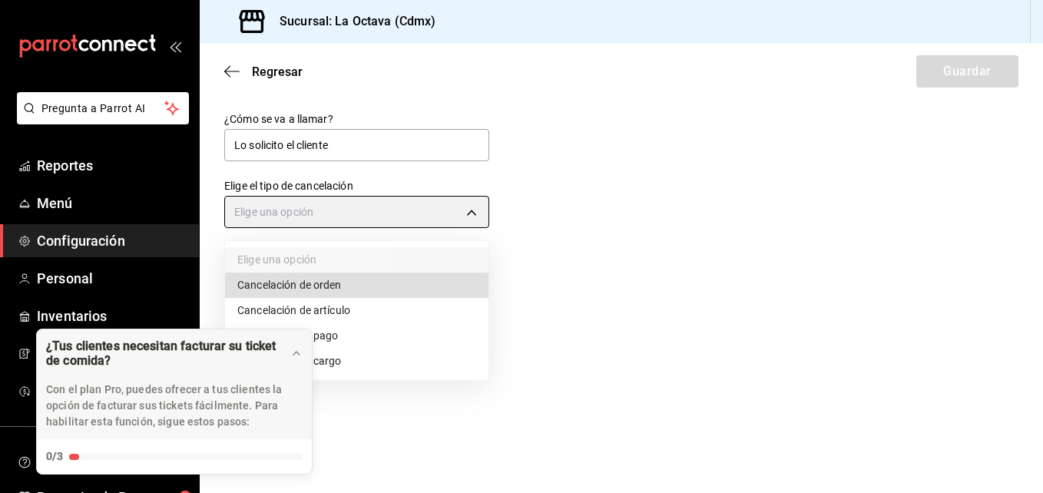
type input "ORDER_ITEM"
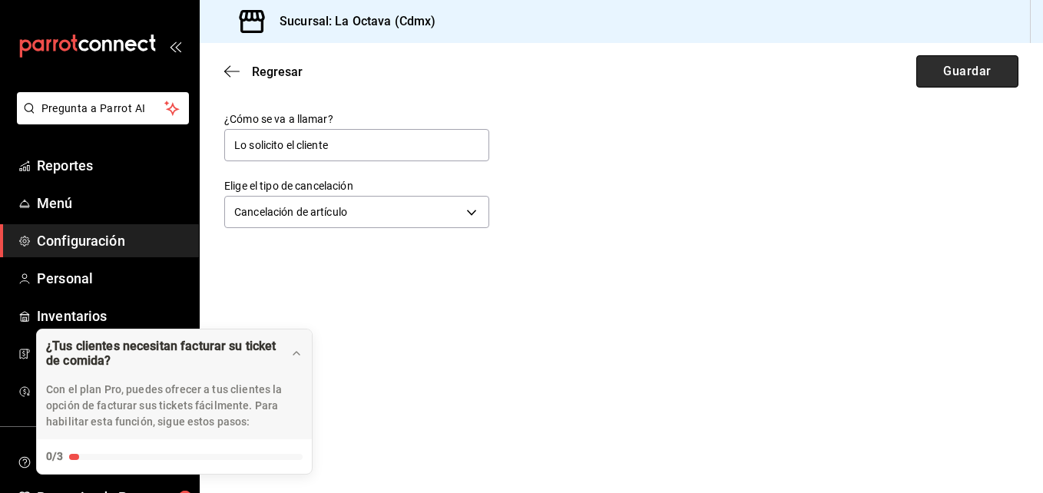
click at [935, 78] on button "Guardar" at bounding box center [967, 71] width 102 height 32
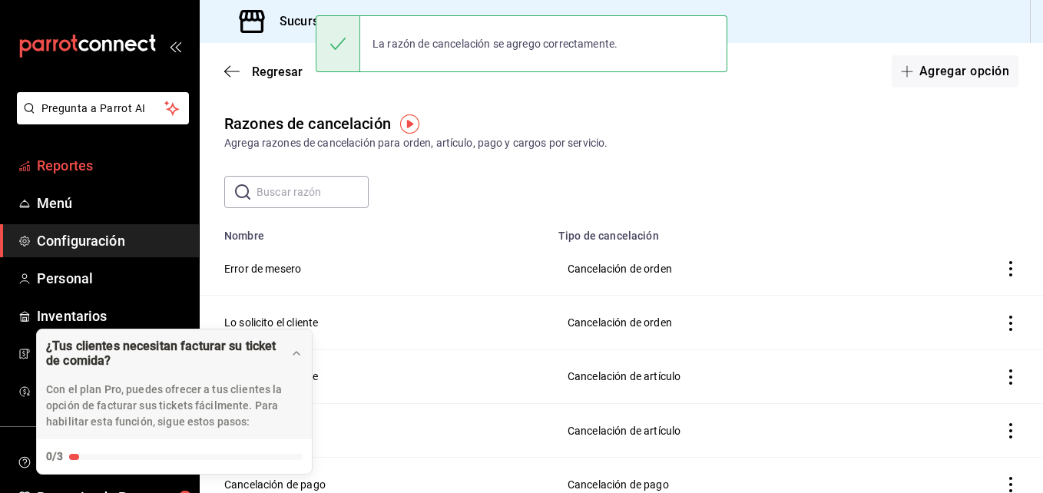
click at [105, 168] on span "Reportes" at bounding box center [112, 165] width 150 height 21
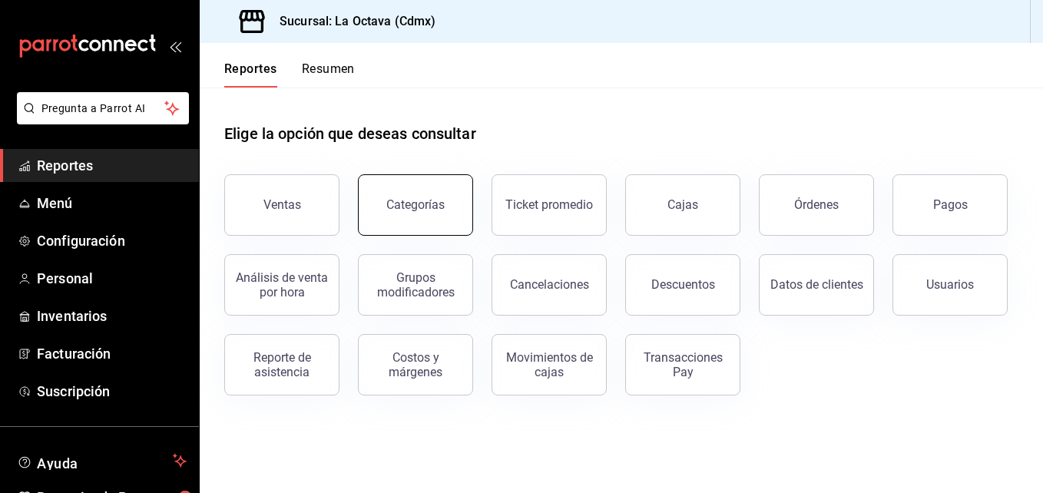
click at [433, 218] on button "Categorías" at bounding box center [415, 204] width 115 height 61
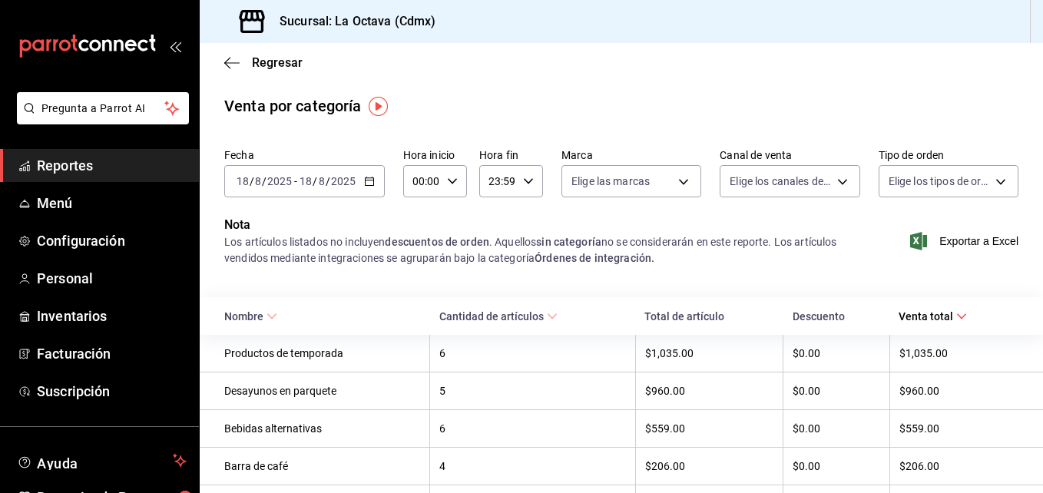
click at [134, 156] on span "Reportes" at bounding box center [112, 165] width 150 height 21
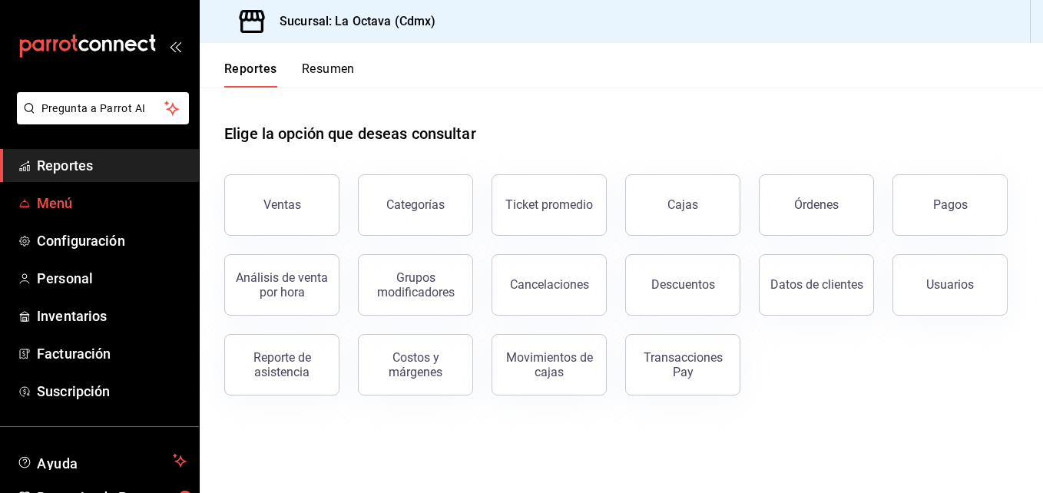
click at [108, 200] on span "Menú" at bounding box center [112, 203] width 150 height 21
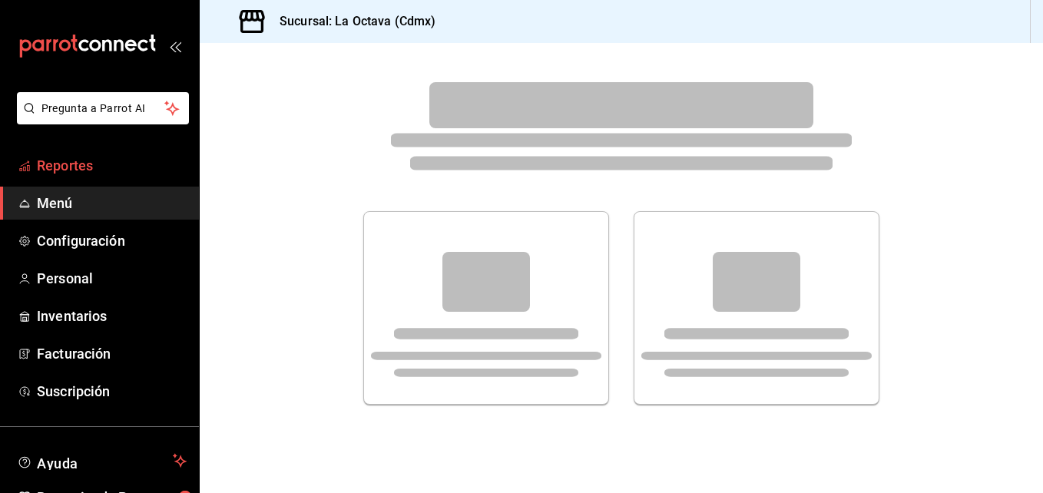
click at [103, 158] on span "Reportes" at bounding box center [112, 165] width 150 height 21
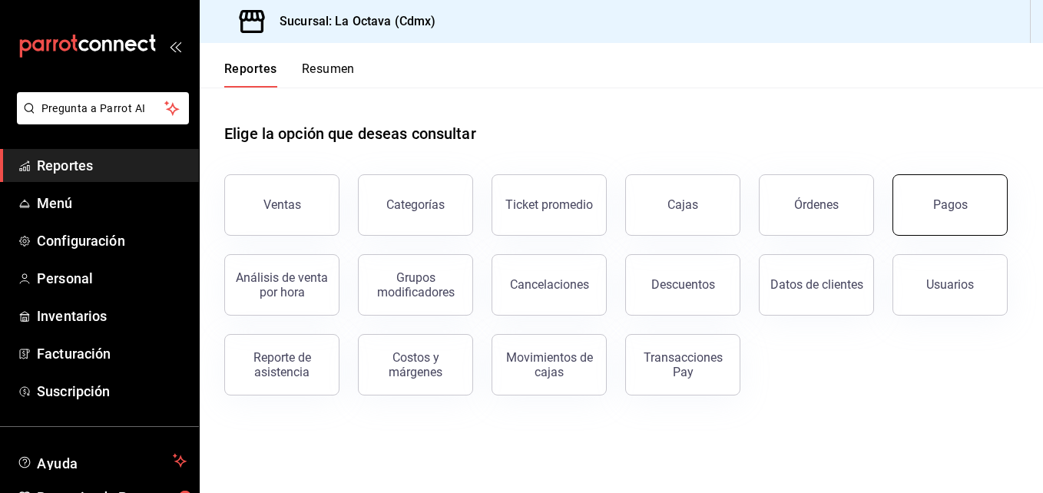
click at [918, 202] on button "Pagos" at bounding box center [949, 204] width 115 height 61
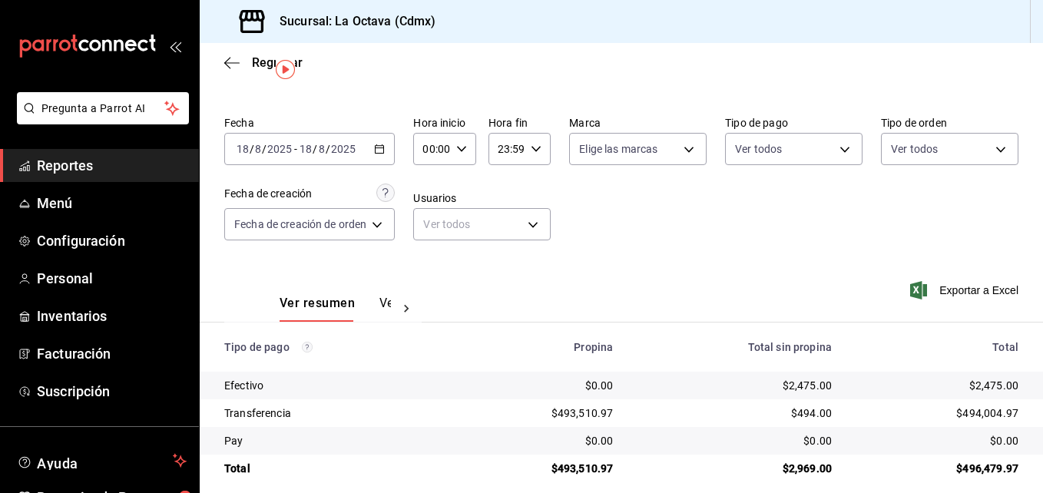
scroll to position [47, 0]
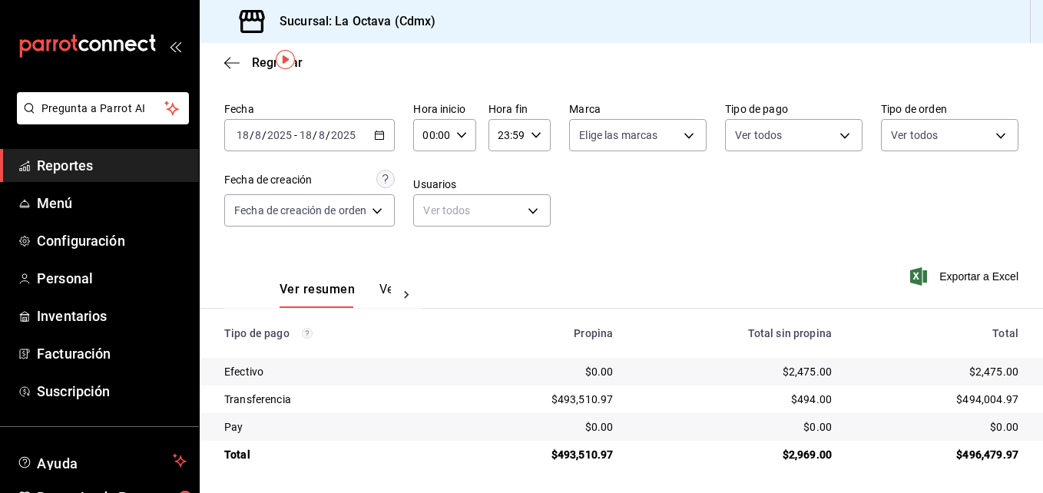
click at [84, 164] on span "Reportes" at bounding box center [112, 165] width 150 height 21
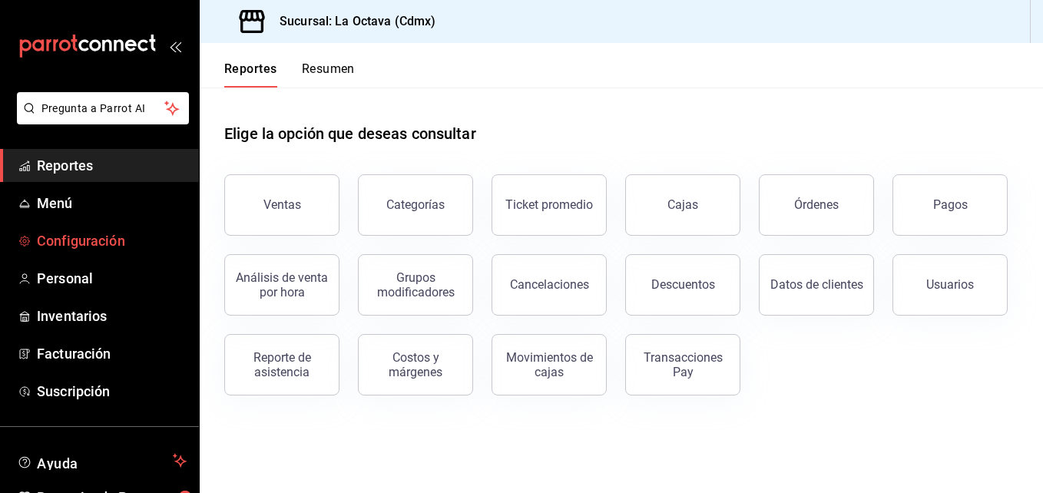
click at [101, 230] on link "Configuración" at bounding box center [99, 240] width 199 height 33
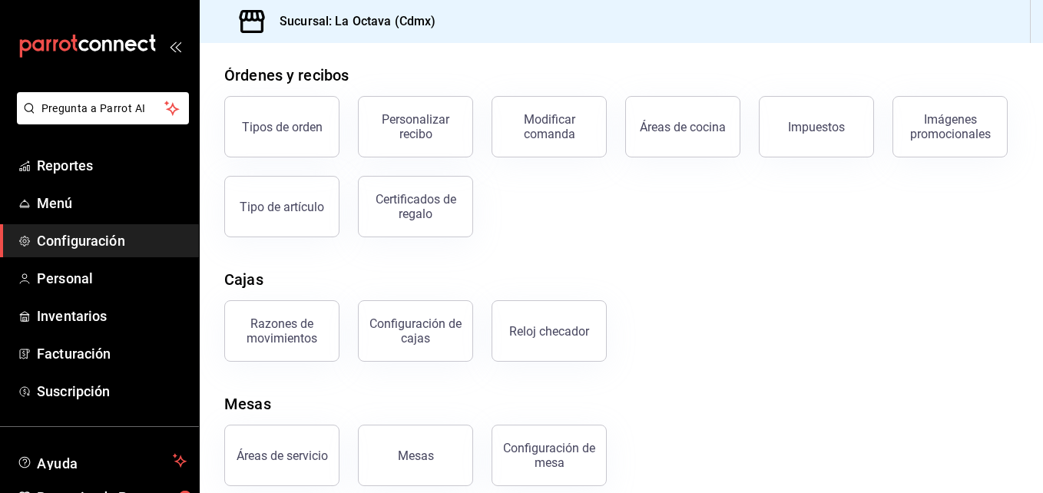
scroll to position [286, 0]
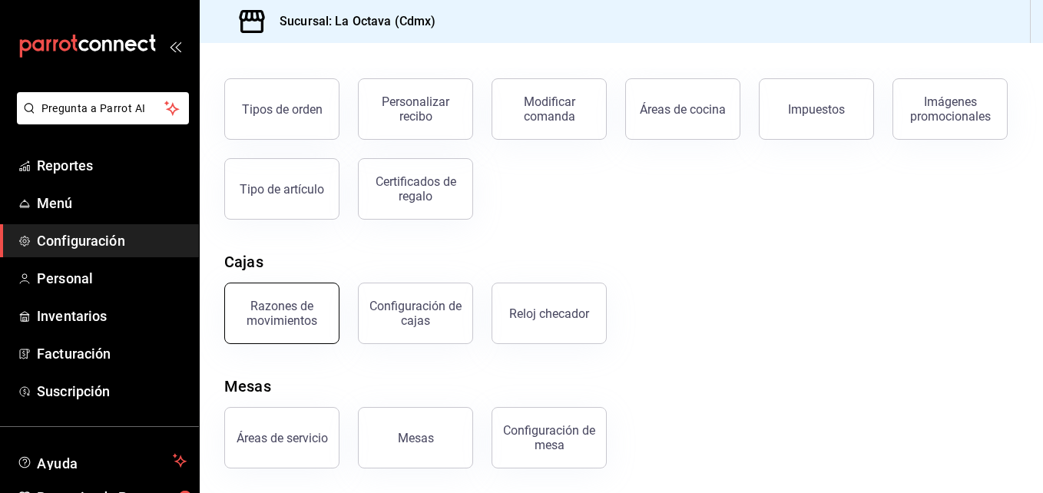
click at [321, 321] on div "Razones de movimientos" at bounding box center [281, 313] width 95 height 29
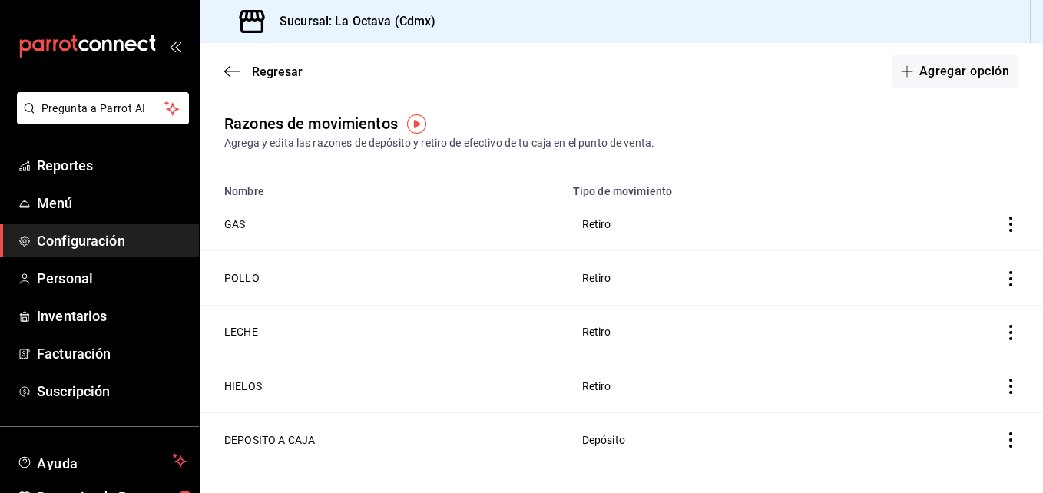
scroll to position [19, 0]
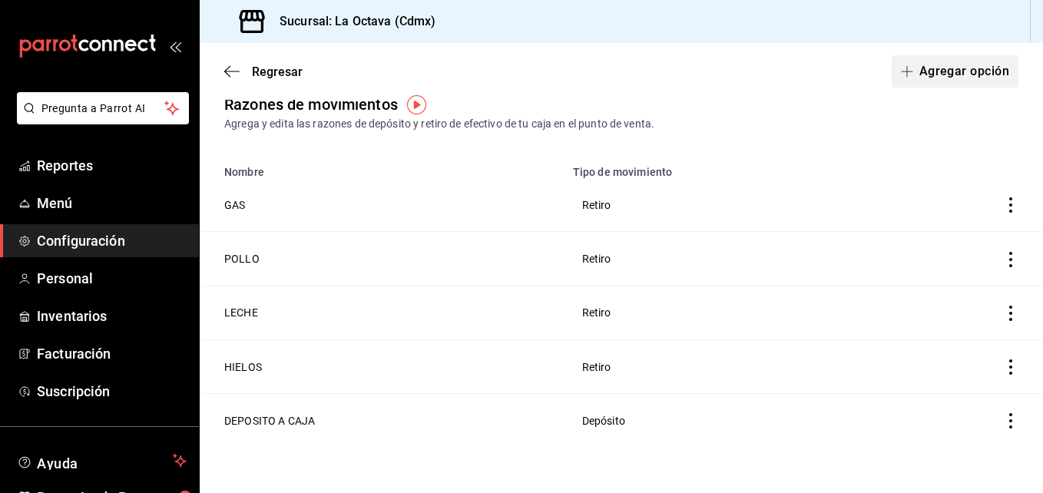
click at [928, 68] on button "Agregar opción" at bounding box center [955, 71] width 127 height 32
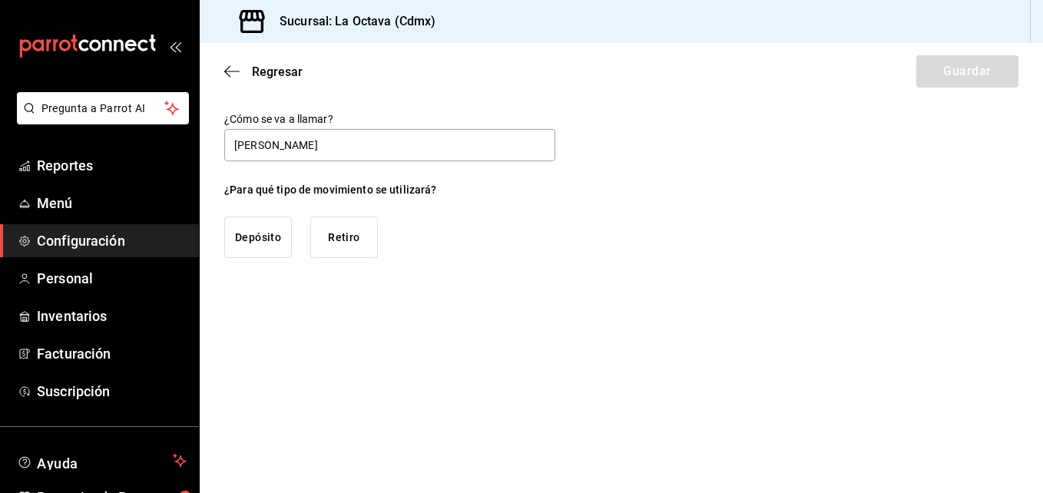
type input "[PERSON_NAME]"
click at [330, 237] on button "Retiro" at bounding box center [344, 237] width 68 height 41
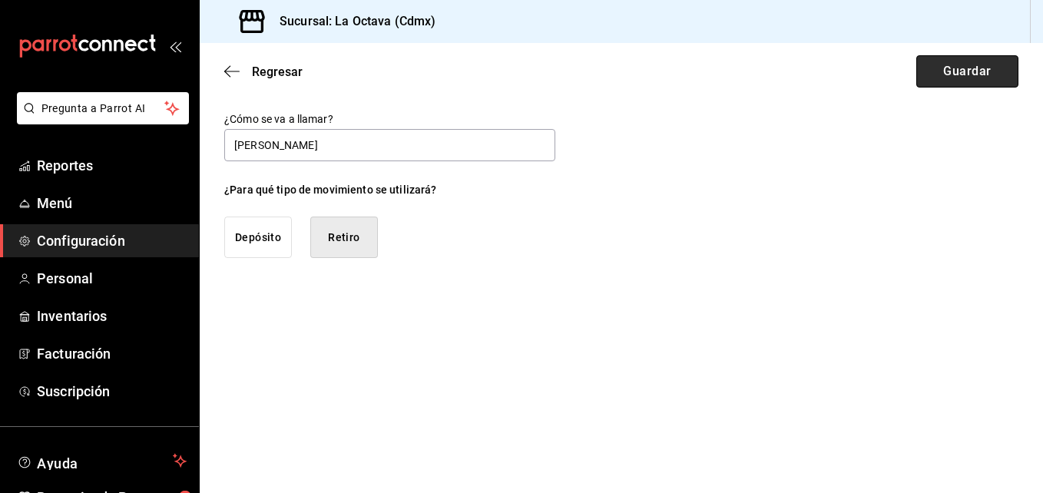
click at [971, 78] on button "Guardar" at bounding box center [967, 71] width 102 height 32
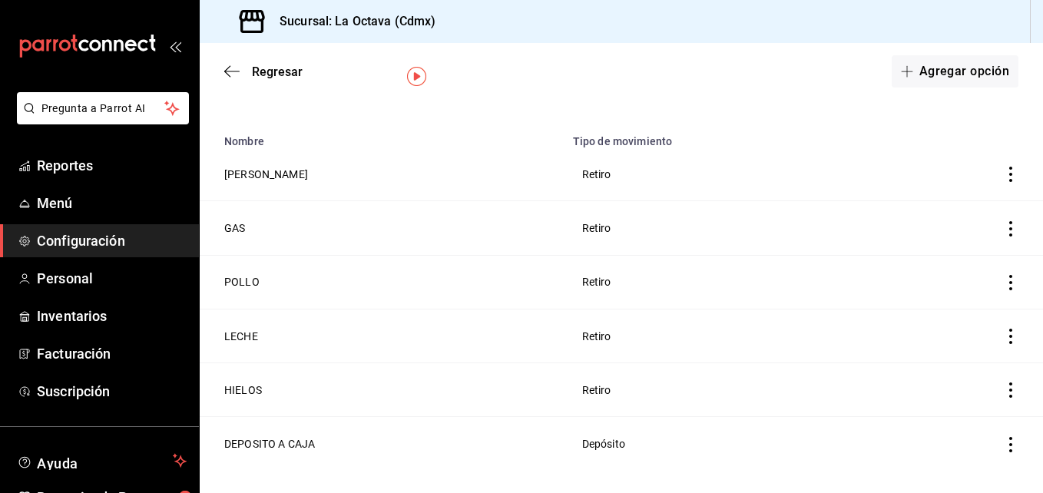
scroll to position [48, 0]
click at [231, 71] on icon "button" at bounding box center [231, 71] width 15 height 1
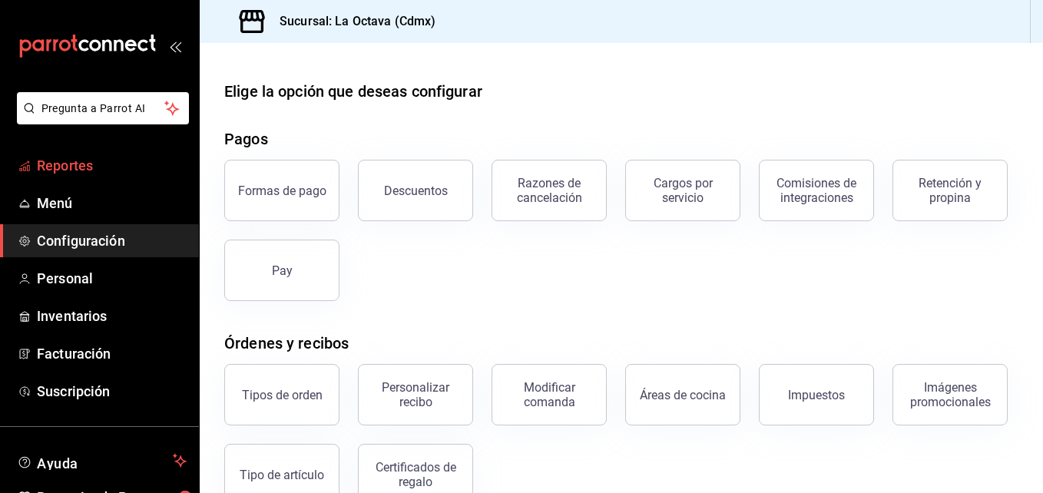
click at [161, 172] on span "Reportes" at bounding box center [112, 165] width 150 height 21
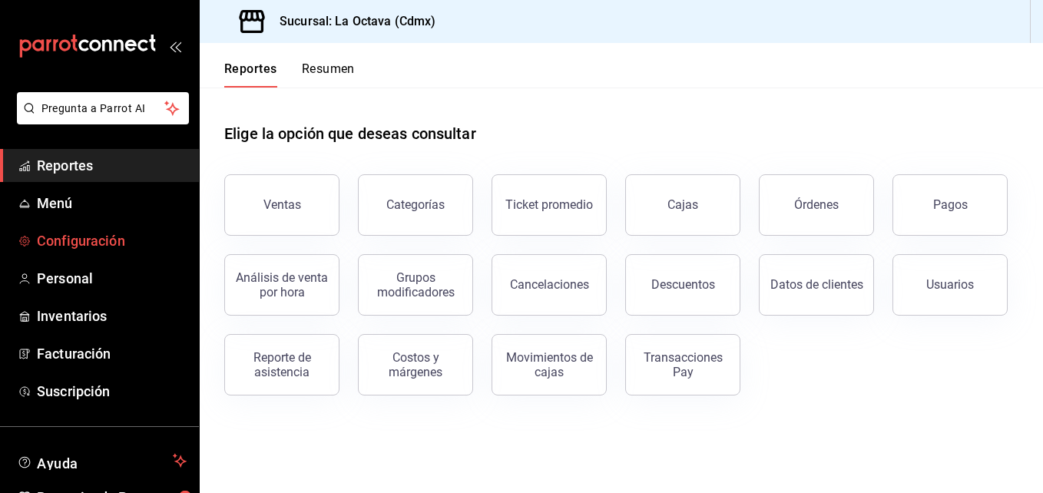
click at [91, 240] on span "Configuración" at bounding box center [112, 240] width 150 height 21
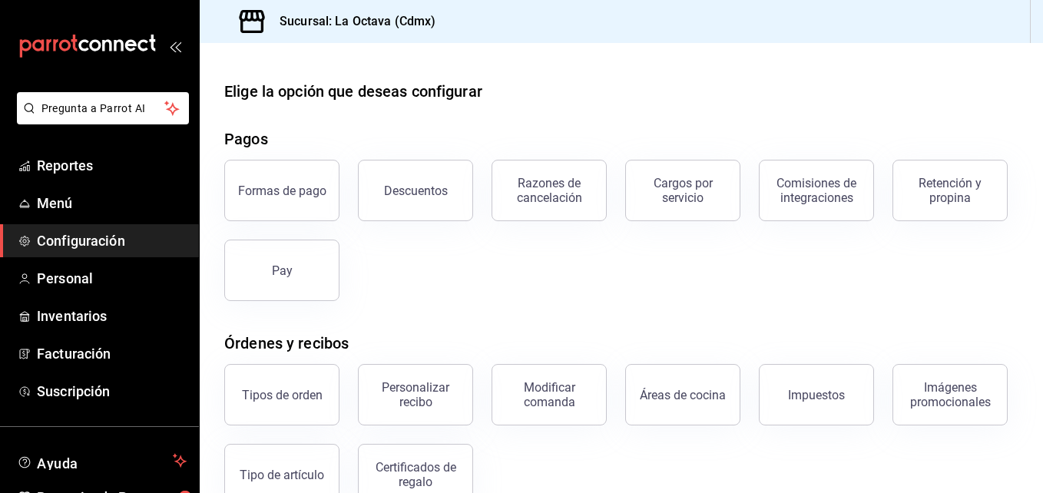
drag, startPoint x: 1031, startPoint y: 158, endPoint x: 1042, endPoint y: 173, distance: 18.6
click at [1042, 173] on html "Pregunta a Parrot AI Reportes Menú Configuración Personal Inventarios Facturaci…" at bounding box center [521, 246] width 1043 height 493
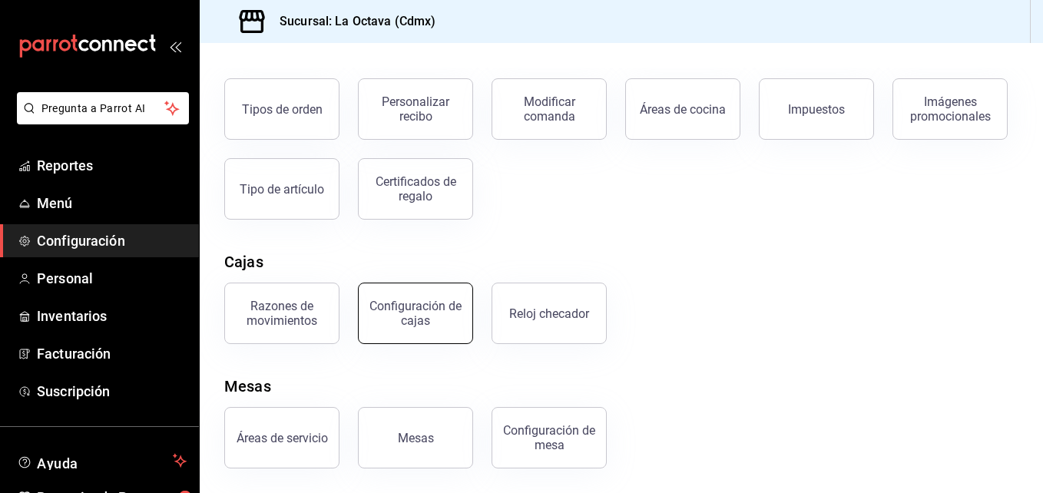
click at [455, 314] on div "Configuración de cajas" at bounding box center [415, 313] width 95 height 29
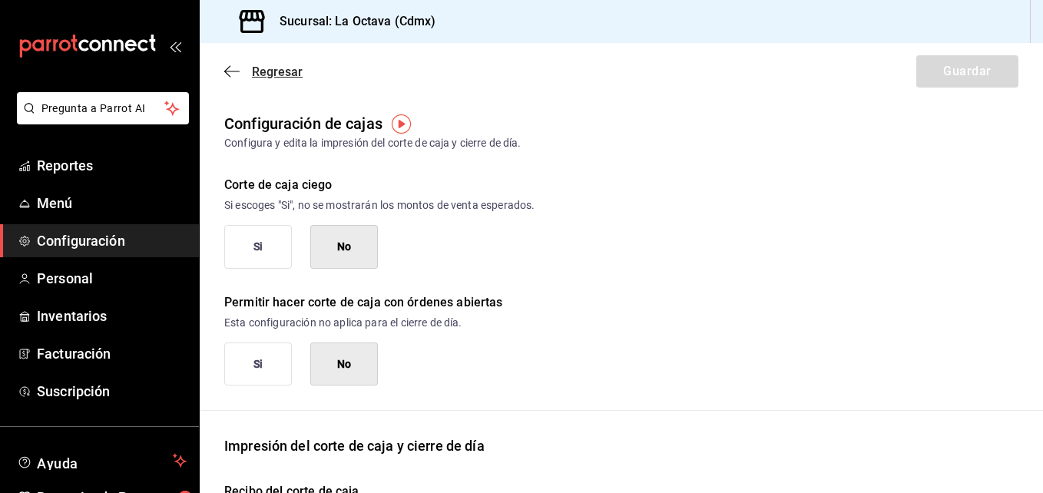
click at [230, 65] on icon "button" at bounding box center [231, 72] width 15 height 14
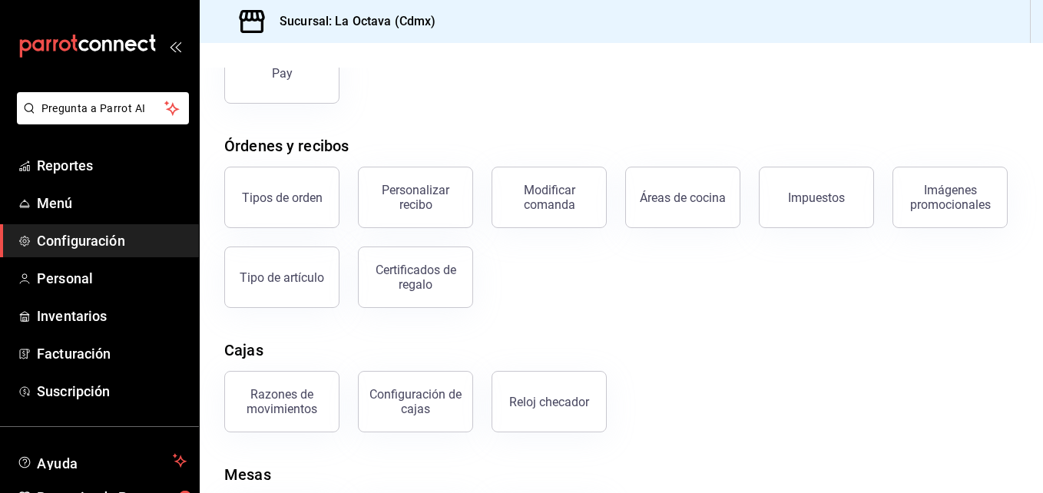
scroll to position [286, 0]
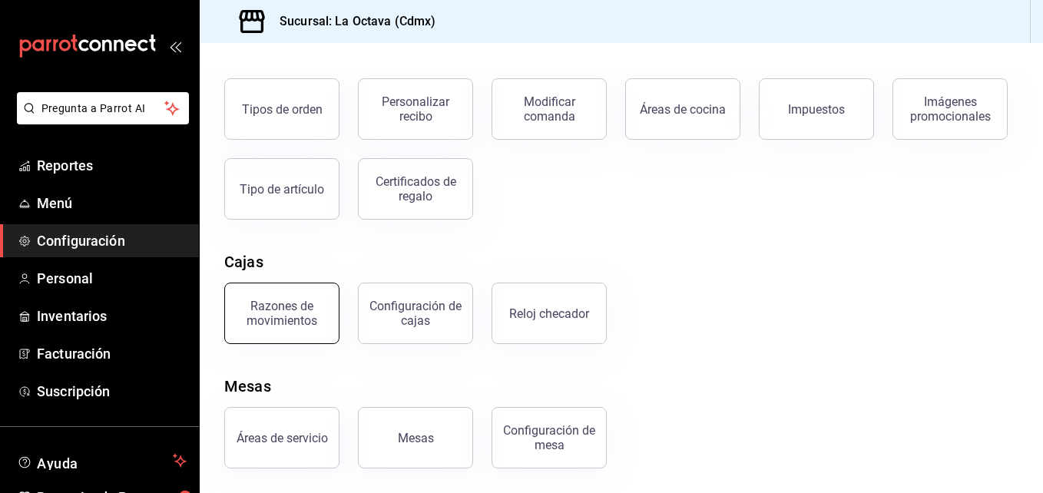
click at [293, 319] on div "Razones de movimientos" at bounding box center [281, 313] width 95 height 29
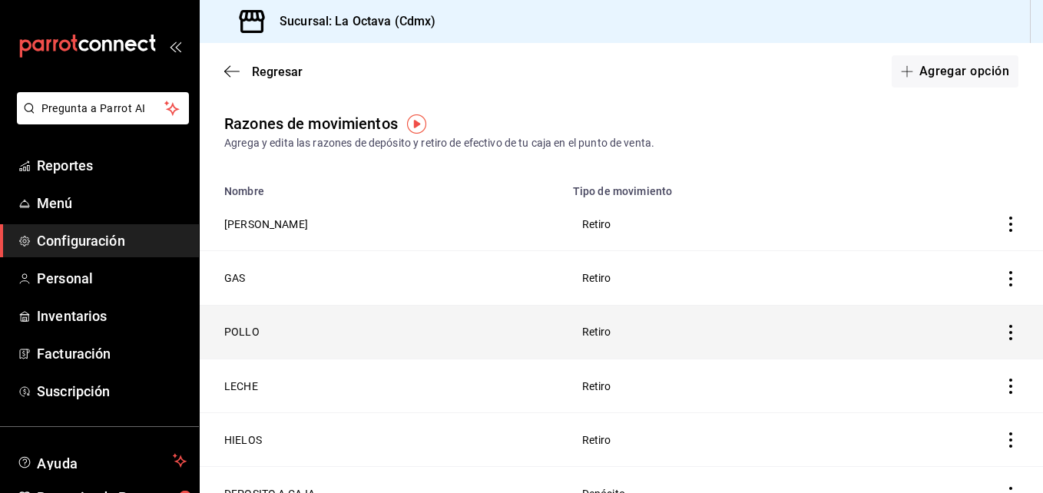
click at [1008, 329] on th at bounding box center [963, 332] width 159 height 54
click at [1003, 328] on icon "button" at bounding box center [1010, 332] width 15 height 15
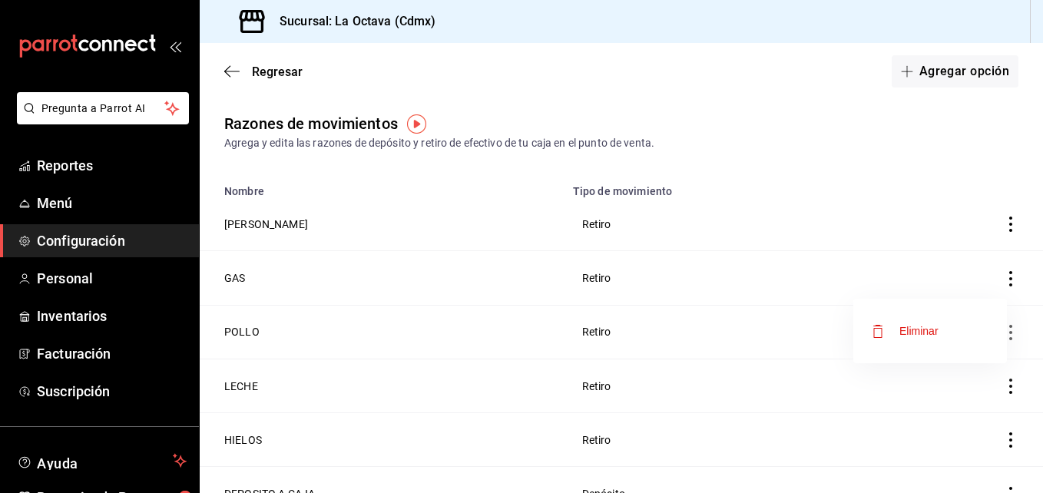
click at [920, 330] on div "Eliminar" at bounding box center [918, 331] width 39 height 12
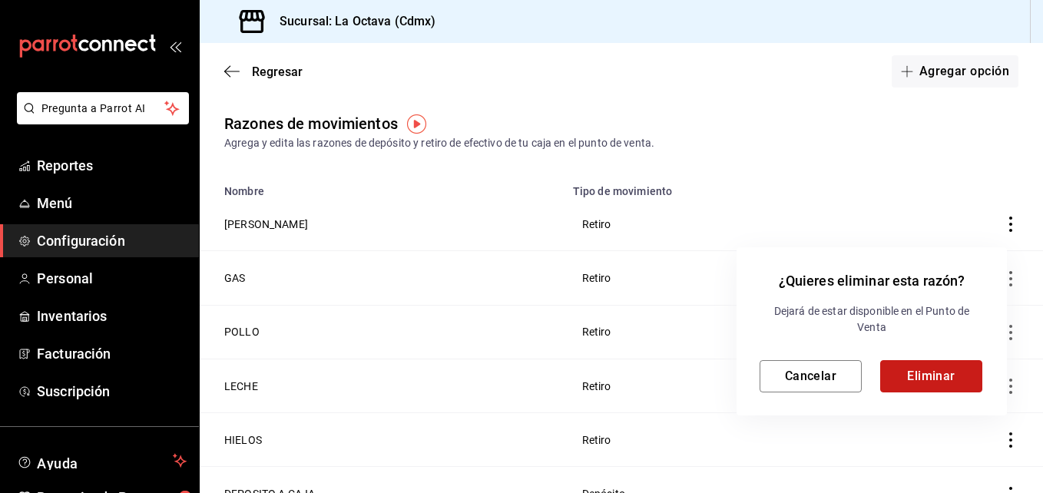
click at [914, 368] on button "Eliminar" at bounding box center [931, 376] width 102 height 32
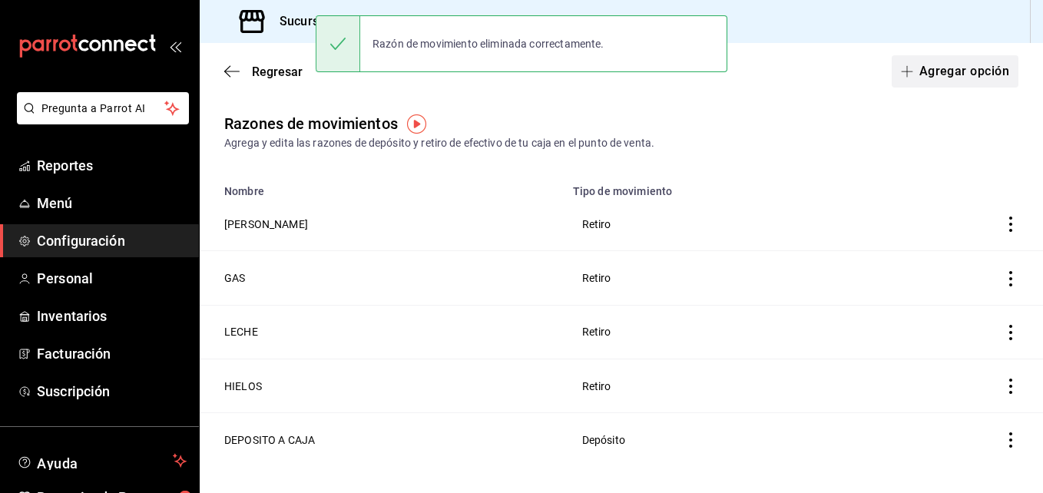
click at [952, 77] on button "Agregar opción" at bounding box center [955, 71] width 127 height 32
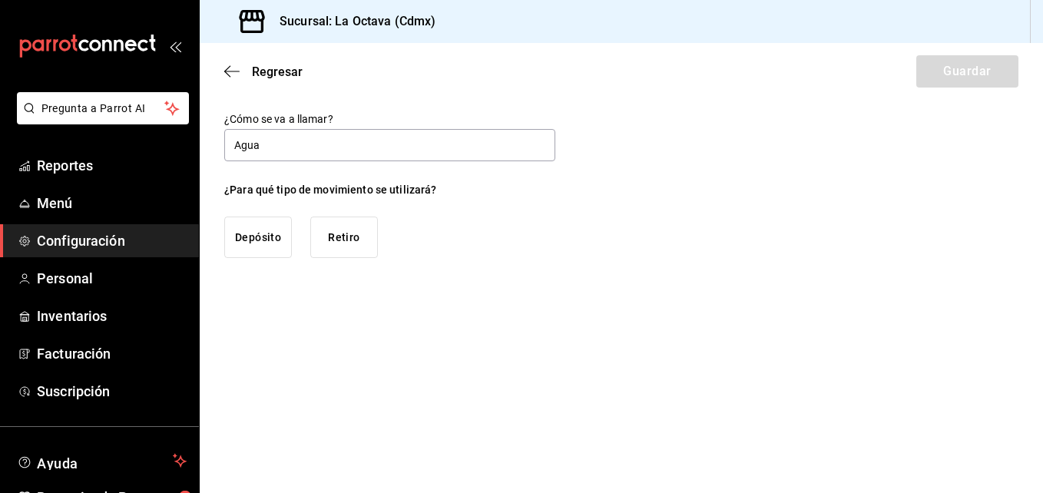
type input "Agua"
click at [336, 230] on button "Retiro" at bounding box center [344, 237] width 68 height 41
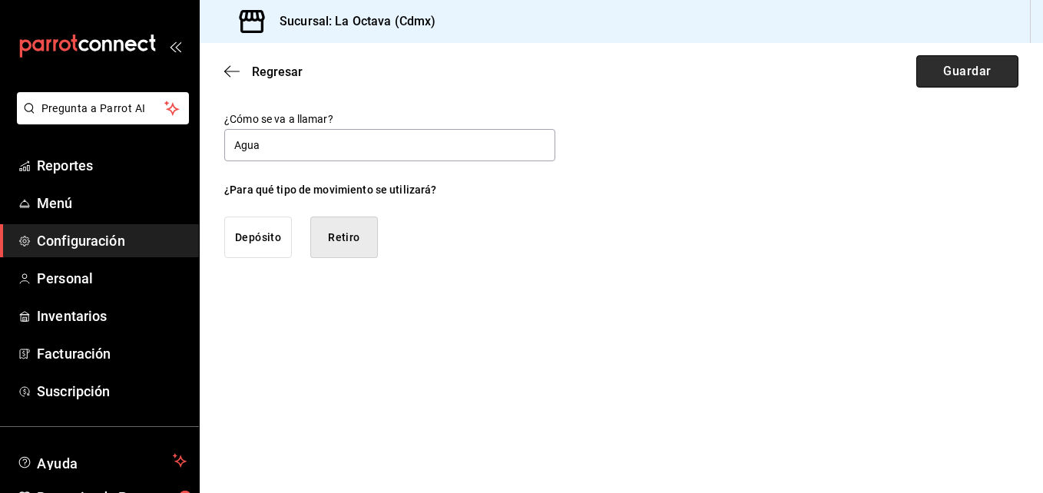
click at [941, 81] on button "Guardar" at bounding box center [967, 71] width 102 height 32
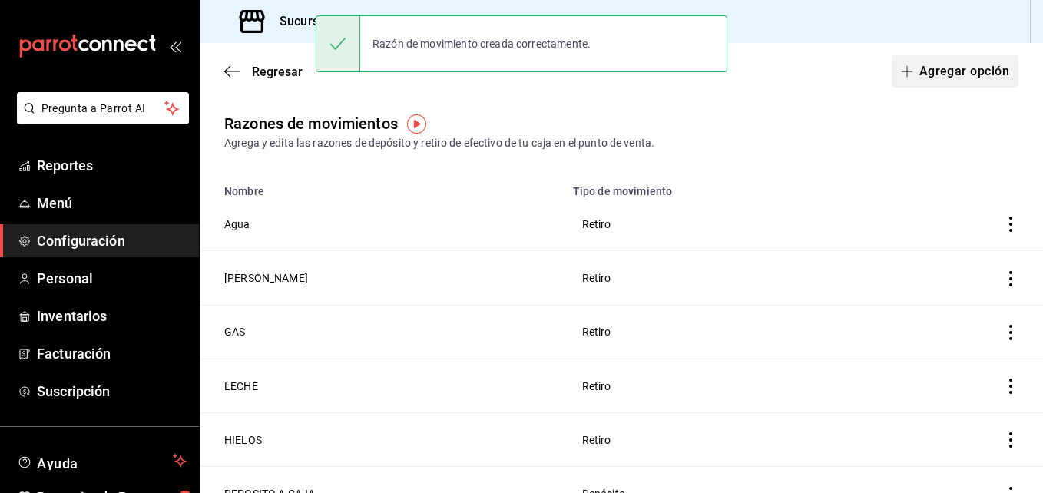
click at [942, 86] on button "Agregar opción" at bounding box center [955, 71] width 127 height 32
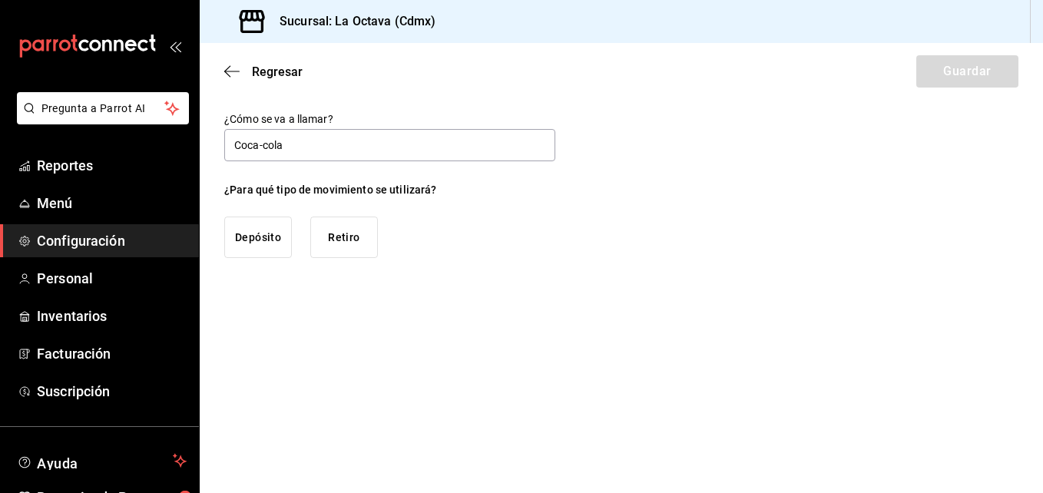
type input "Coca-cola"
click at [359, 231] on button "Retiro" at bounding box center [344, 237] width 68 height 41
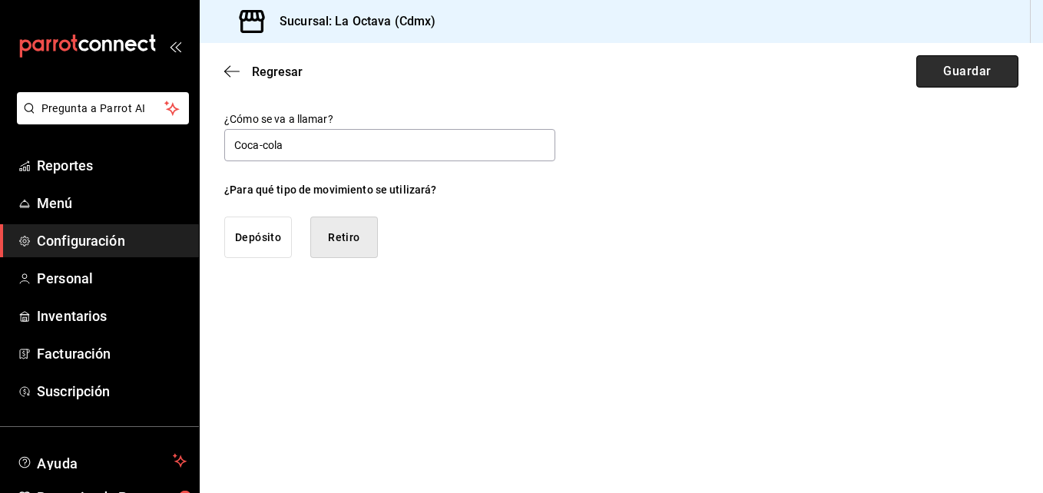
click at [979, 68] on button "Guardar" at bounding box center [967, 71] width 102 height 32
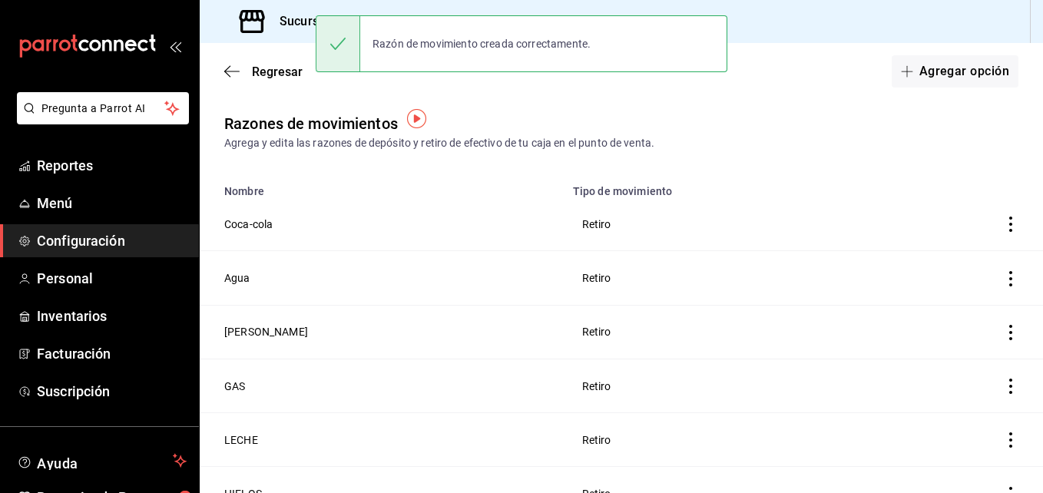
scroll to position [5, 0]
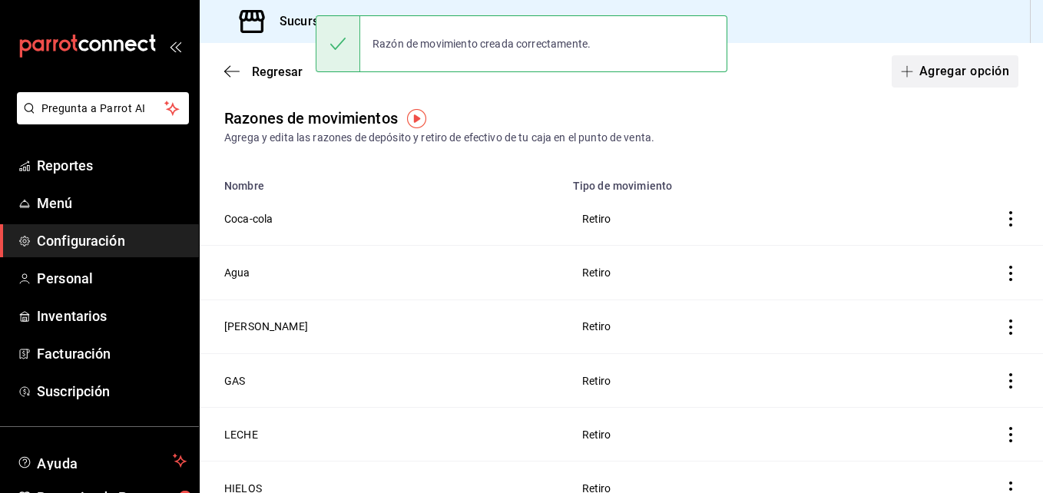
click at [956, 84] on button "Agregar opción" at bounding box center [955, 71] width 127 height 32
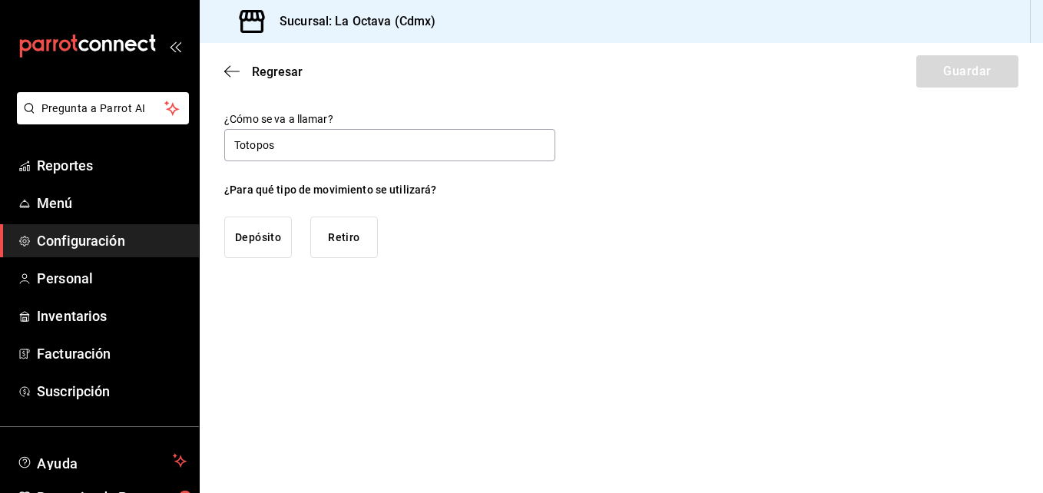
type input "Totopos"
click at [359, 238] on button "Retiro" at bounding box center [344, 237] width 68 height 41
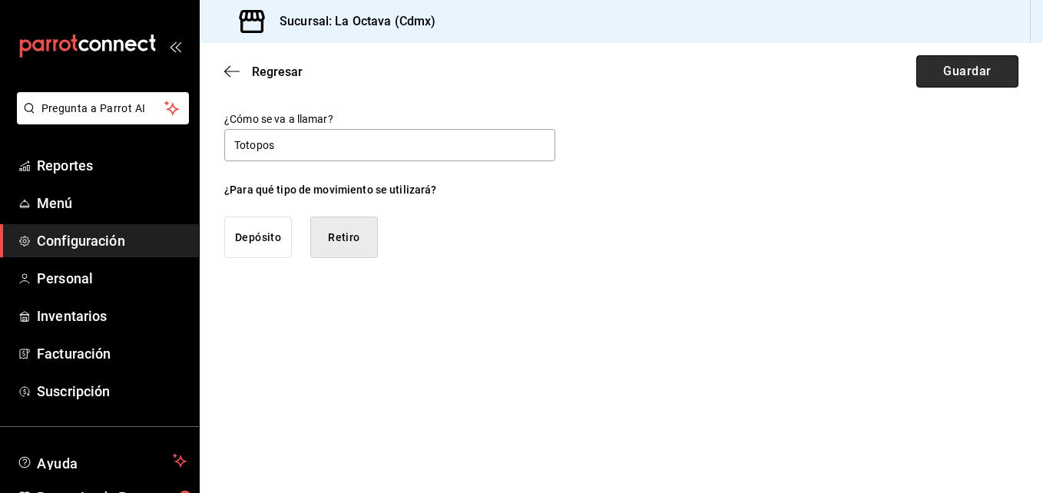
click at [920, 58] on button "Guardar" at bounding box center [967, 71] width 102 height 32
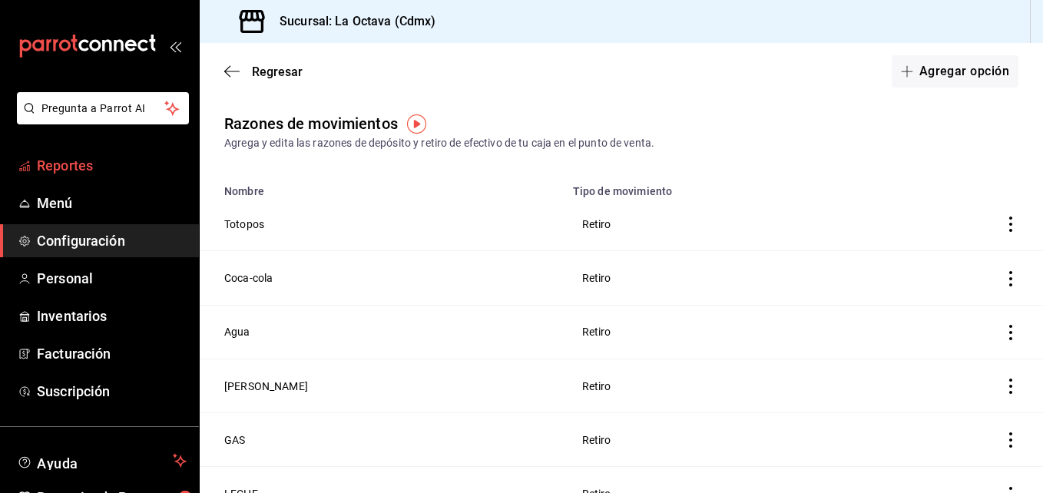
click at [113, 153] on link "Reportes" at bounding box center [99, 165] width 199 height 33
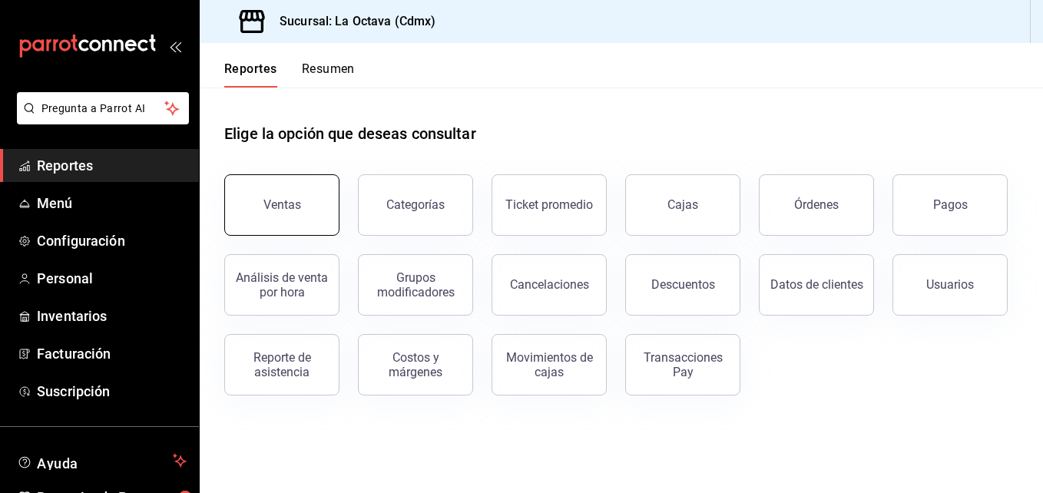
click at [297, 209] on div "Ventas" at bounding box center [282, 204] width 38 height 15
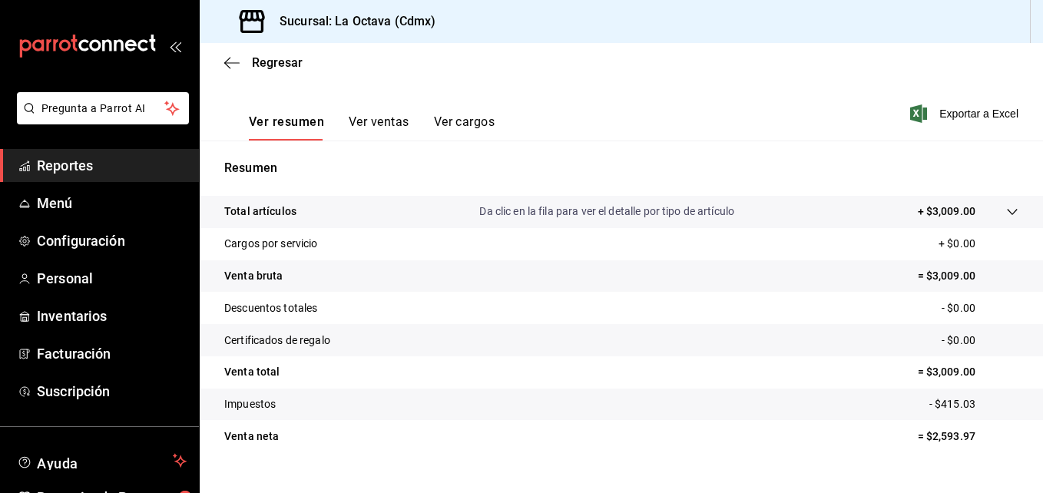
scroll to position [243, 0]
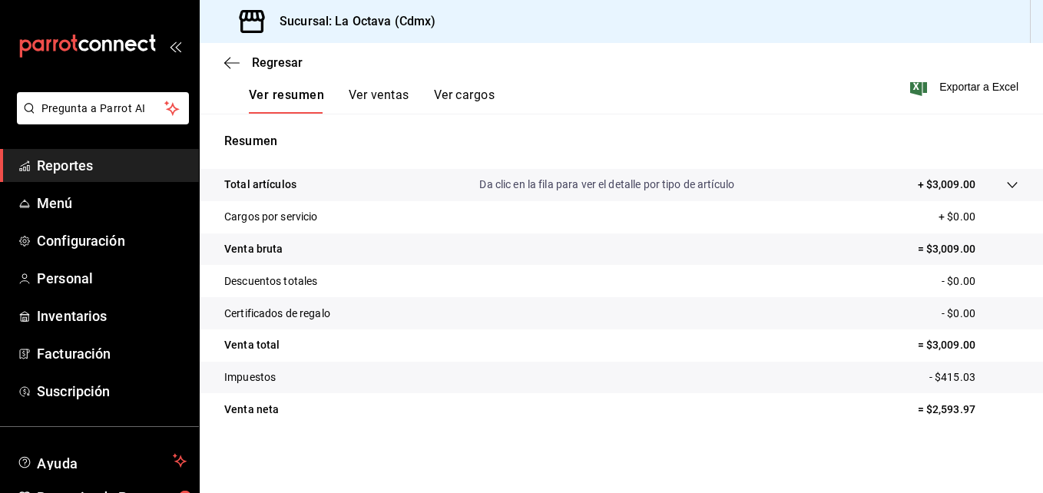
click at [1006, 179] on icon at bounding box center [1012, 185] width 12 height 12
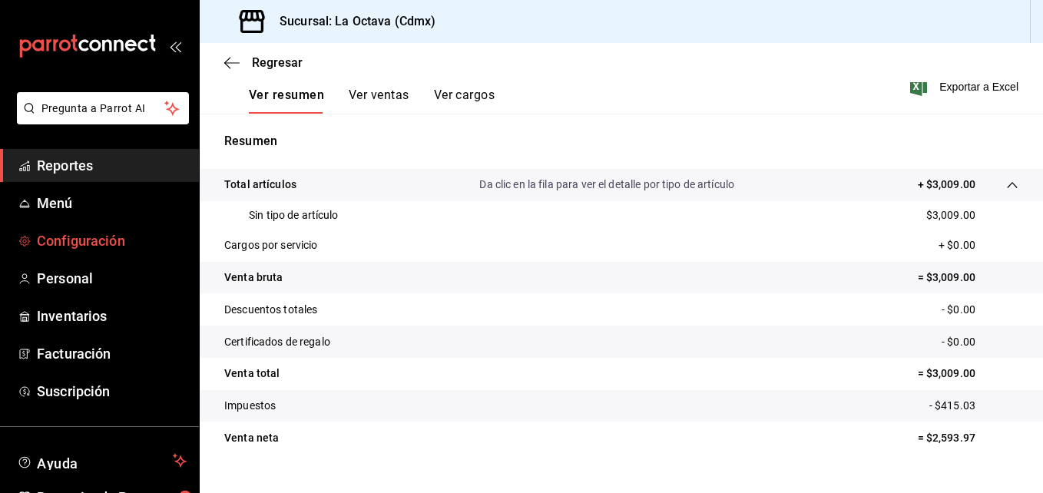
click at [84, 236] on span "Configuración" at bounding box center [112, 240] width 150 height 21
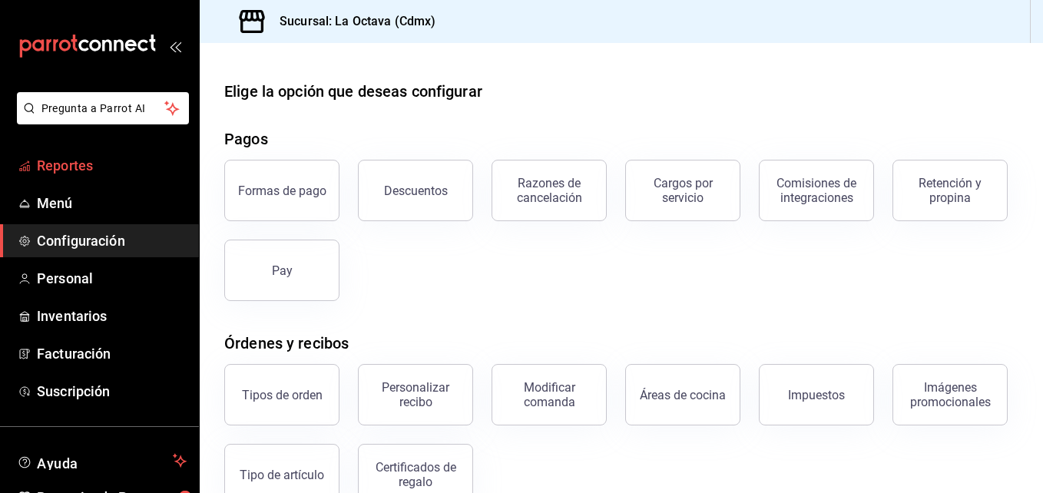
click at [105, 168] on span "Reportes" at bounding box center [112, 165] width 150 height 21
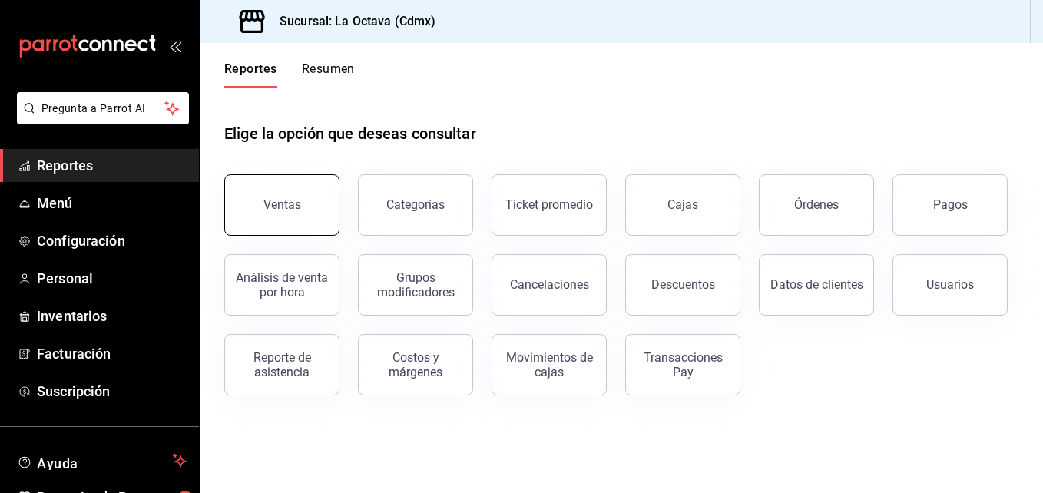
click at [294, 204] on div "Ventas" at bounding box center [282, 204] width 38 height 15
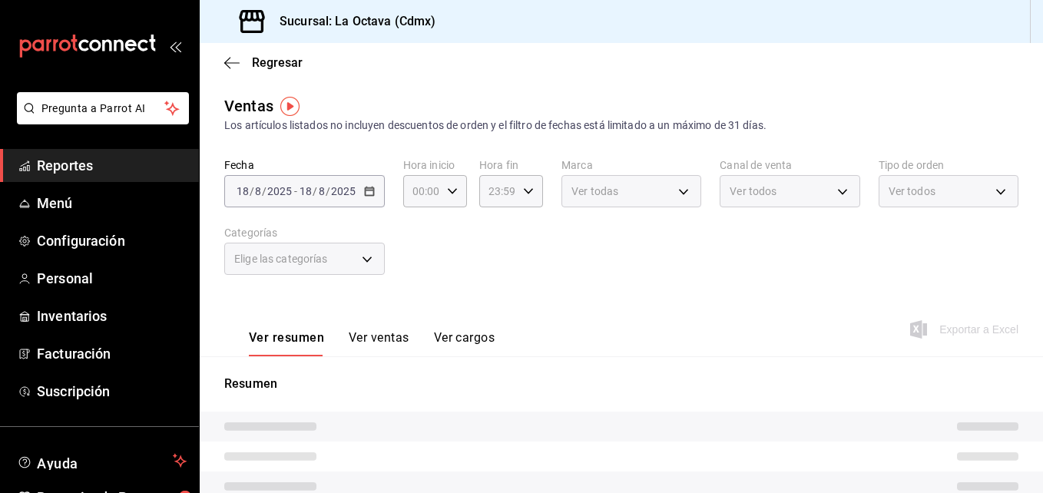
click at [360, 261] on div "Elige las categorías" at bounding box center [304, 259] width 161 height 32
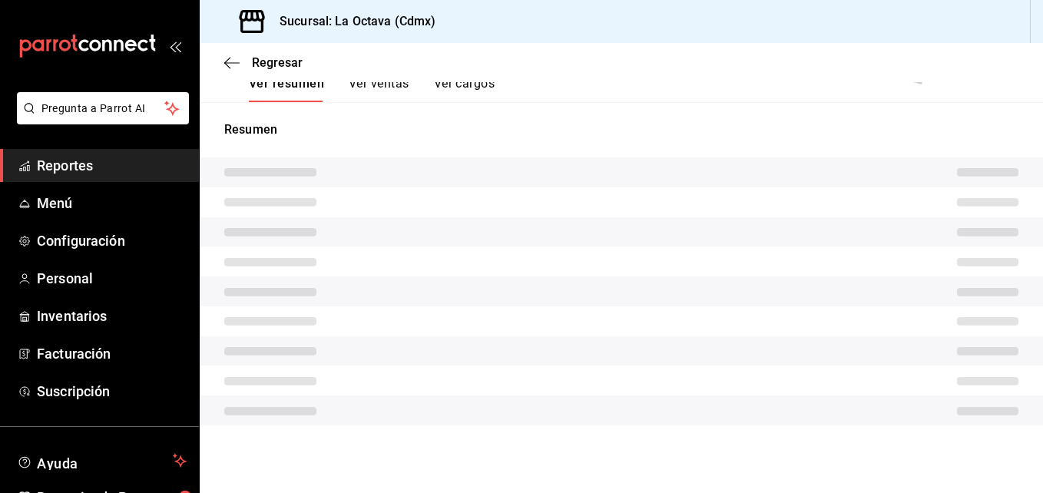
scroll to position [243, 0]
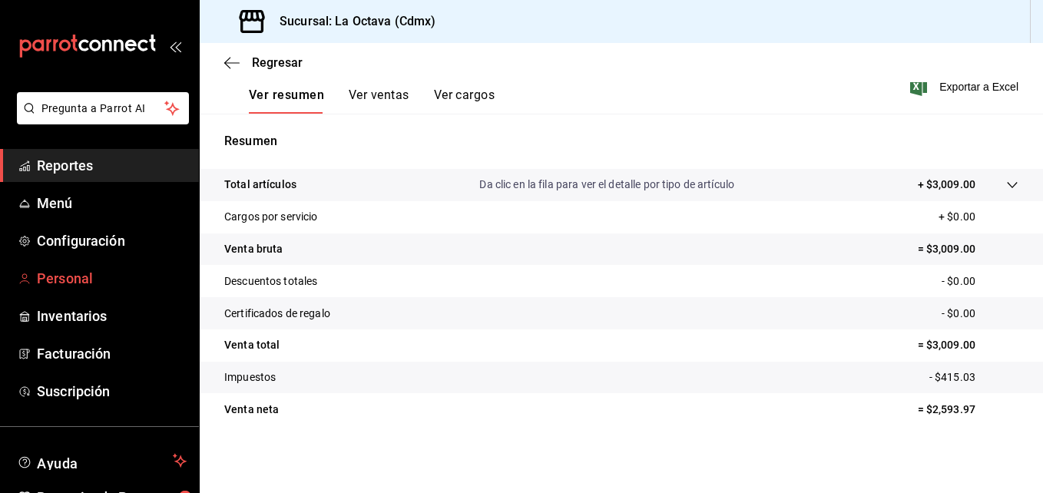
click at [92, 275] on span "Personal" at bounding box center [112, 278] width 150 height 21
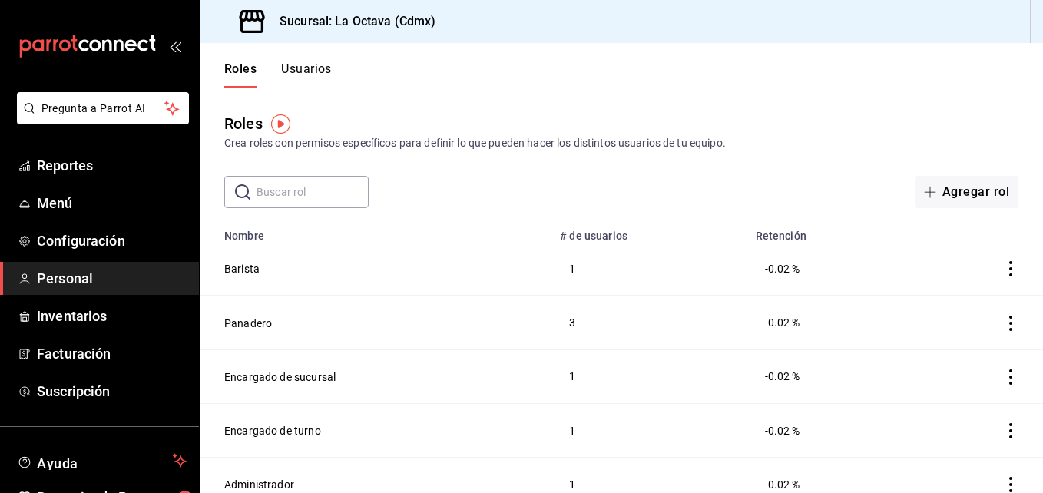
click at [296, 63] on button "Usuarios" at bounding box center [306, 74] width 51 height 26
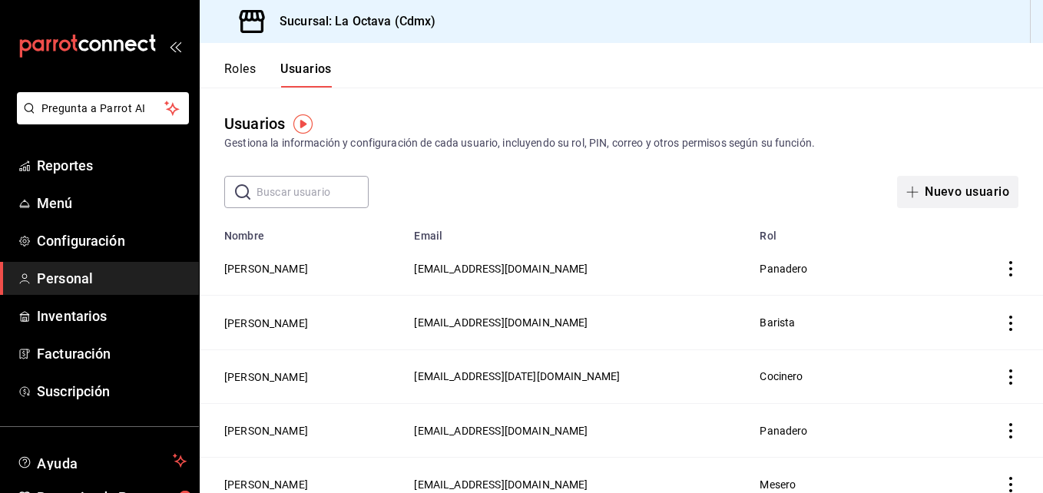
click at [952, 196] on button "Nuevo usuario" at bounding box center [957, 192] width 121 height 32
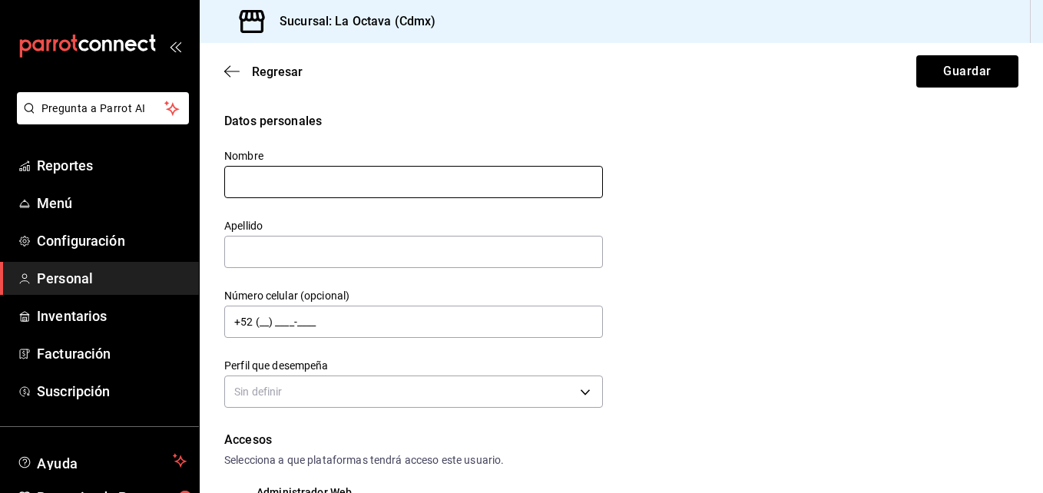
click at [505, 181] on input "text" at bounding box center [413, 182] width 379 height 32
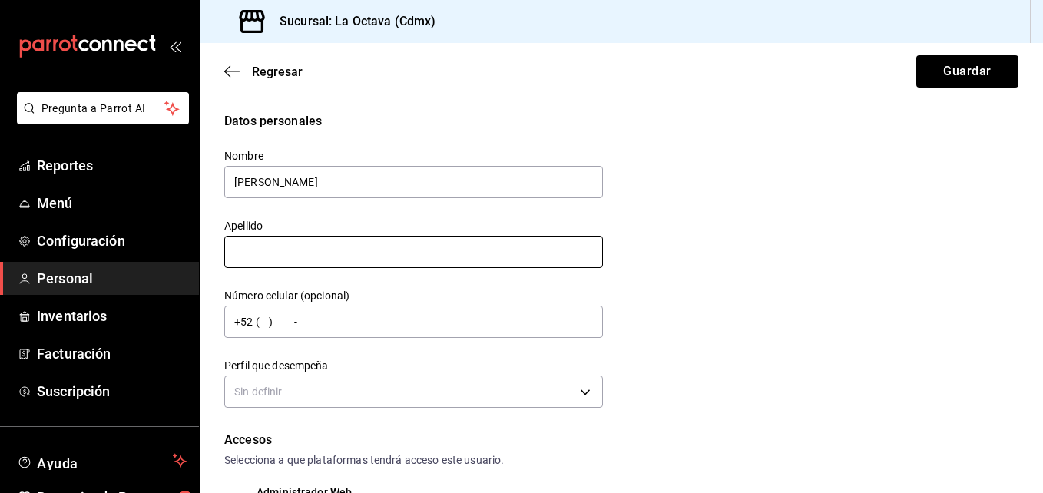
type input "[PERSON_NAME]"
click at [352, 246] on input "text" at bounding box center [413, 252] width 379 height 32
type input "[PERSON_NAME]"
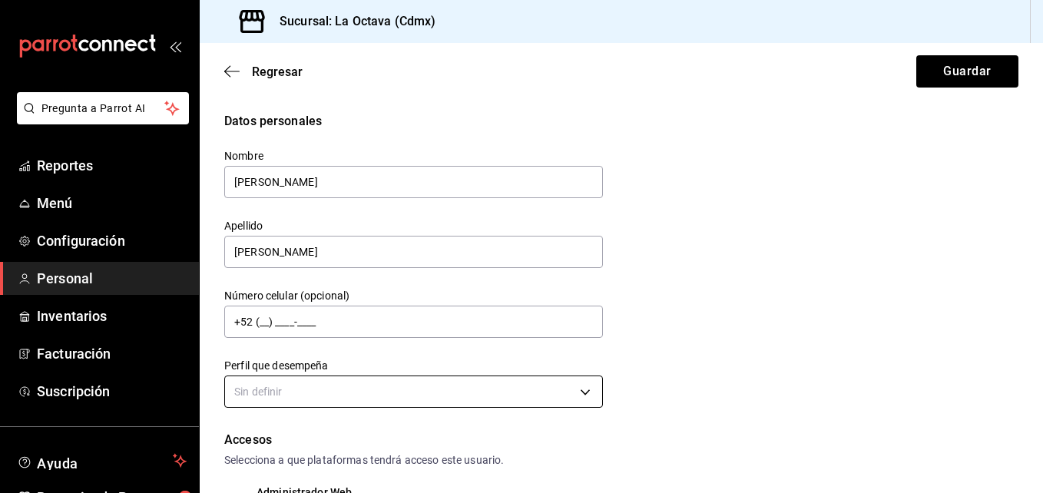
click at [462, 393] on body "Pregunta a Parrot AI Reportes Menú Configuración Personal Inventarios Facturaci…" at bounding box center [521, 246] width 1043 height 493
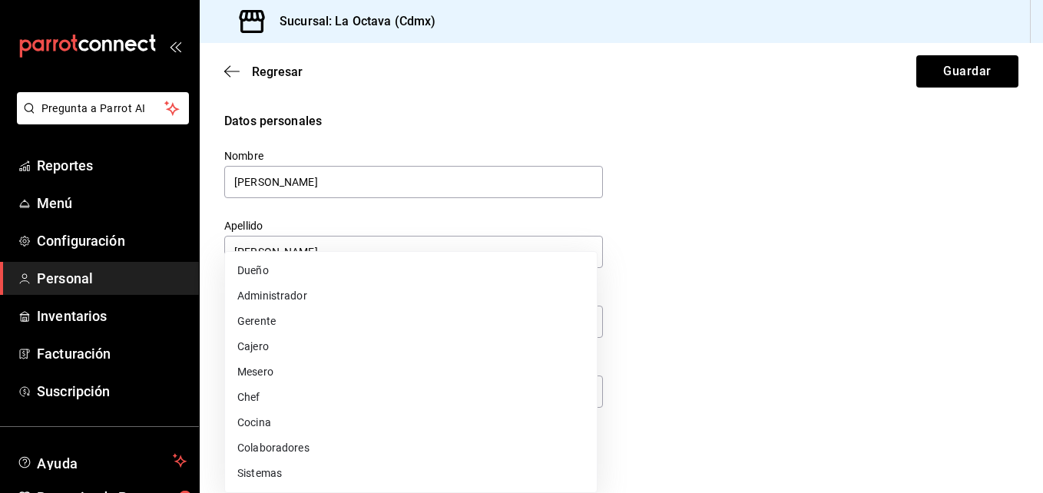
click at [308, 416] on li "Cocina" at bounding box center [411, 422] width 372 height 25
type input "KITCHEN"
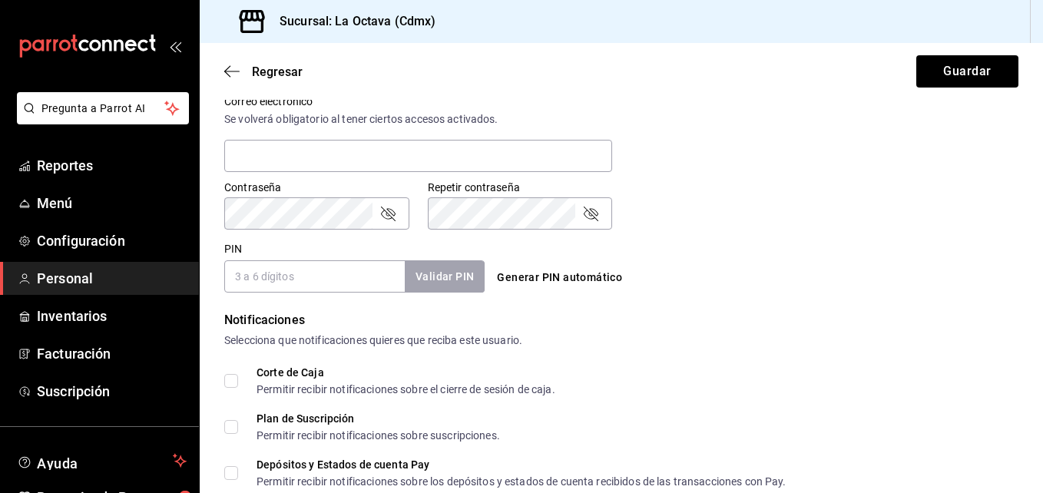
scroll to position [594, 0]
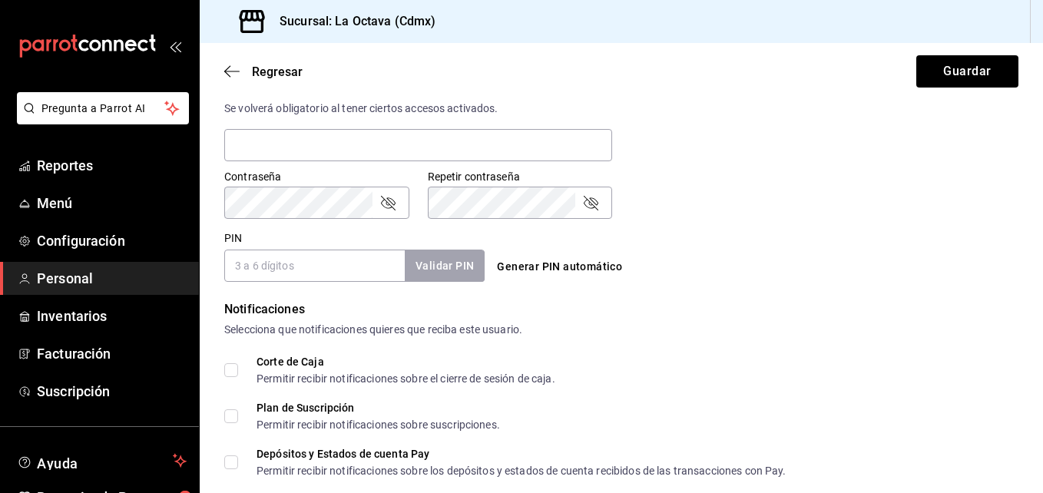
click at [564, 266] on button "Generar PIN automático" at bounding box center [559, 267] width 137 height 28
type input "4716"
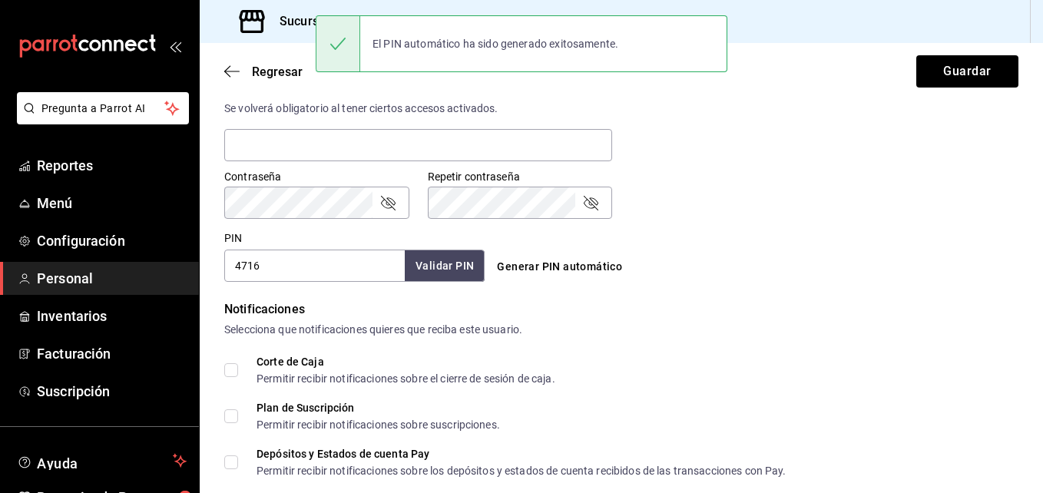
scroll to position [734, 0]
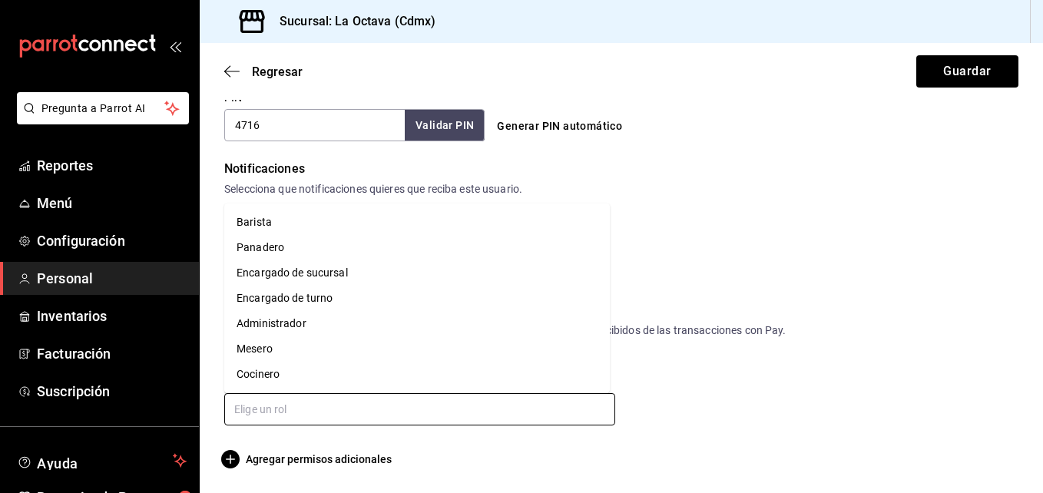
click at [439, 404] on input "text" at bounding box center [419, 409] width 391 height 32
click at [313, 376] on li "Cocinero" at bounding box center [417, 374] width 386 height 25
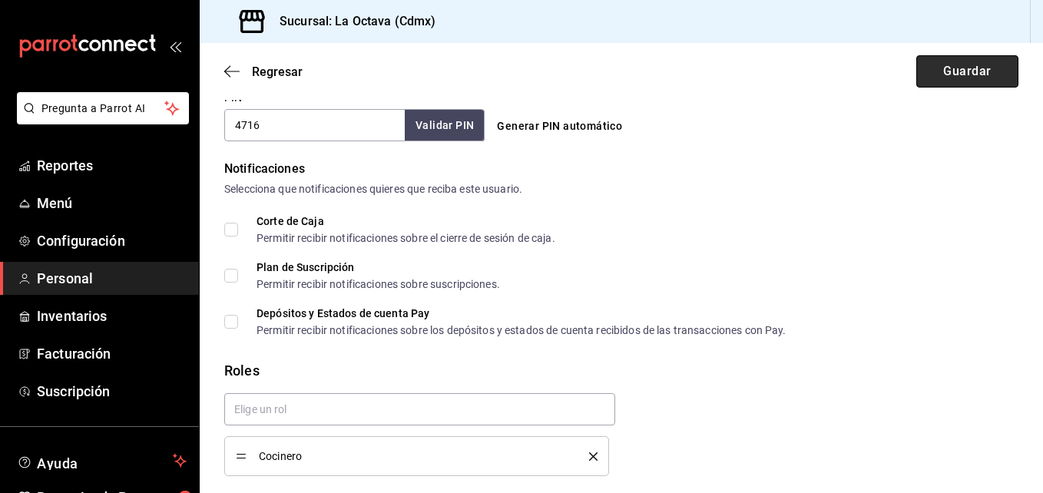
click at [944, 69] on button "Guardar" at bounding box center [967, 71] width 102 height 32
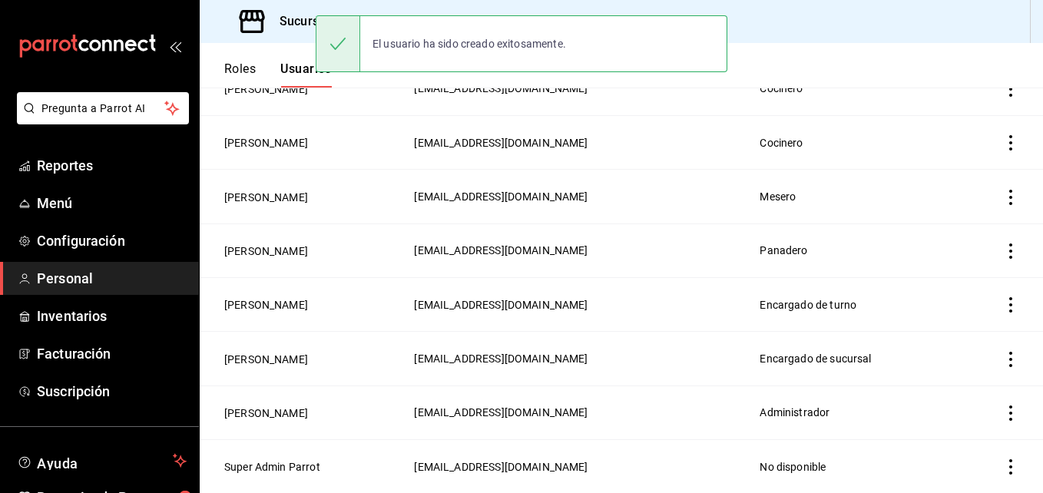
scroll to position [547, 0]
